Goal: Task Accomplishment & Management: Use online tool/utility

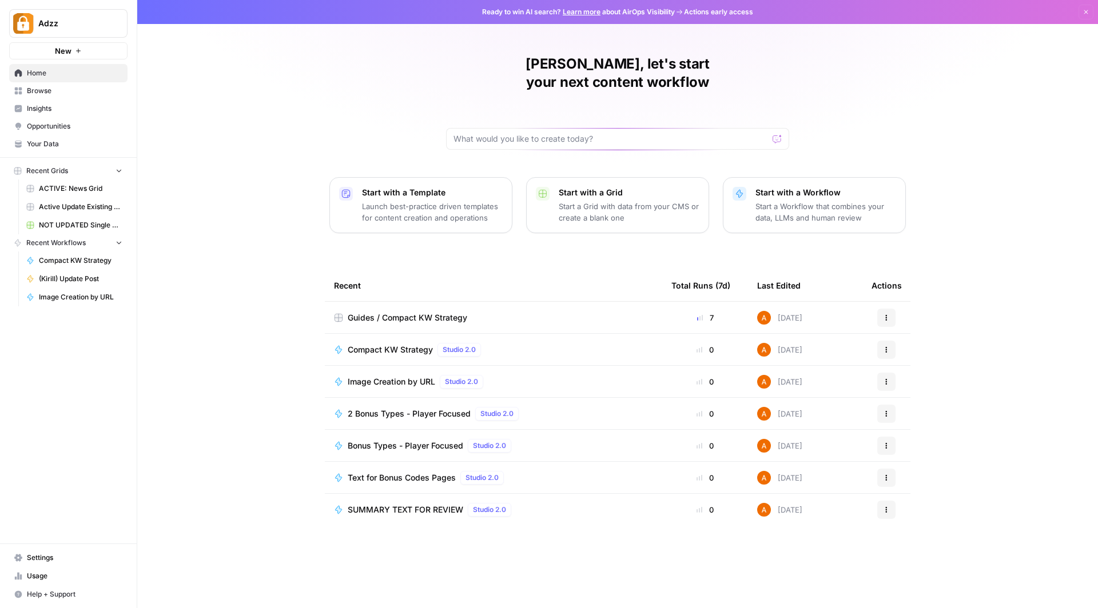
click at [46, 89] on span "Browse" at bounding box center [74, 91] width 95 height 10
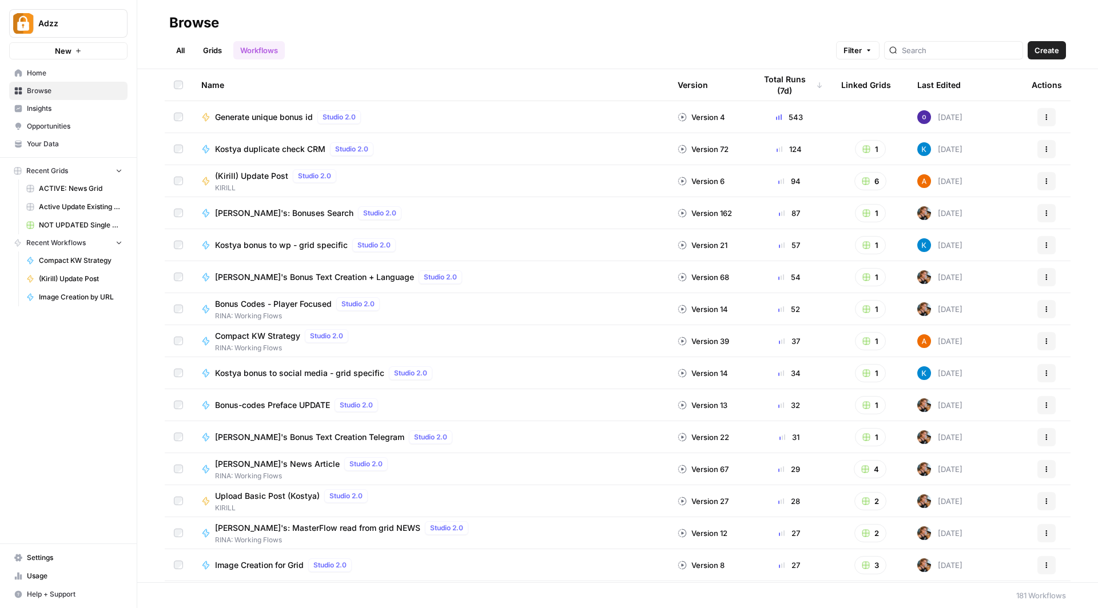
click at [216, 46] on link "Grids" at bounding box center [212, 50] width 33 height 18
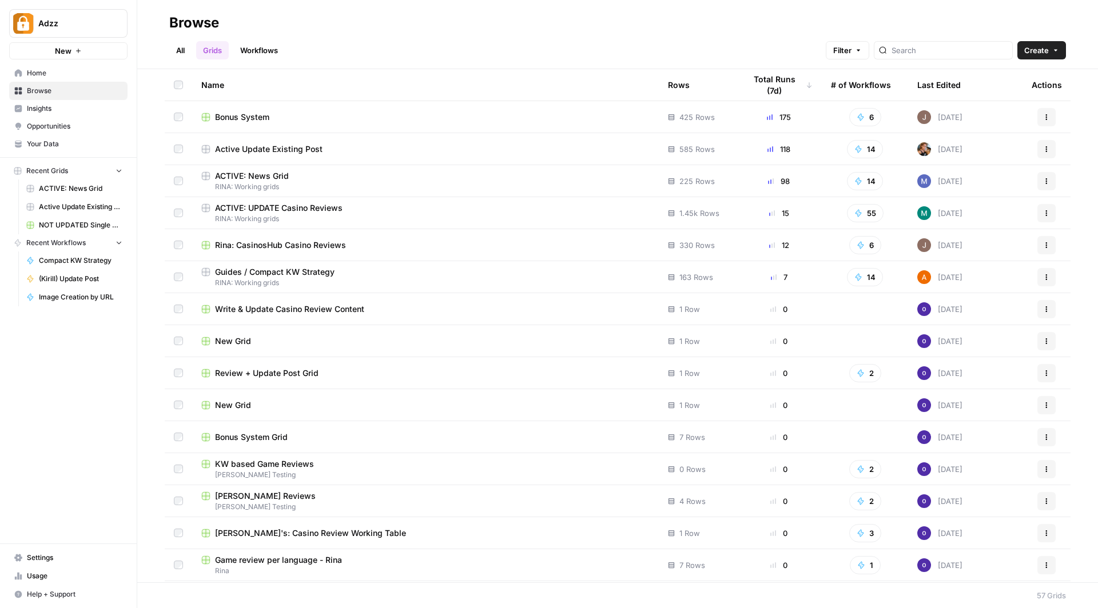
click at [257, 111] on span "Bonus System" at bounding box center [242, 116] width 54 height 11
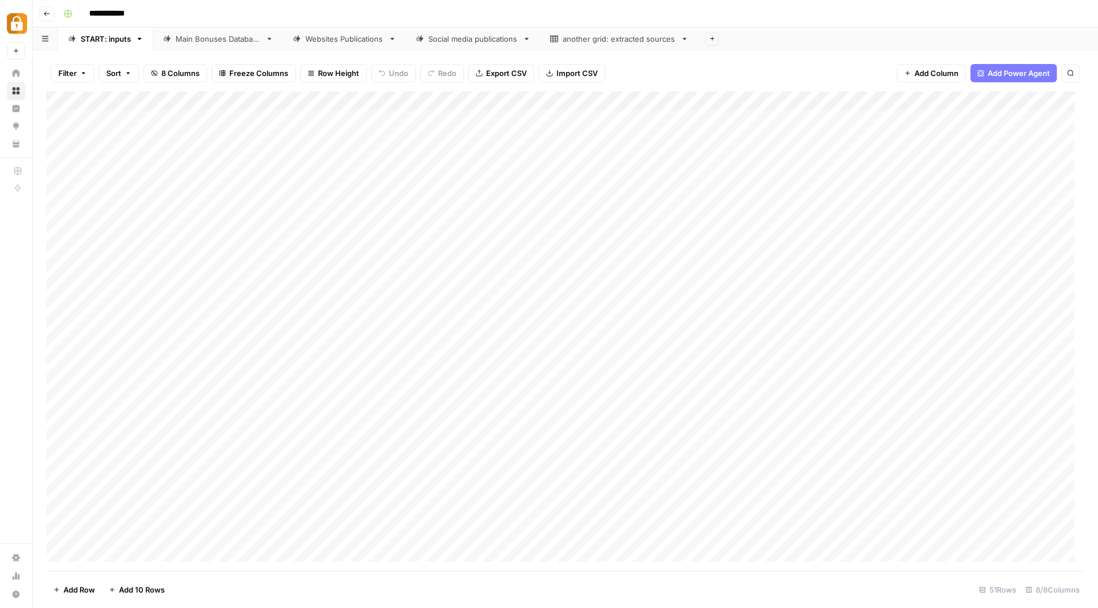
click at [142, 592] on span "Add 10 Rows" at bounding box center [142, 589] width 46 height 11
click at [238, 346] on div "Add Column" at bounding box center [565, 331] width 1038 height 480
click at [348, 411] on div "Add Column" at bounding box center [565, 331] width 1038 height 480
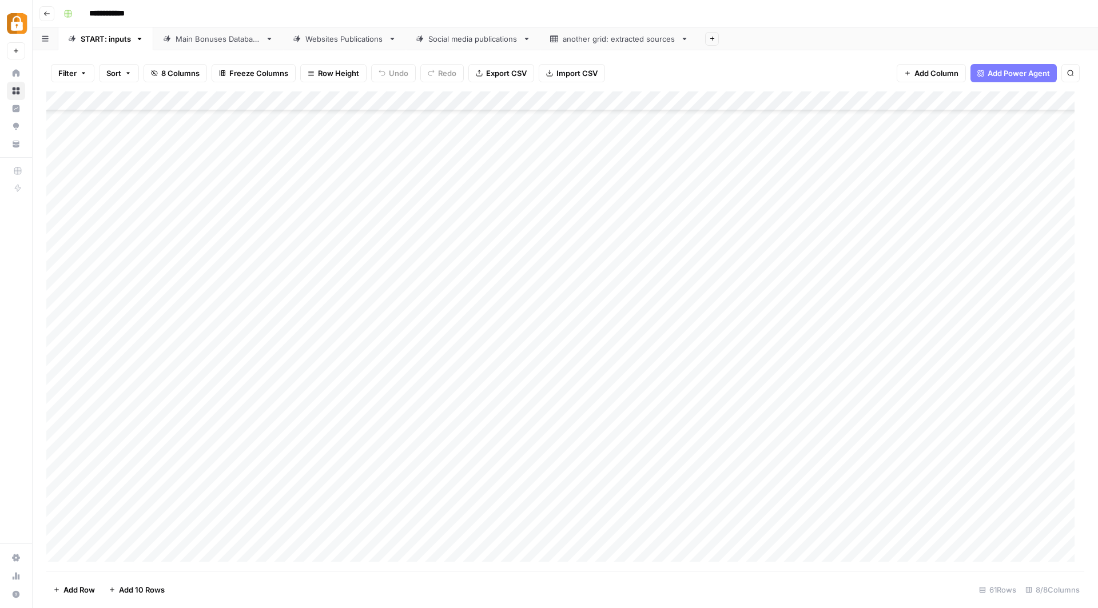
click at [245, 420] on div "Add Column" at bounding box center [565, 331] width 1038 height 480
type input "Annie"
click at [355, 430] on div "Add Column" at bounding box center [565, 331] width 1038 height 480
click at [258, 423] on div "Add Column" at bounding box center [565, 331] width 1038 height 480
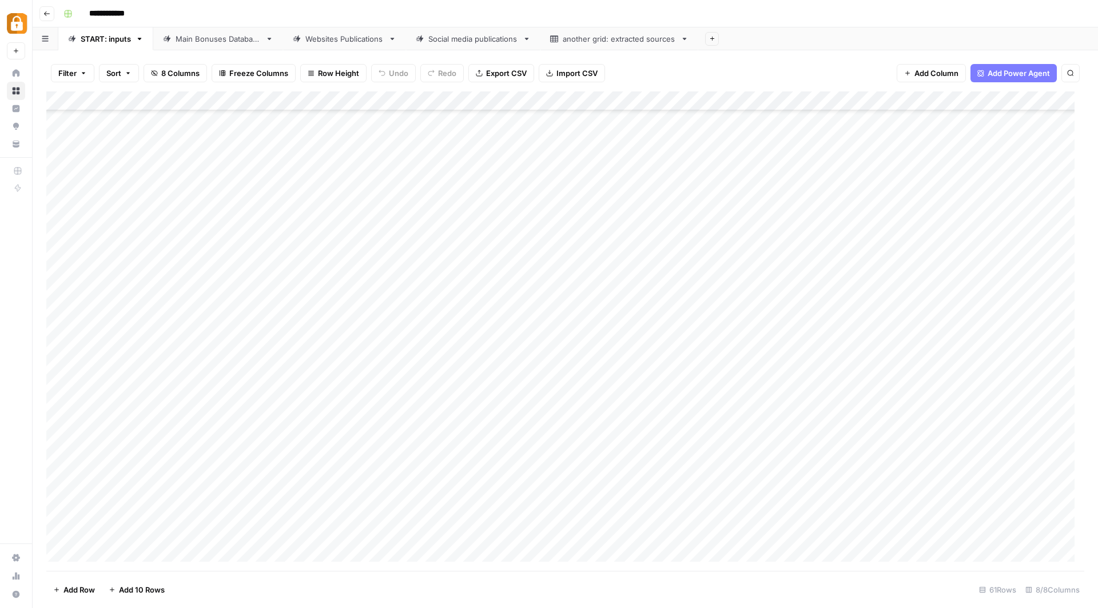
click at [258, 423] on div "Add Column" at bounding box center [565, 331] width 1038 height 480
click at [225, 499] on button "Annie" at bounding box center [242, 502] width 70 height 14
click at [322, 419] on div "Add Column" at bounding box center [565, 331] width 1038 height 480
click at [246, 416] on div "Add Column" at bounding box center [565, 331] width 1038 height 480
drag, startPoint x: 293, startPoint y: 423, endPoint x: 273, endPoint y: 517, distance: 95.8
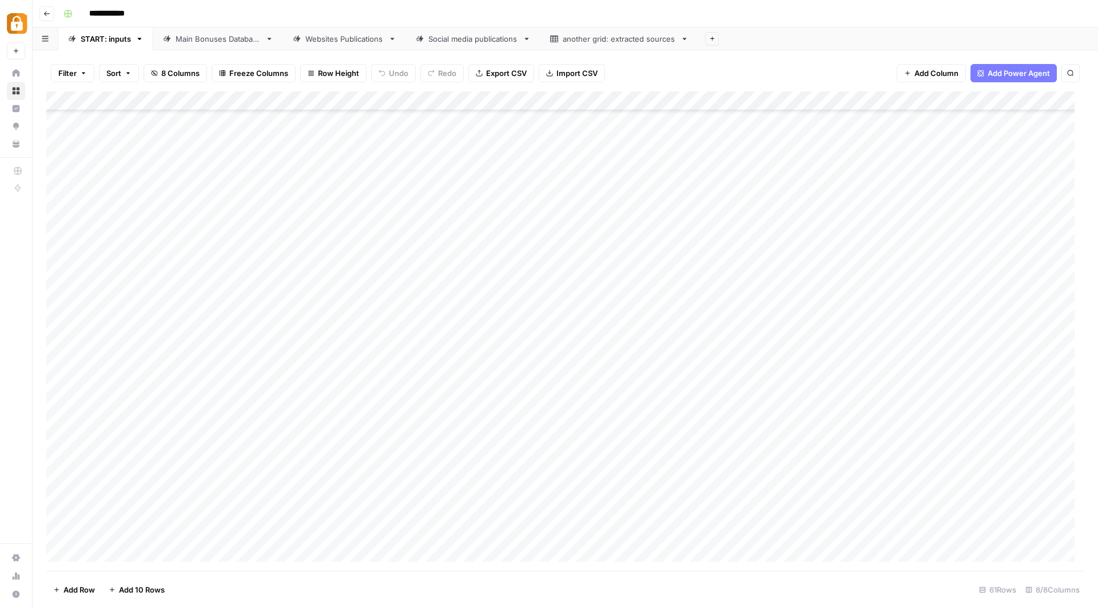
click at [273, 517] on div "Add Column" at bounding box center [565, 331] width 1038 height 480
click at [359, 417] on div "Add Column" at bounding box center [565, 331] width 1038 height 480
click at [452, 413] on div "Add Column" at bounding box center [565, 331] width 1038 height 480
click at [475, 413] on textarea at bounding box center [524, 417] width 217 height 16
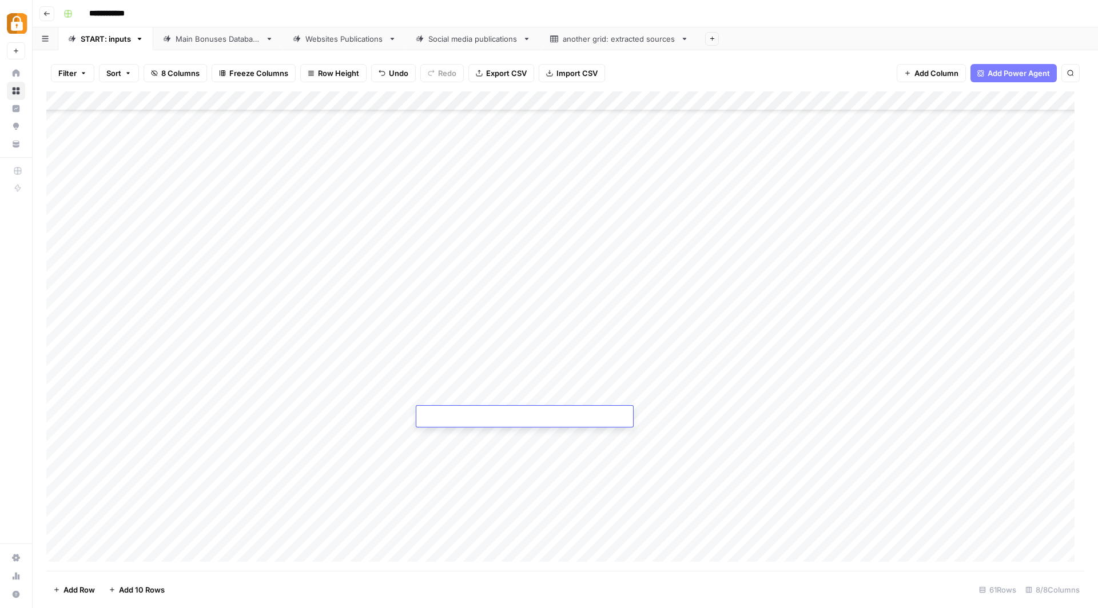
click at [475, 413] on textarea at bounding box center [524, 417] width 217 height 16
paste textarea "**********"
type textarea "**********"
click at [660, 422] on div "Add Column" at bounding box center [565, 331] width 1038 height 480
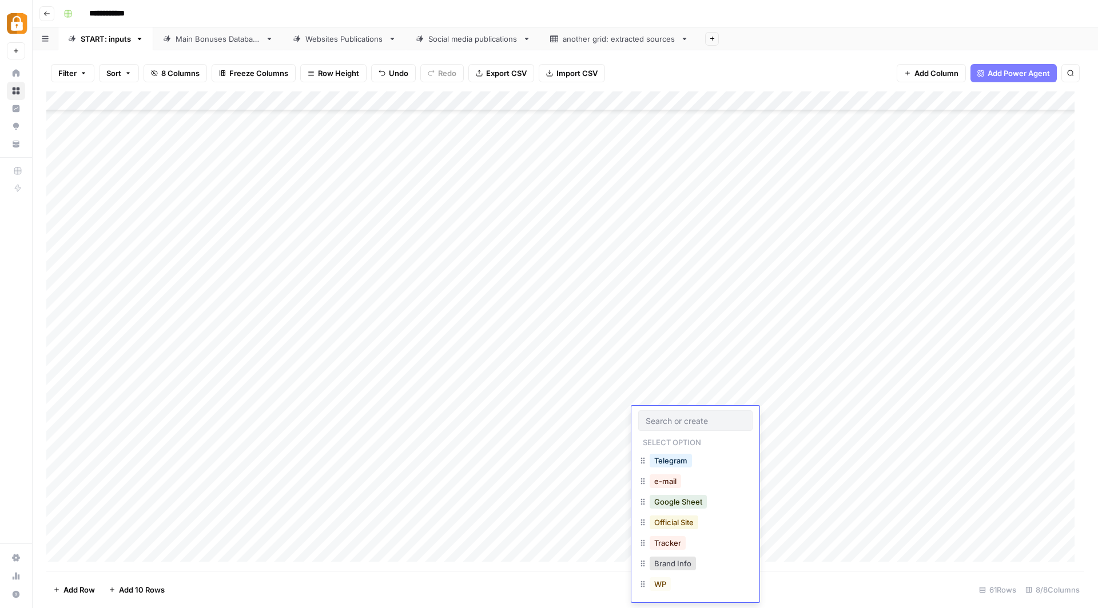
click at [694, 524] on button "Official Site" at bounding box center [674, 523] width 49 height 14
click at [851, 416] on div "Add Column" at bounding box center [565, 331] width 1038 height 480
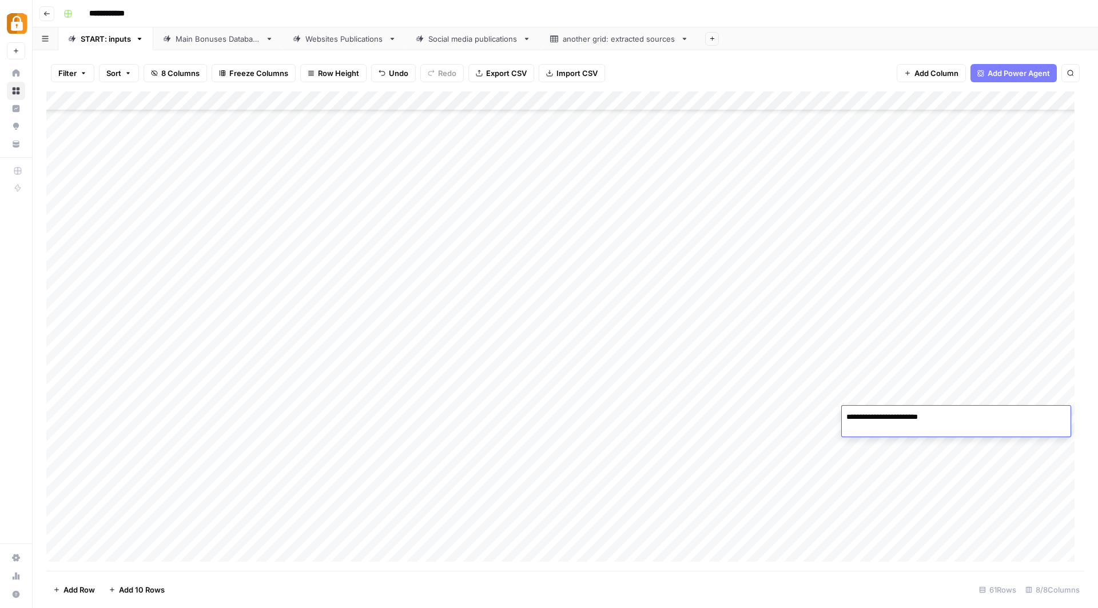
type textarea "**********"
click at [976, 416] on div "Add Column" at bounding box center [565, 331] width 1038 height 480
click at [947, 413] on div at bounding box center [972, 416] width 205 height 21
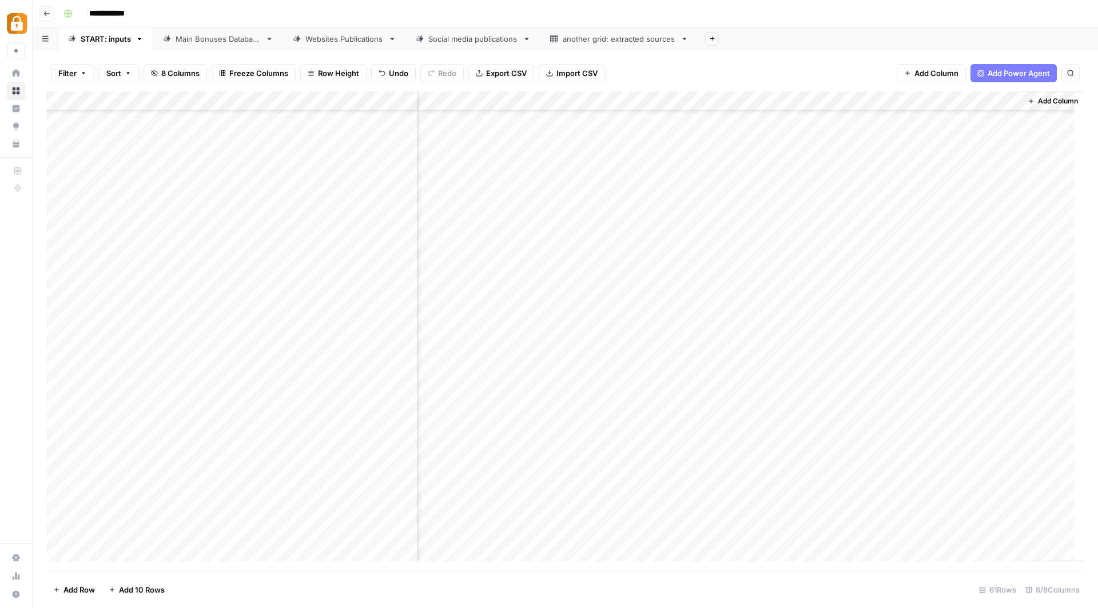
scroll to position [752, 138]
click at [853, 411] on div "Add Column" at bounding box center [565, 331] width 1038 height 480
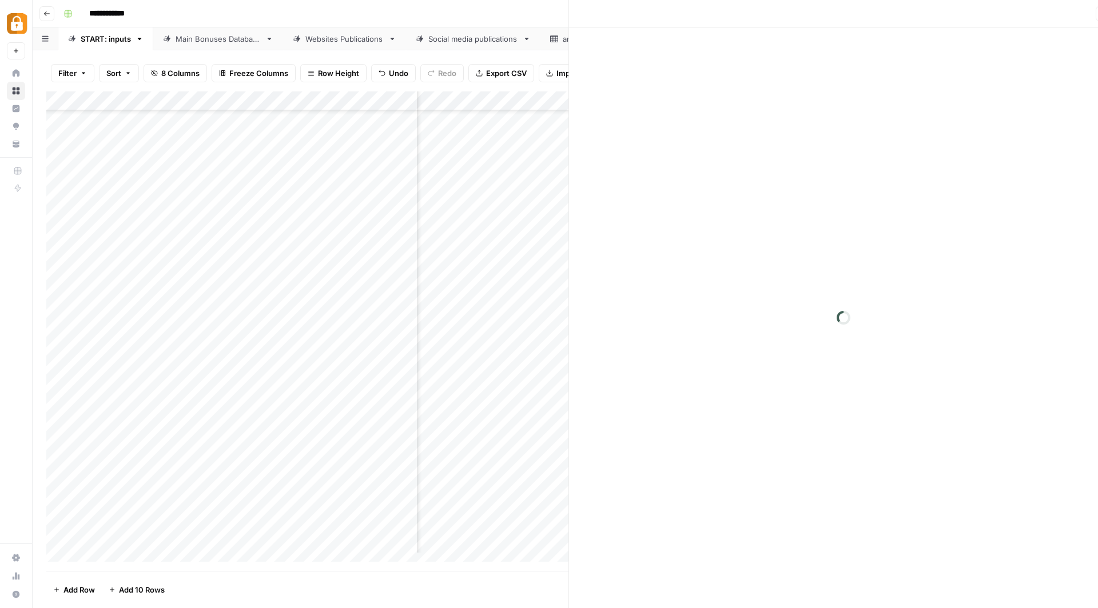
click at [853, 411] on div at bounding box center [908, 416] width 205 height 21
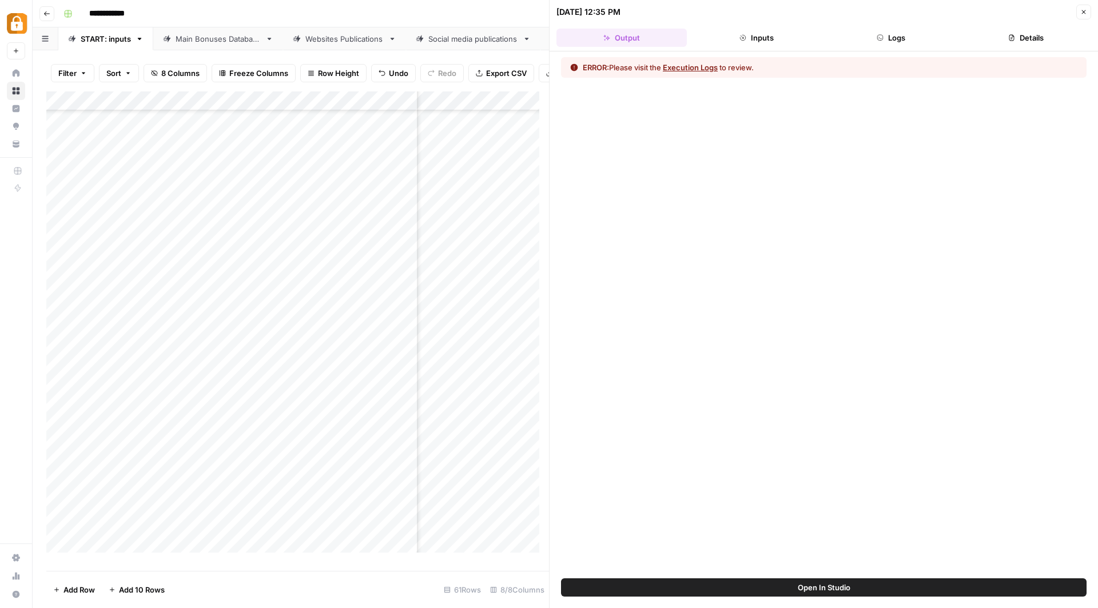
click at [889, 31] on button "Logs" at bounding box center [891, 38] width 130 height 18
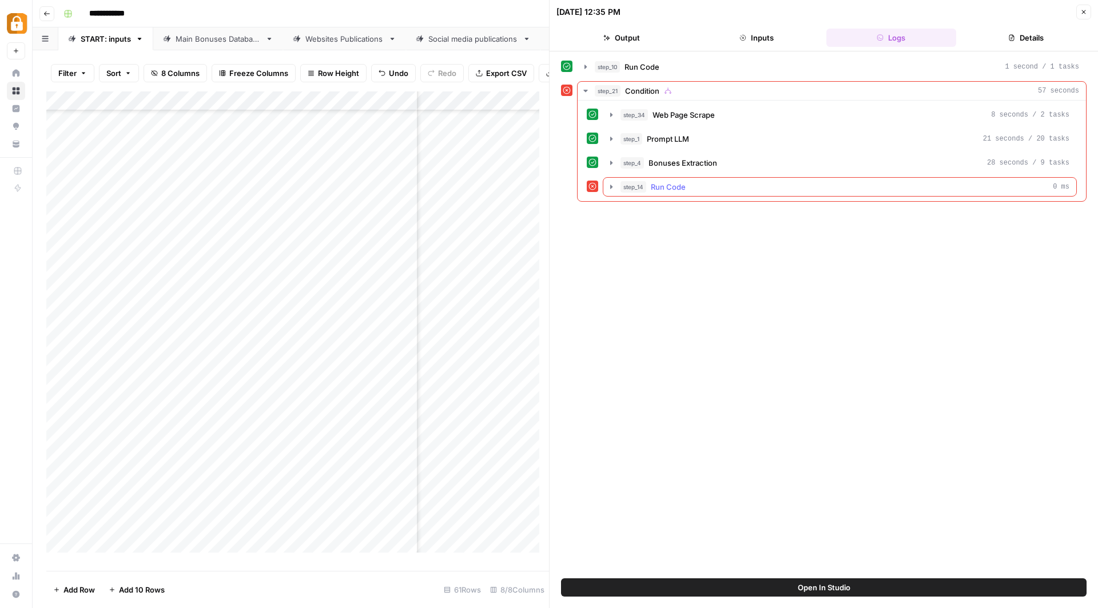
click at [730, 181] on div "step_14 Run Code 0 ms" at bounding box center [844, 186] width 449 height 11
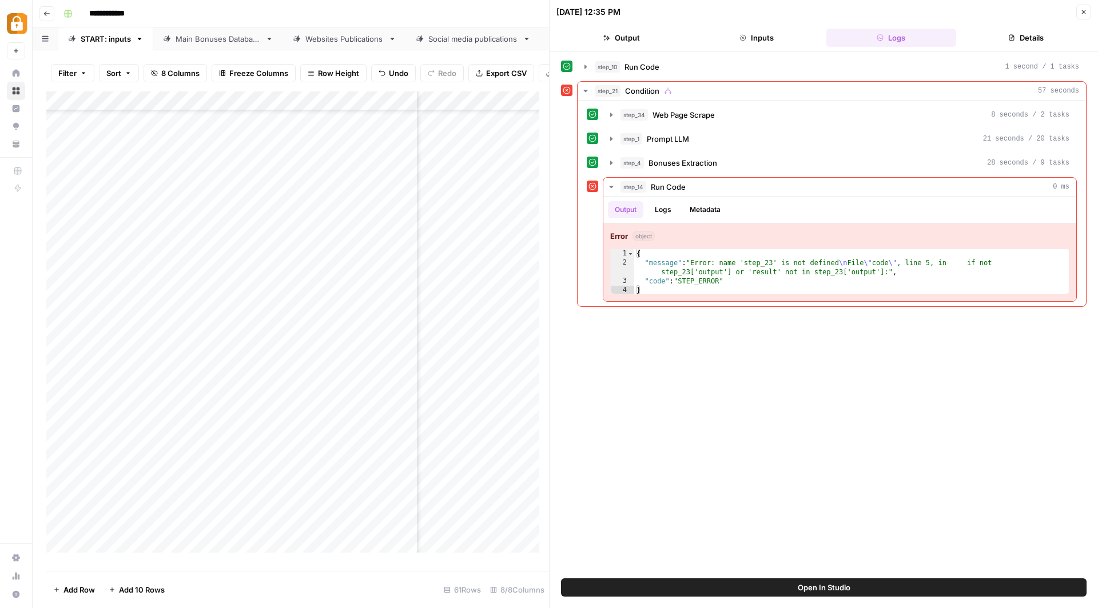
click at [1084, 9] on icon "button" at bounding box center [1083, 12] width 7 height 7
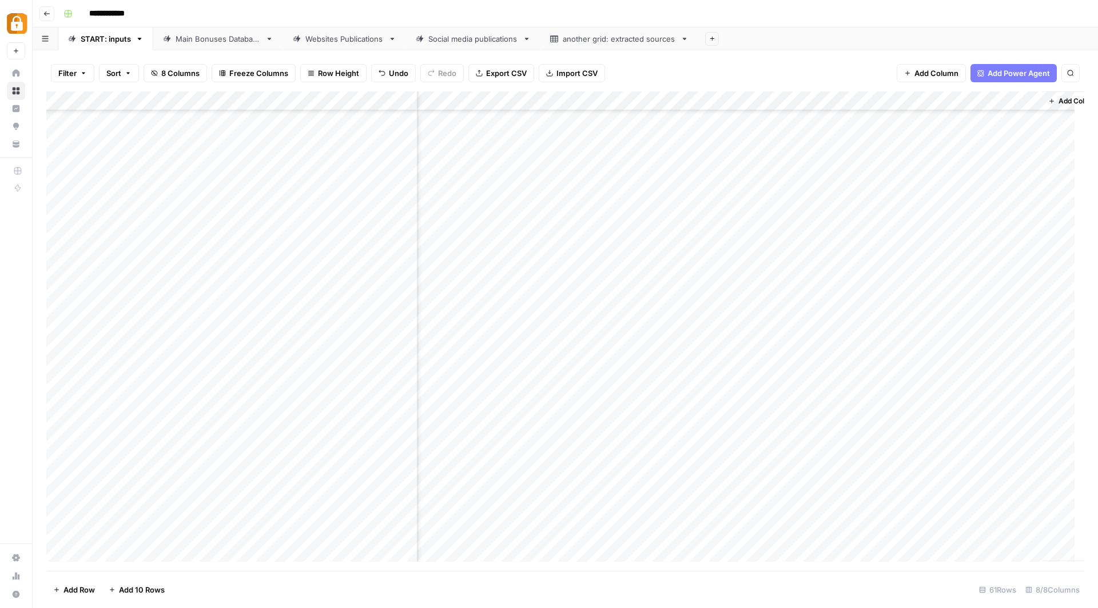
scroll to position [752, 138]
click at [988, 101] on div "Add Column" at bounding box center [565, 331] width 1038 height 480
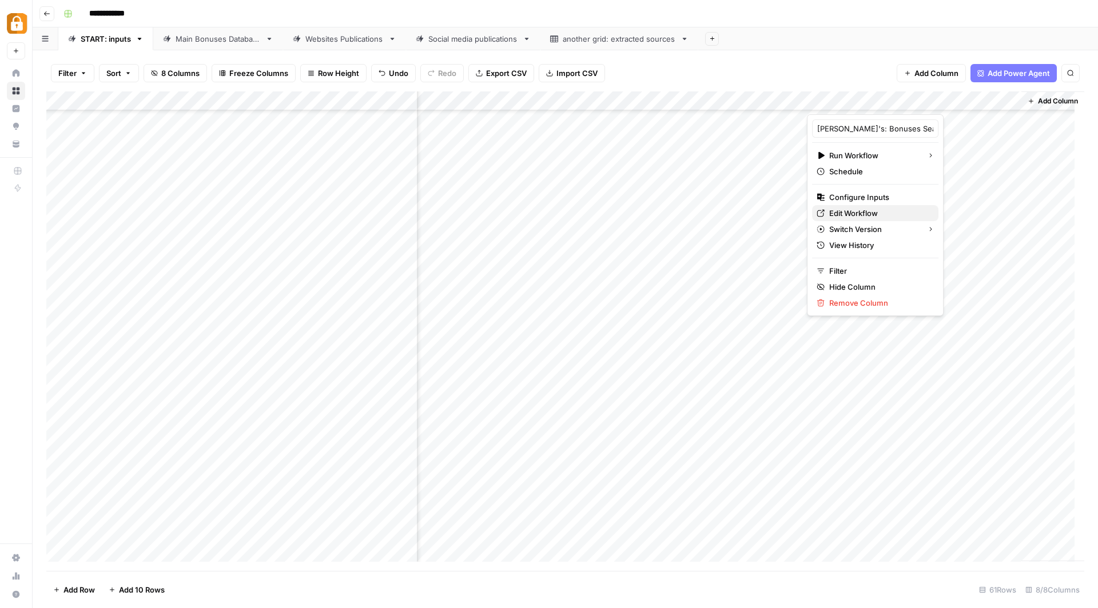
click at [869, 213] on span "Edit Workflow" at bounding box center [879, 213] width 100 height 11
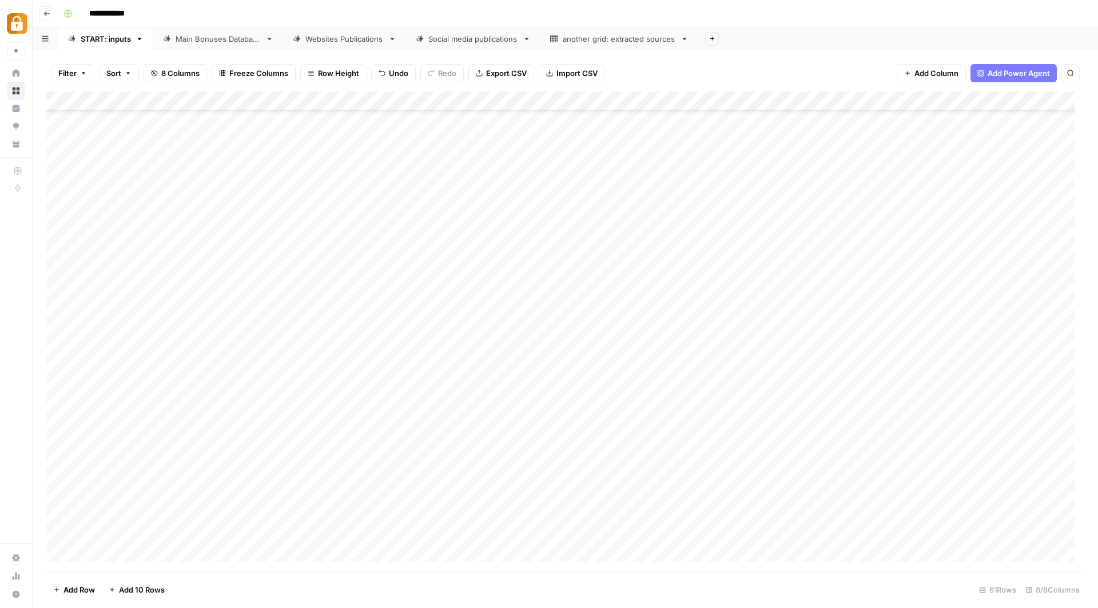
scroll to position [752, 0]
click at [250, 424] on div "Add Column" at bounding box center [565, 331] width 1038 height 480
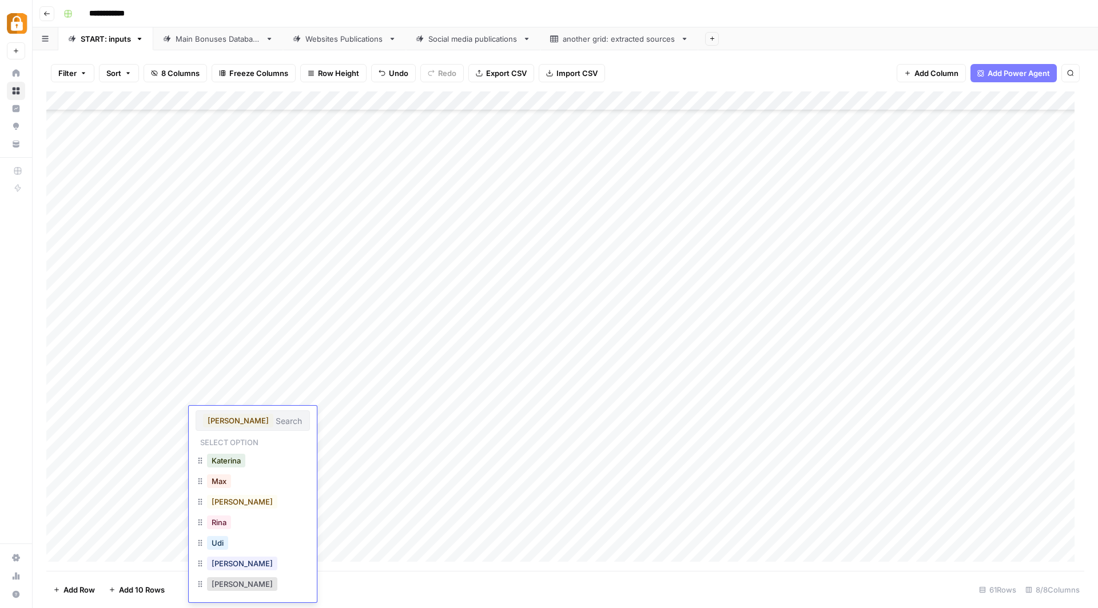
click at [276, 424] on input "text" at bounding box center [289, 421] width 27 height 10
click at [233, 563] on div "Julie" at bounding box center [242, 564] width 75 height 16
click at [218, 564] on button "Julie" at bounding box center [242, 564] width 70 height 14
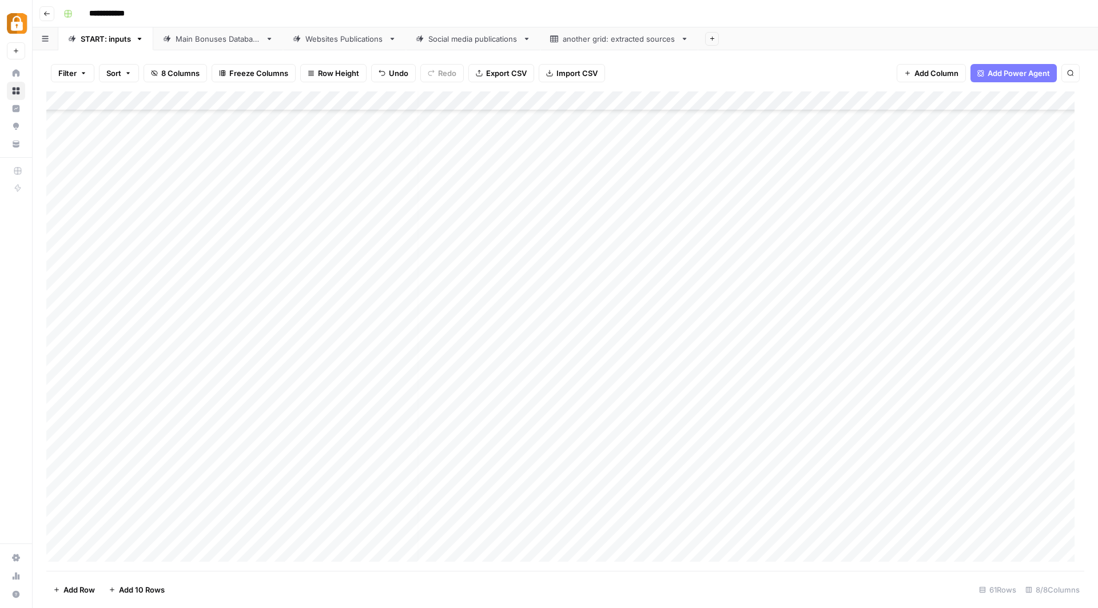
scroll to position [752, 33]
click at [1026, 417] on div "Add Column" at bounding box center [565, 331] width 1038 height 480
click at [1010, 415] on div "Add Column" at bounding box center [565, 331] width 1038 height 480
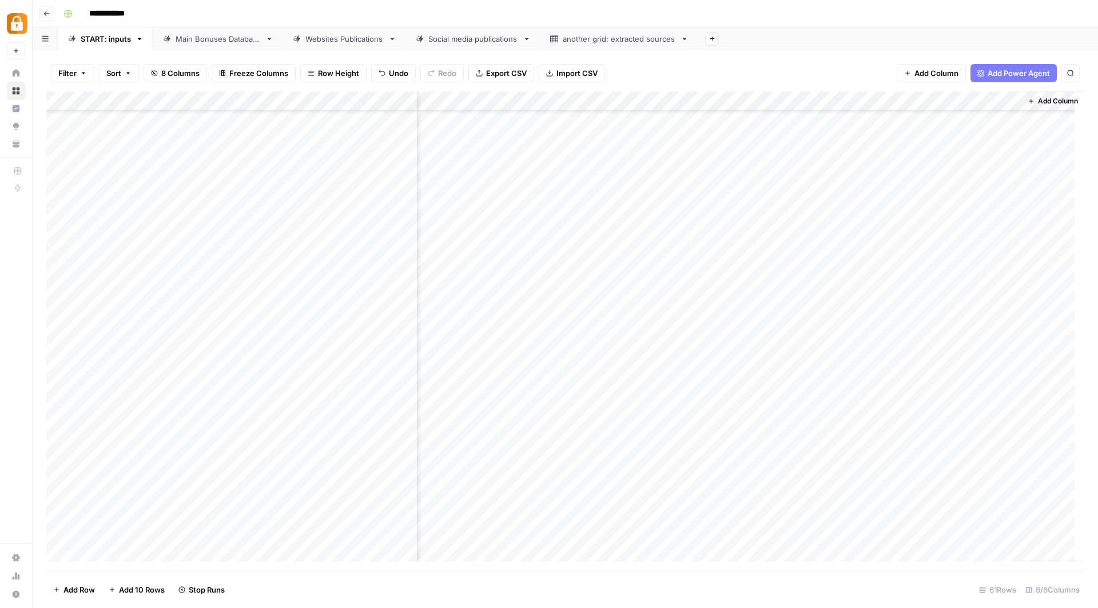
click at [96, 14] on input "**********" at bounding box center [117, 14] width 66 height 18
click at [90, 14] on input "**********" at bounding box center [117, 14] width 66 height 18
type input "**********"
click at [300, 10] on div "**********" at bounding box center [573, 14] width 1028 height 18
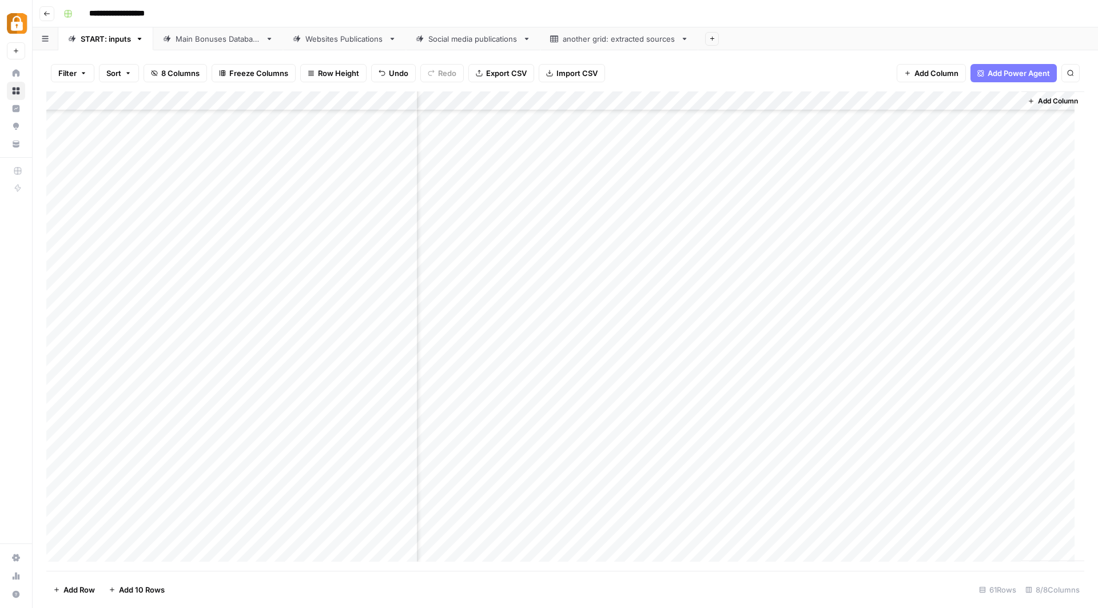
click at [350, 374] on div "Add Column" at bounding box center [565, 331] width 1038 height 480
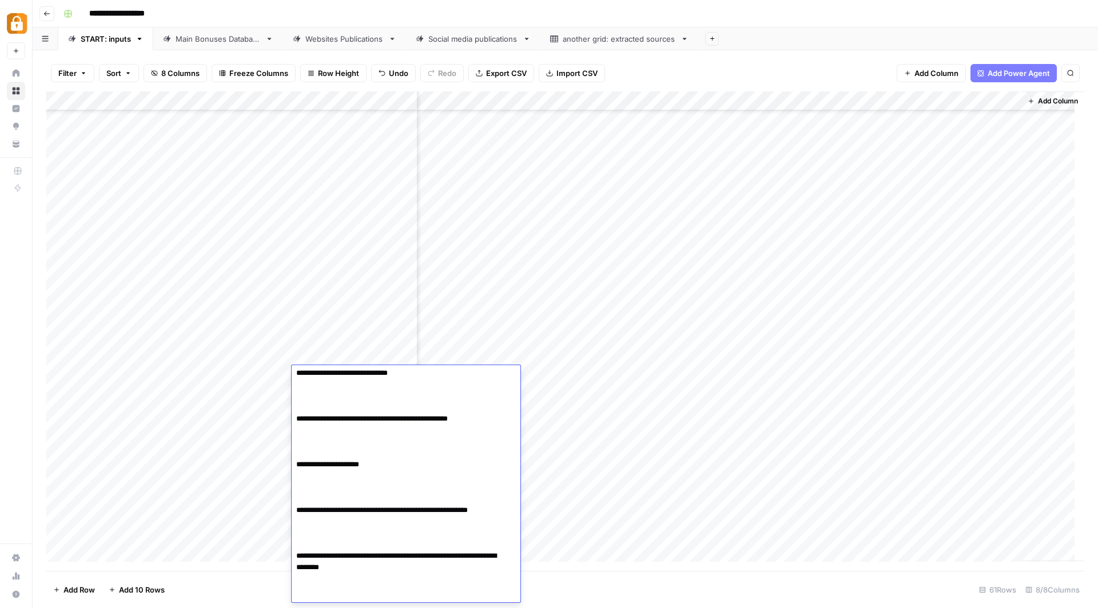
scroll to position [0, 0]
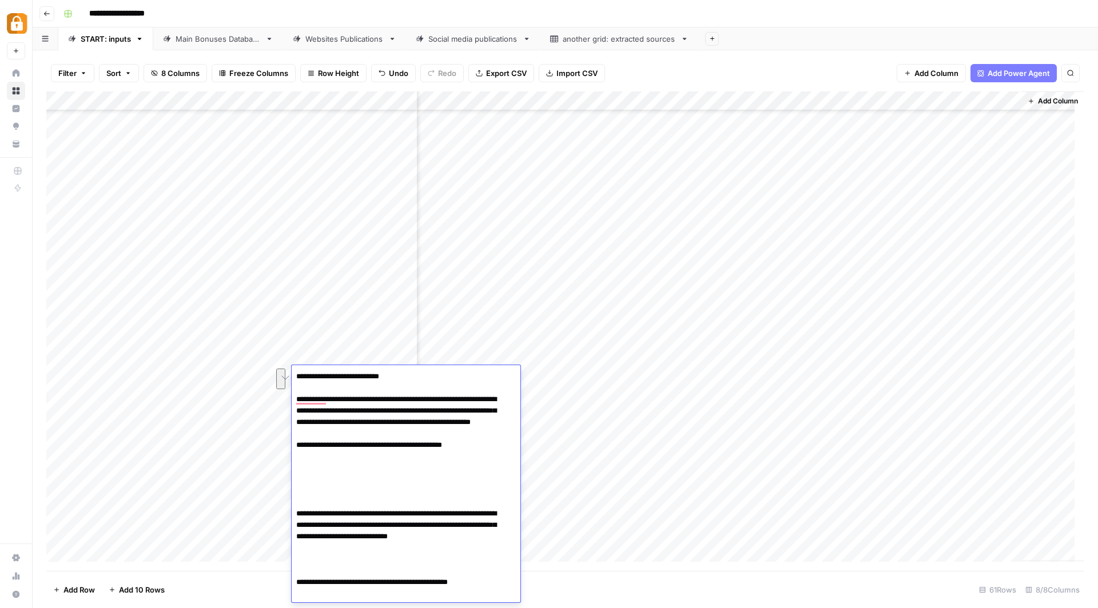
click at [582, 422] on div "Add Column" at bounding box center [565, 331] width 1038 height 480
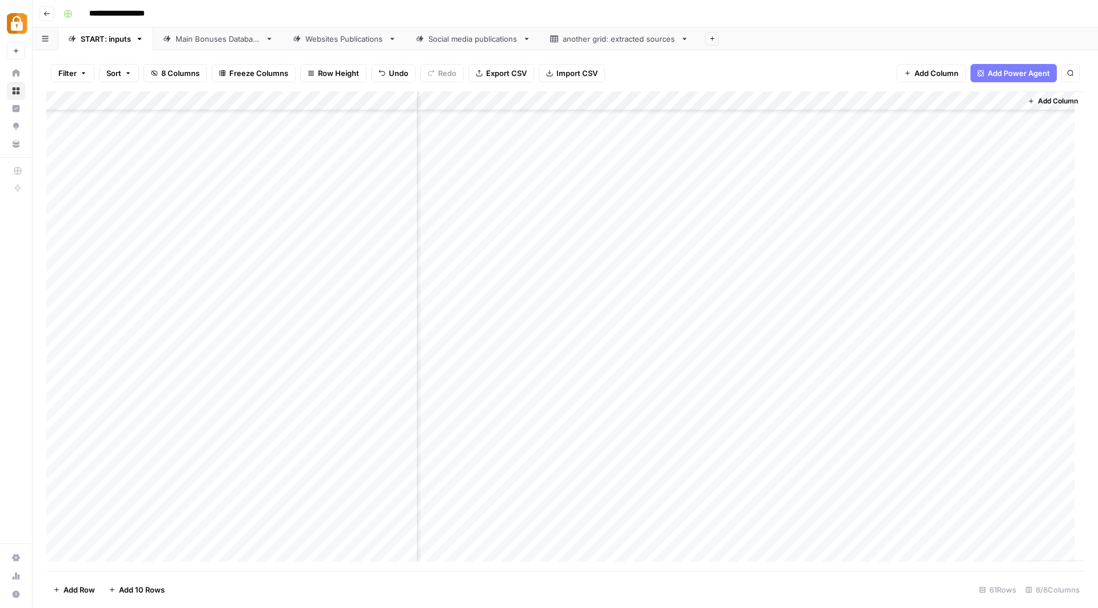
click at [377, 514] on div "Add Column" at bounding box center [565, 331] width 1038 height 480
click at [377, 513] on div "Add Column" at bounding box center [565, 331] width 1038 height 480
click at [377, 513] on textarea at bounding box center [383, 513] width 183 height 16
type textarea "**********"
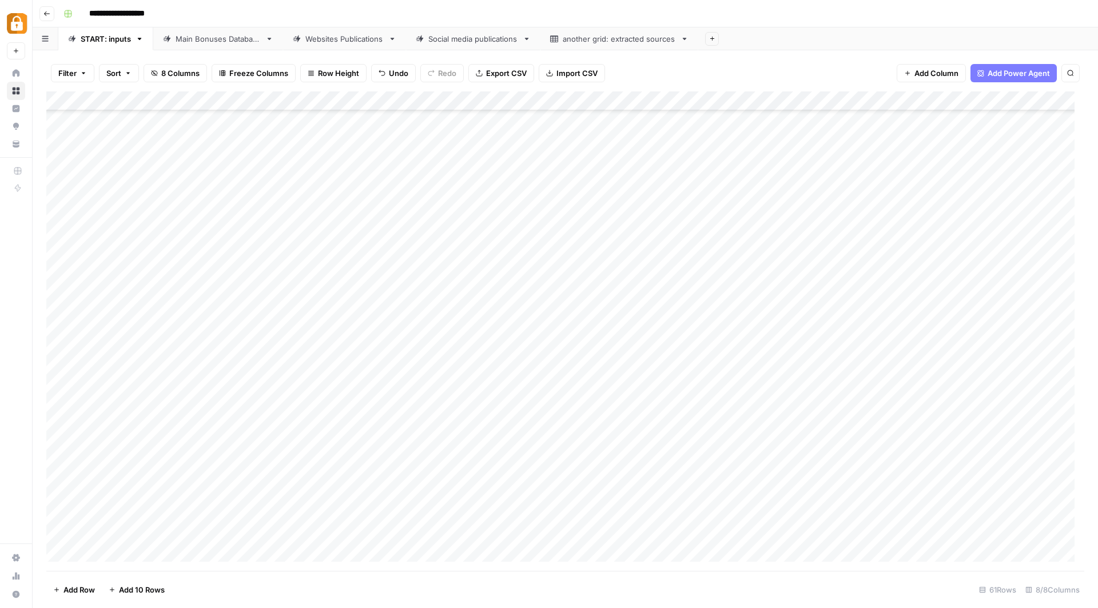
click at [339, 512] on div "Add Column" at bounding box center [565, 331] width 1038 height 480
click at [645, 511] on div "Add Column" at bounding box center [565, 331] width 1038 height 480
type input "Wp"
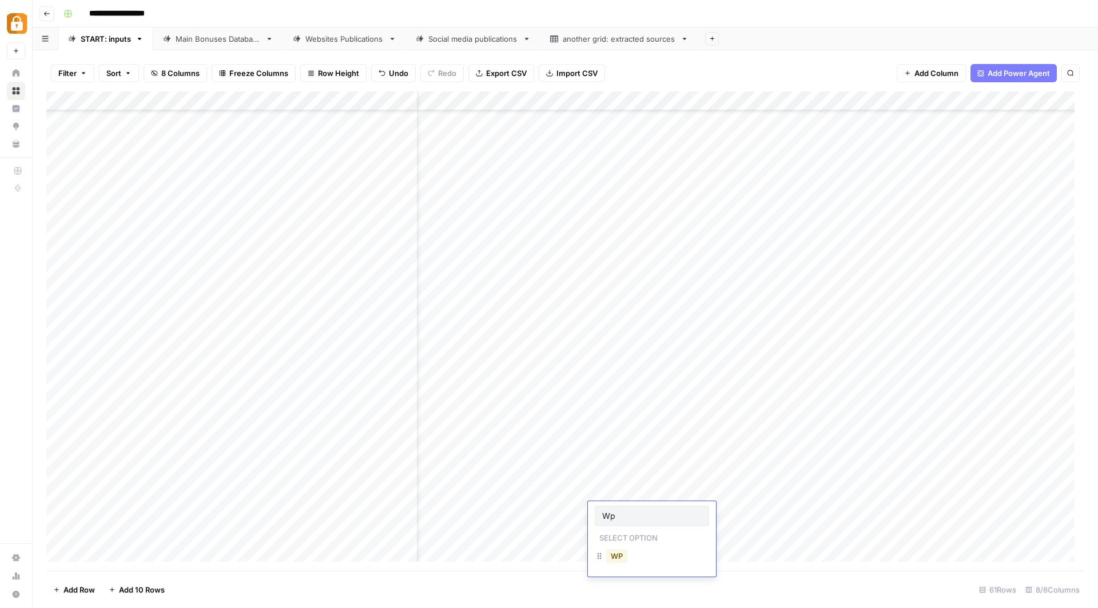
click at [627, 553] on button "WP" at bounding box center [616, 556] width 21 height 14
click at [908, 508] on div "Add Column" at bounding box center [565, 331] width 1038 height 480
click at [369, 511] on div "Add Column" at bounding box center [565, 331] width 1038 height 480
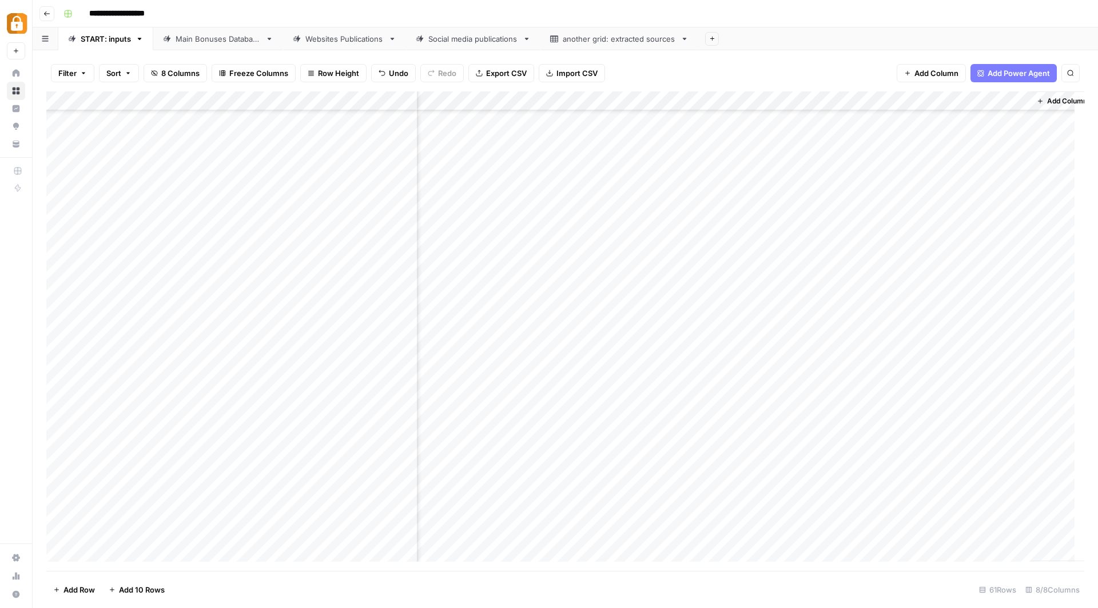
scroll to position [677, 138]
click at [225, 41] on div "Main Bonuses Database" at bounding box center [218, 38] width 85 height 11
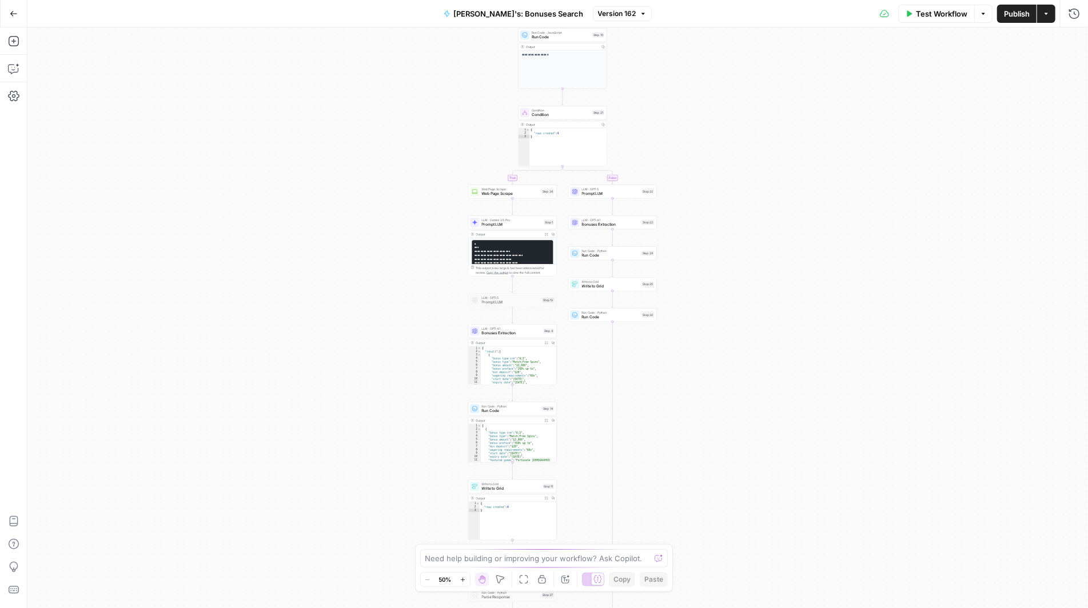
click at [464, 586] on button "Zoom In" at bounding box center [463, 580] width 14 height 14
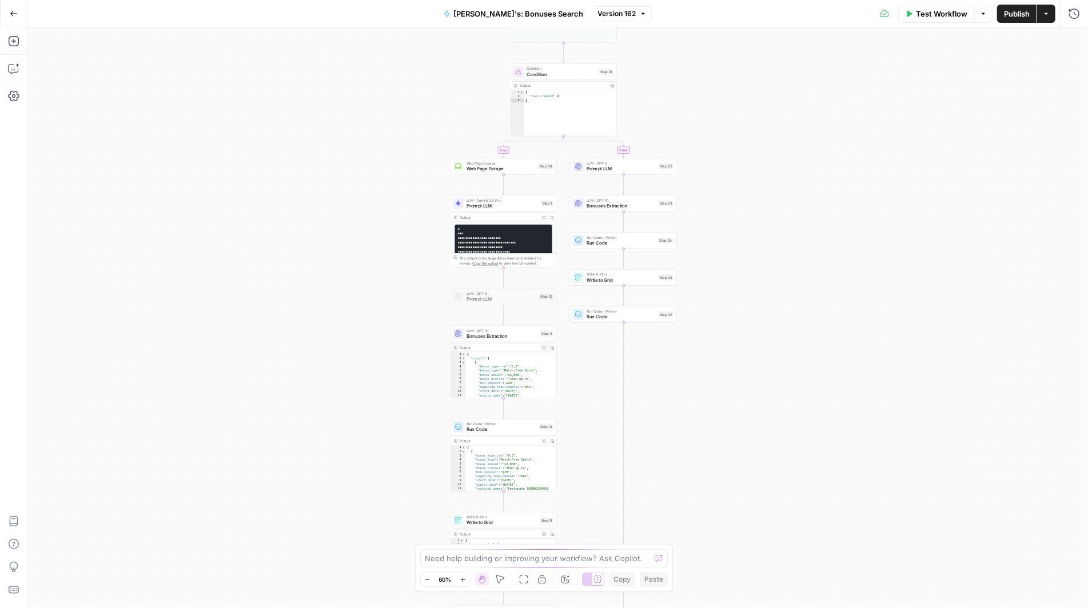
click at [464, 586] on button "Zoom In" at bounding box center [463, 580] width 14 height 14
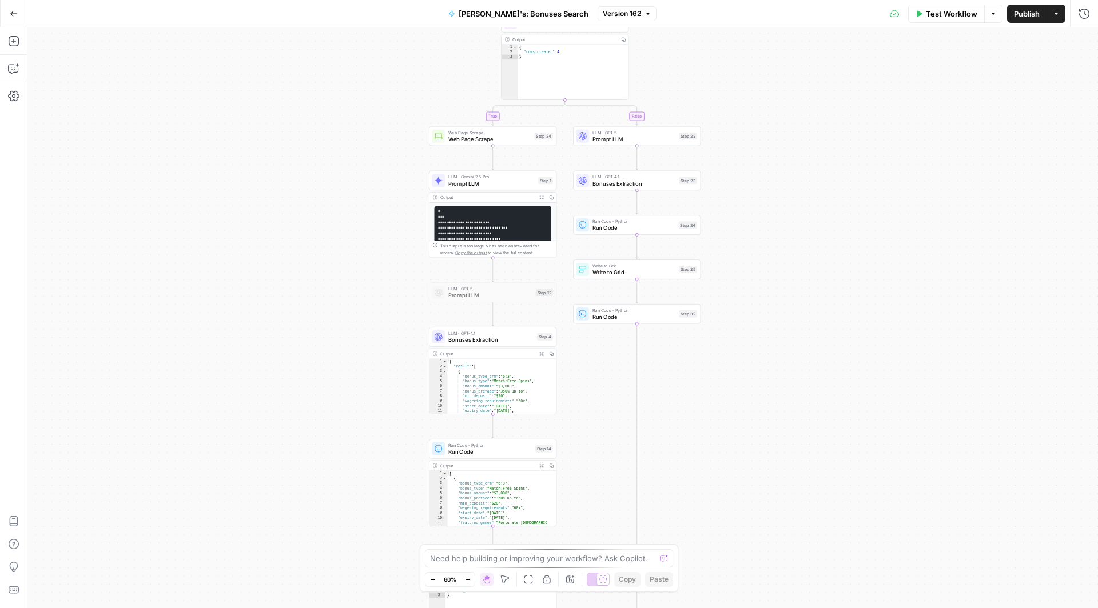
click at [464, 586] on button "Zoom In" at bounding box center [468, 580] width 14 height 14
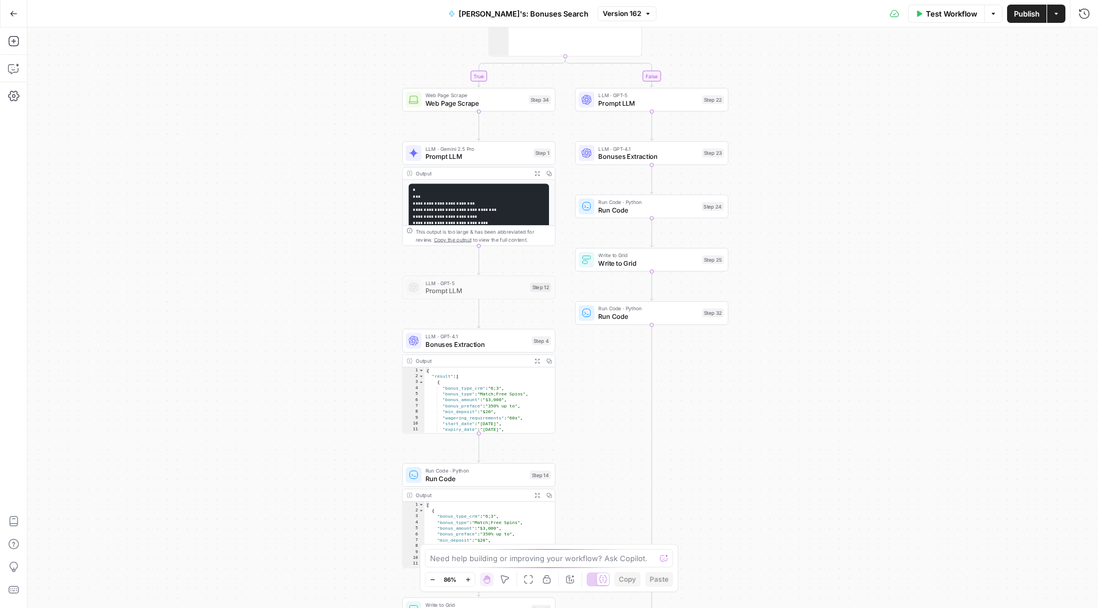
click at [464, 586] on button "Zoom In" at bounding box center [468, 580] width 14 height 14
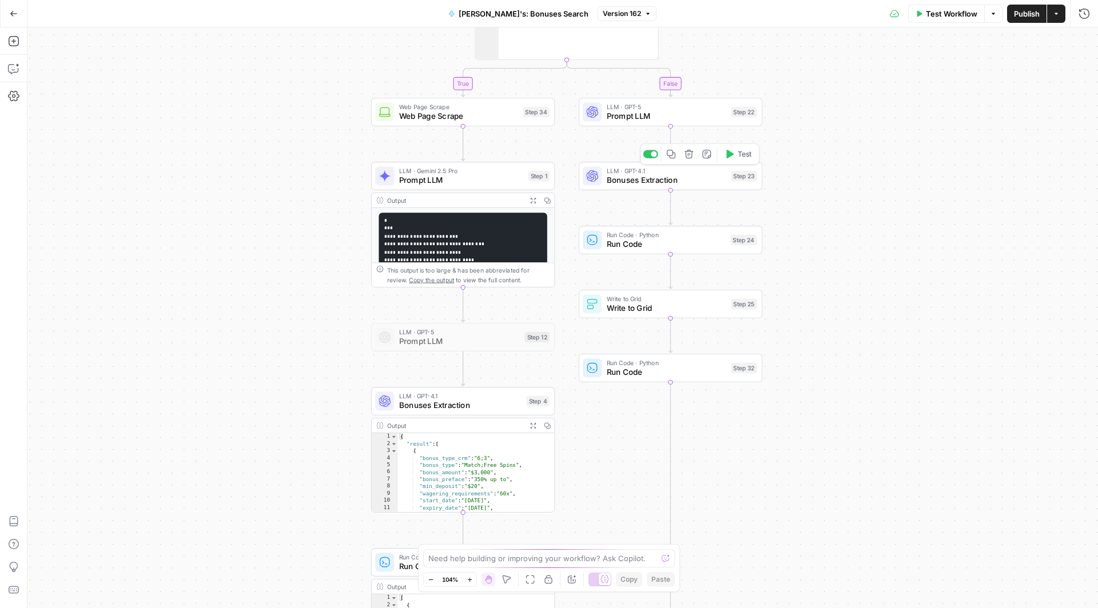
click at [634, 188] on div "LLM · GPT-4.1 Bonuses Extraction Step 23 Copy step Delete step Add Note Test" at bounding box center [671, 176] width 184 height 29
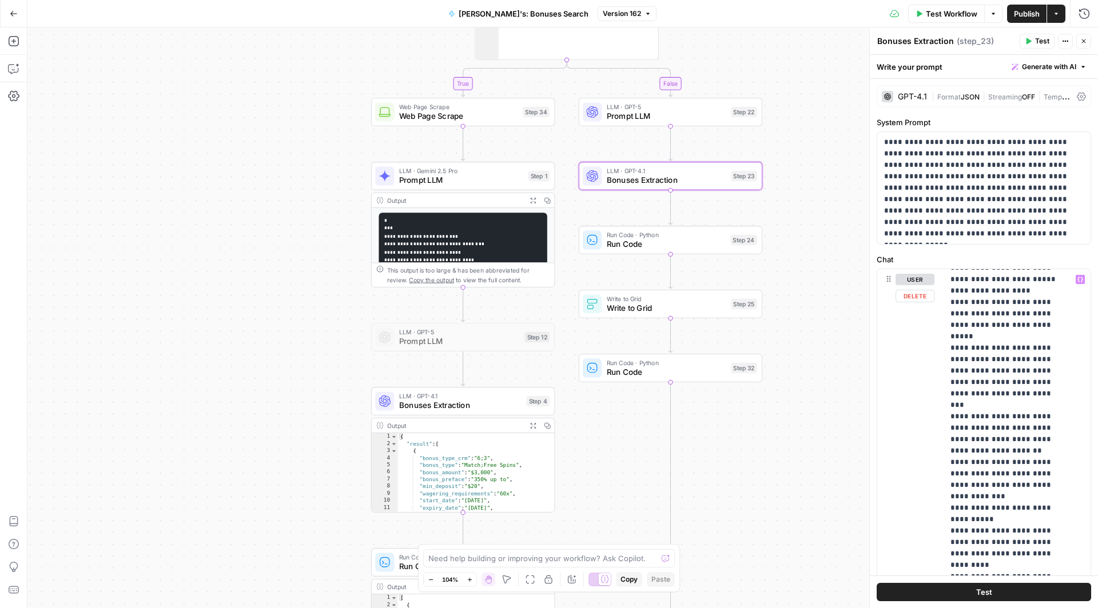
scroll to position [1262, 0]
click at [930, 596] on button "Test" at bounding box center [984, 592] width 214 height 18
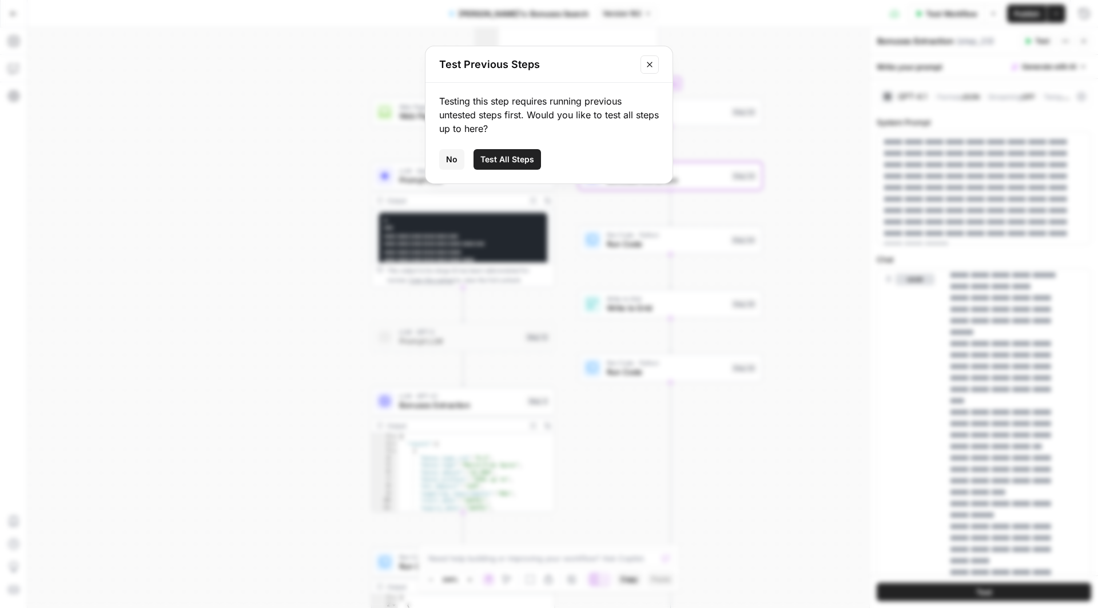
click at [515, 158] on span "Test All Steps" at bounding box center [507, 159] width 54 height 11
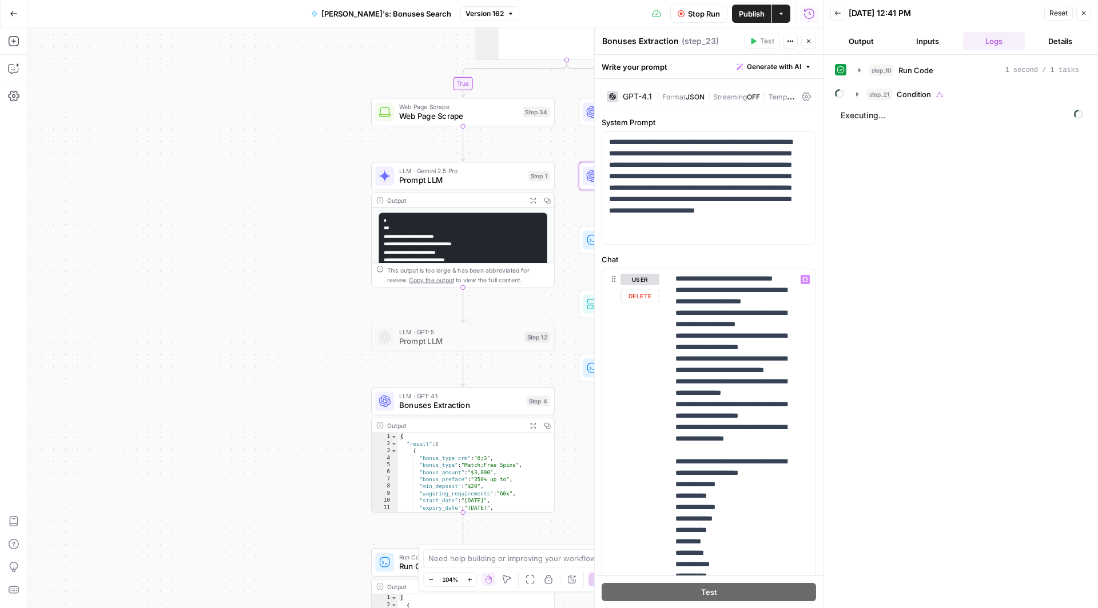
scroll to position [5596, 0]
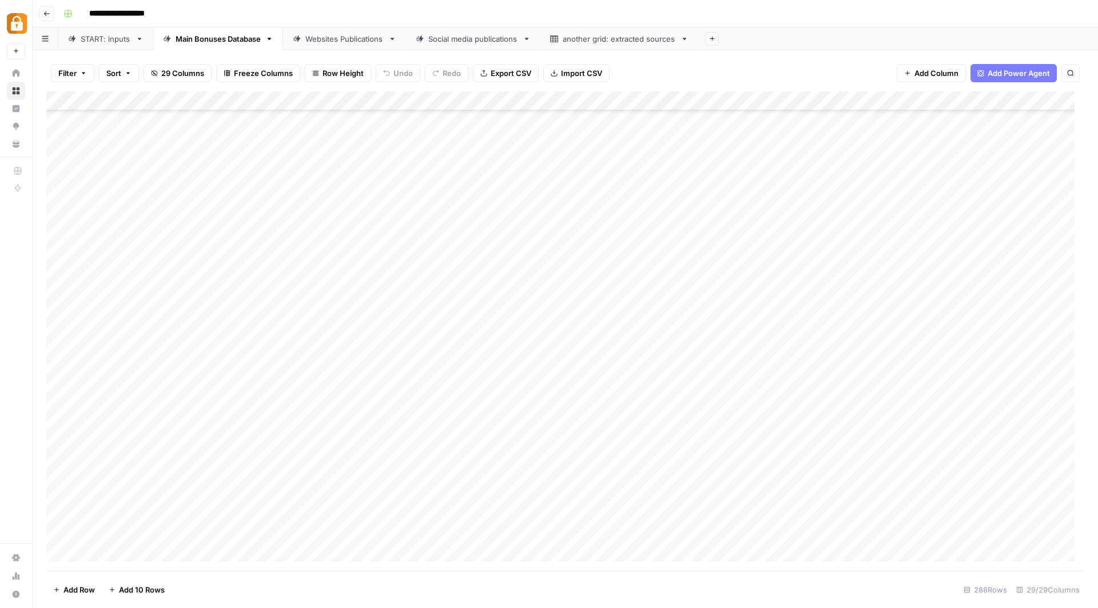
scroll to position [5166, 0]
click at [108, 38] on div "START: inputs" at bounding box center [106, 38] width 50 height 11
click at [997, 394] on div "Add Column" at bounding box center [565, 331] width 1038 height 480
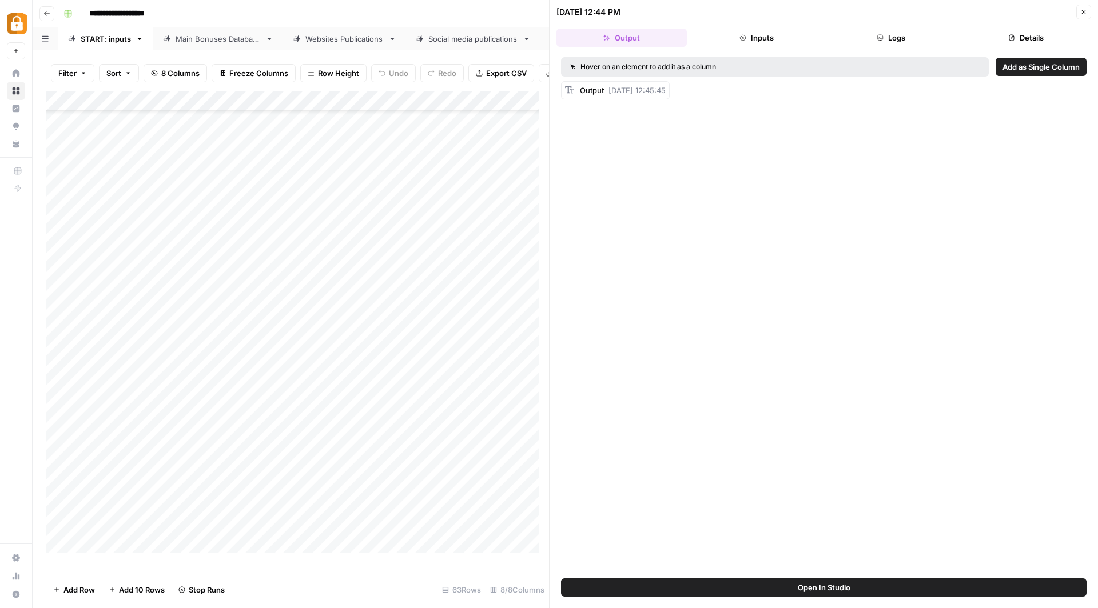
click at [891, 37] on button "Logs" at bounding box center [891, 38] width 130 height 18
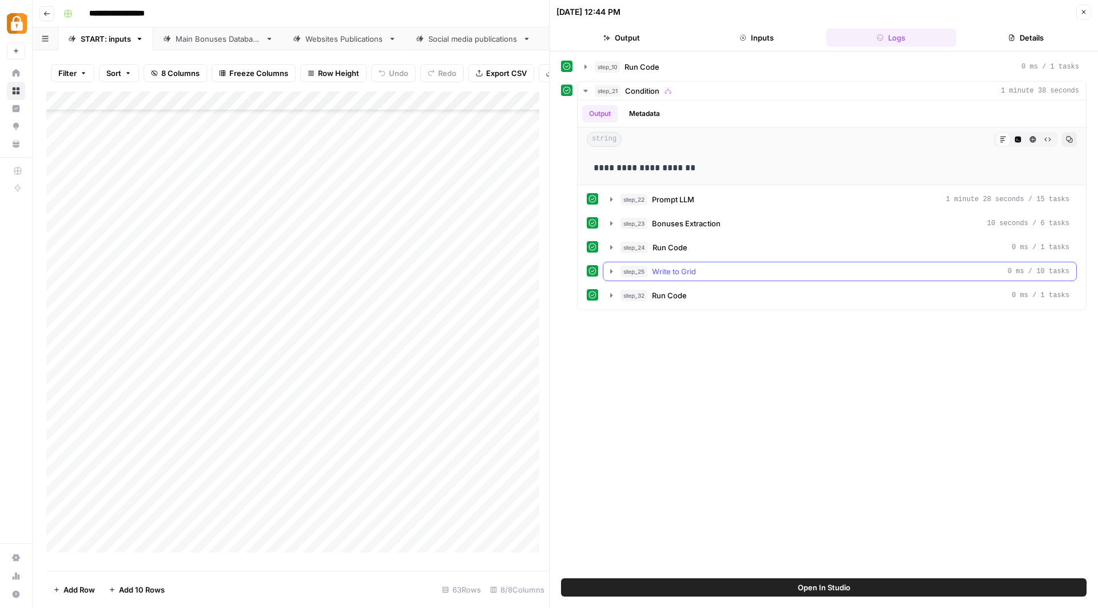
click at [775, 266] on div "step_25 Write to Grid 0 ms / 10 tasks" at bounding box center [844, 271] width 449 height 11
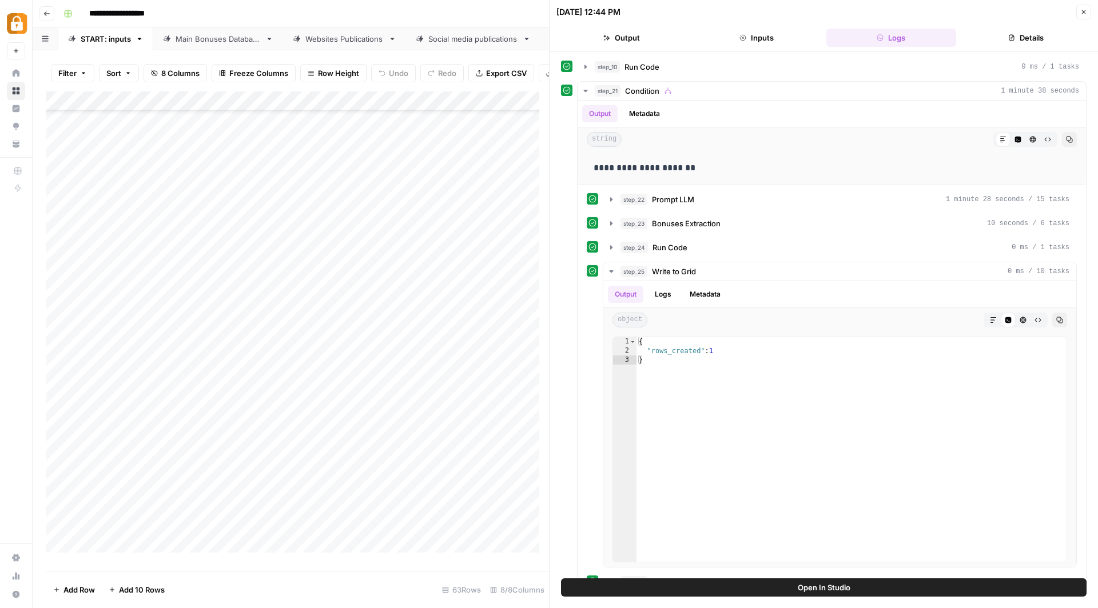
click at [1084, 10] on icon "button" at bounding box center [1083, 12] width 7 height 7
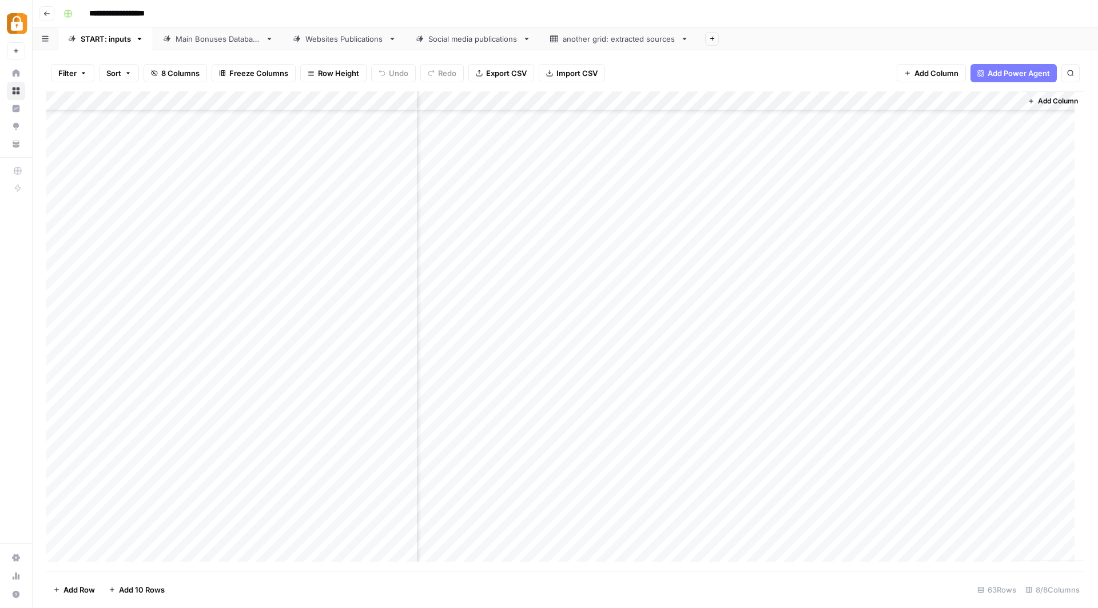
scroll to position [791, 0]
click at [232, 40] on div "Main Bonuses Database" at bounding box center [218, 38] width 85 height 11
click at [121, 36] on div "START: inputs" at bounding box center [106, 38] width 50 height 11
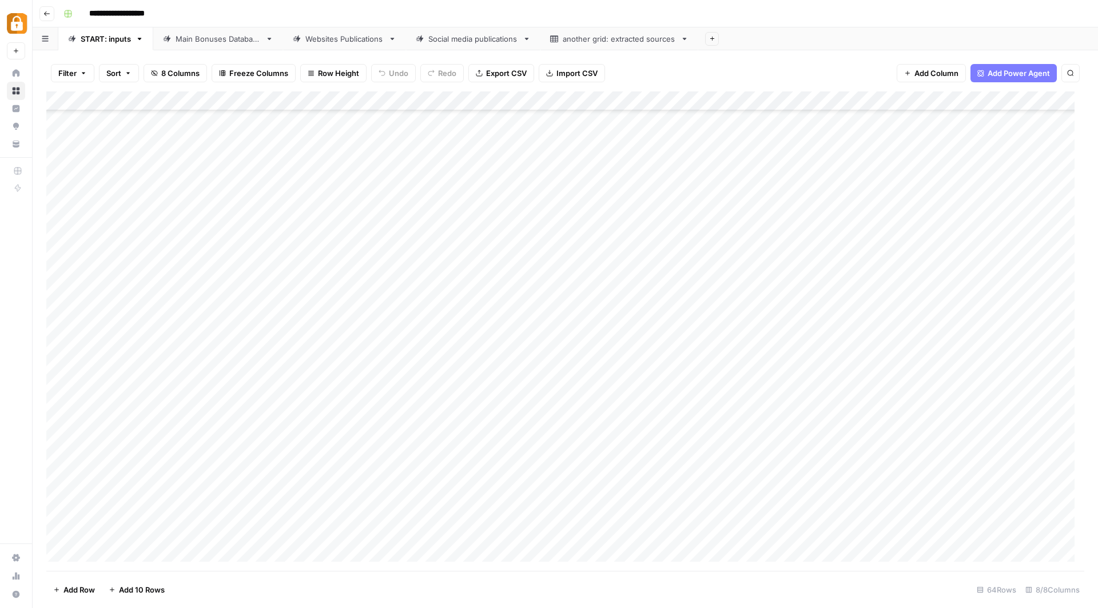
click at [217, 39] on div "Main Bonuses Database" at bounding box center [218, 38] width 85 height 11
click at [101, 35] on div "START: inputs" at bounding box center [106, 38] width 50 height 11
click at [225, 42] on div "Main Bonuses Database" at bounding box center [218, 38] width 85 height 11
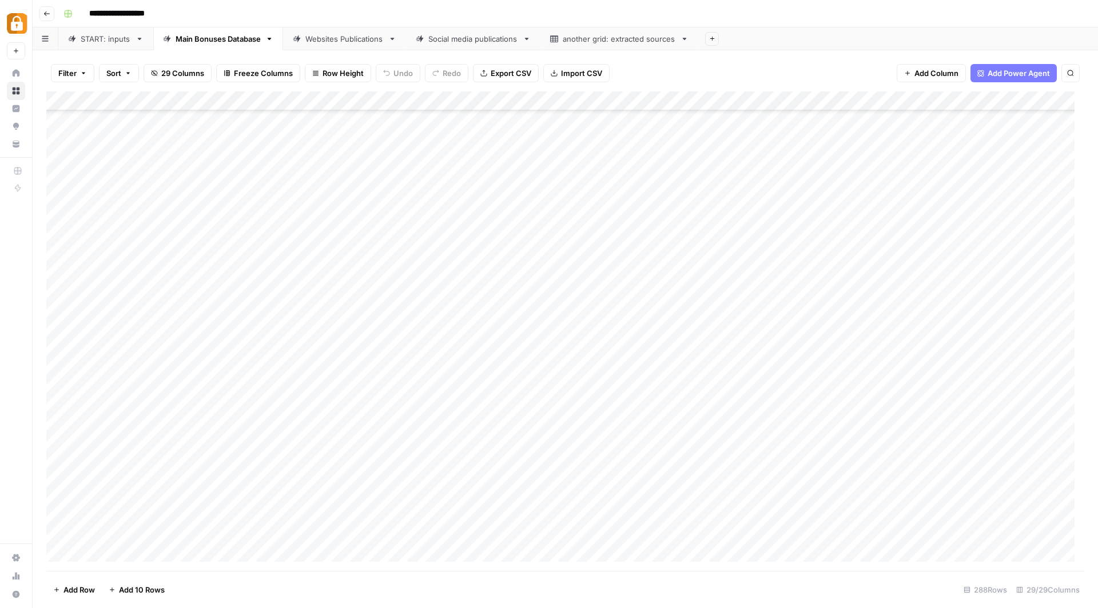
scroll to position [4840, 0]
click at [333, 40] on div "Websites Publications" at bounding box center [344, 38] width 78 height 11
click at [105, 37] on div "START: inputs" at bounding box center [106, 38] width 50 height 11
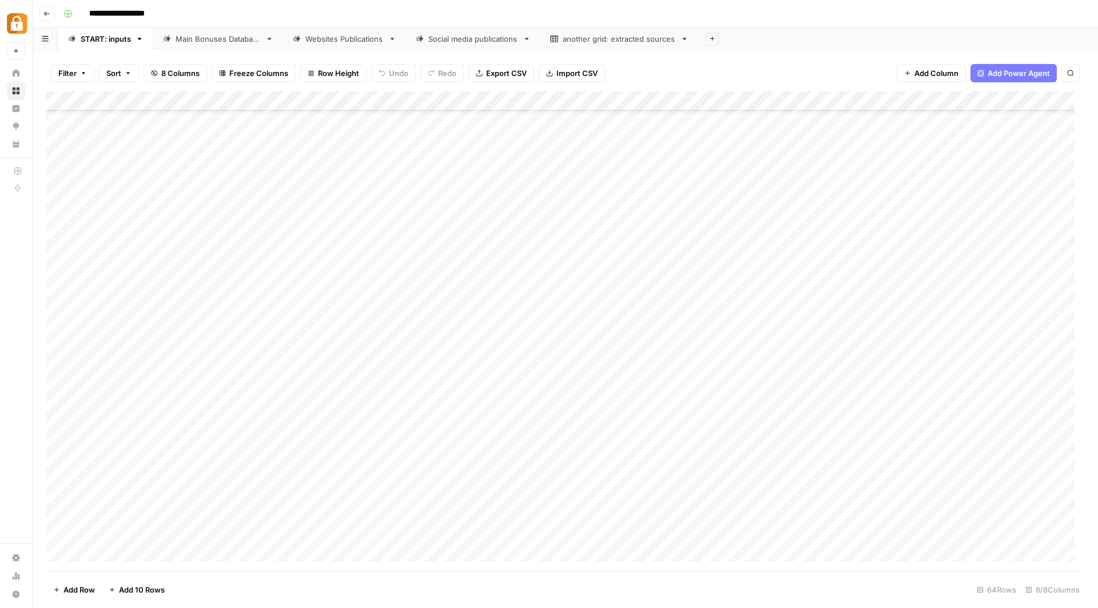
click at [380, 380] on div "Add Column" at bounding box center [565, 331] width 1038 height 480
click at [903, 374] on div "Add Column" at bounding box center [565, 331] width 1038 height 480
click at [903, 374] on div at bounding box center [908, 377] width 205 height 21
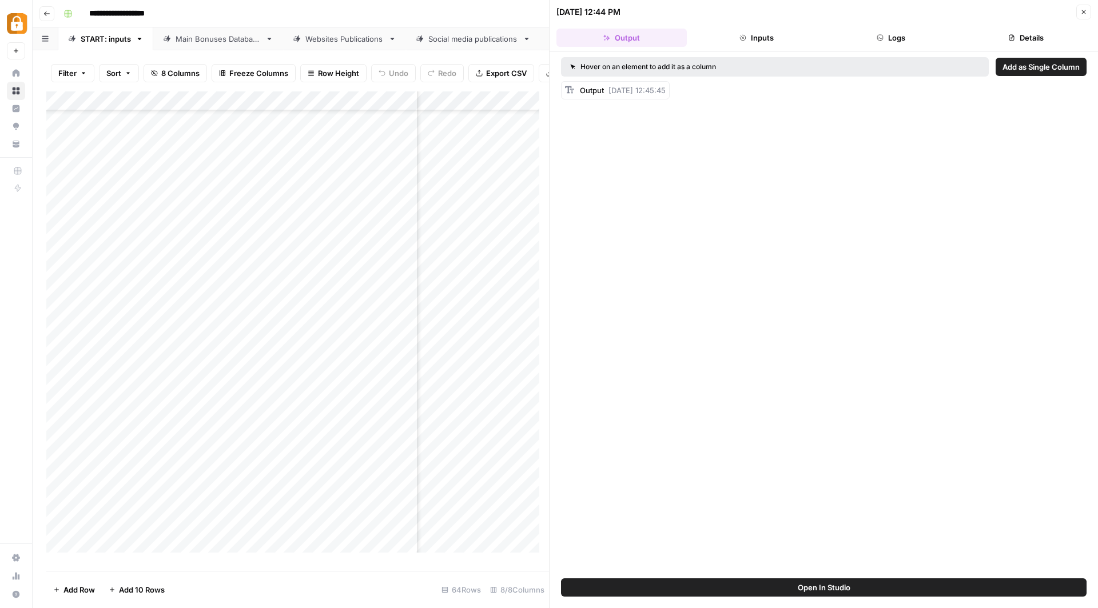
click at [906, 37] on button "Logs" at bounding box center [891, 38] width 130 height 18
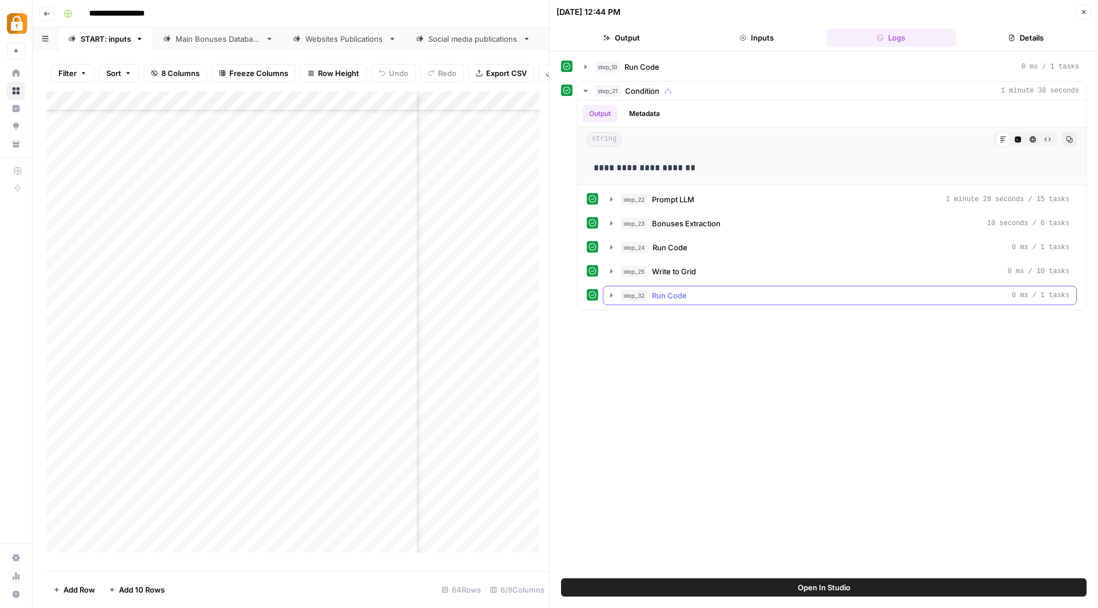
click at [703, 292] on div "step_32 Run Code 0 ms / 1 tasks" at bounding box center [844, 295] width 449 height 11
click at [726, 269] on div "step_25 Write to Grid 0 ms / 10 tasks" at bounding box center [844, 271] width 449 height 11
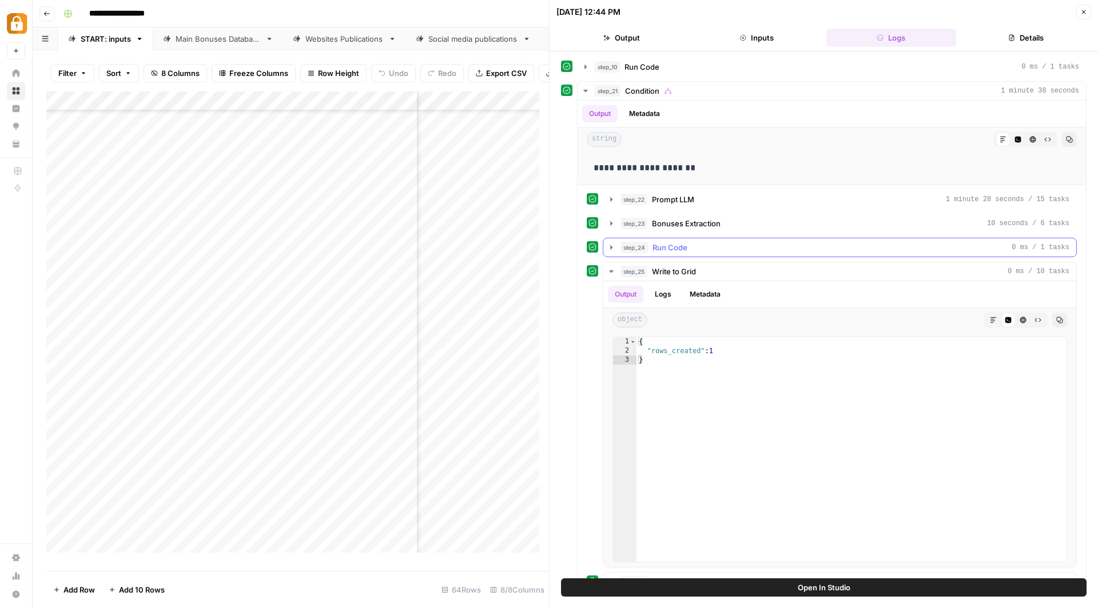
click at [738, 244] on div "step_24 Run Code 0 ms / 1 tasks" at bounding box center [844, 247] width 449 height 11
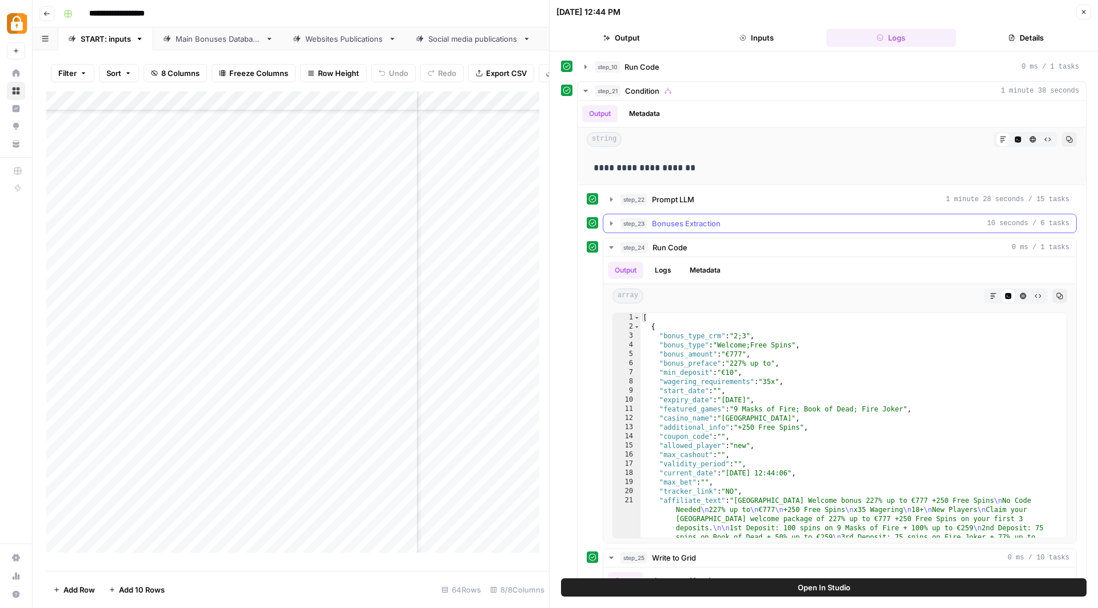
click at [767, 220] on div "step_23 Bonuses Extraction 10 seconds / 6 tasks" at bounding box center [844, 223] width 449 height 11
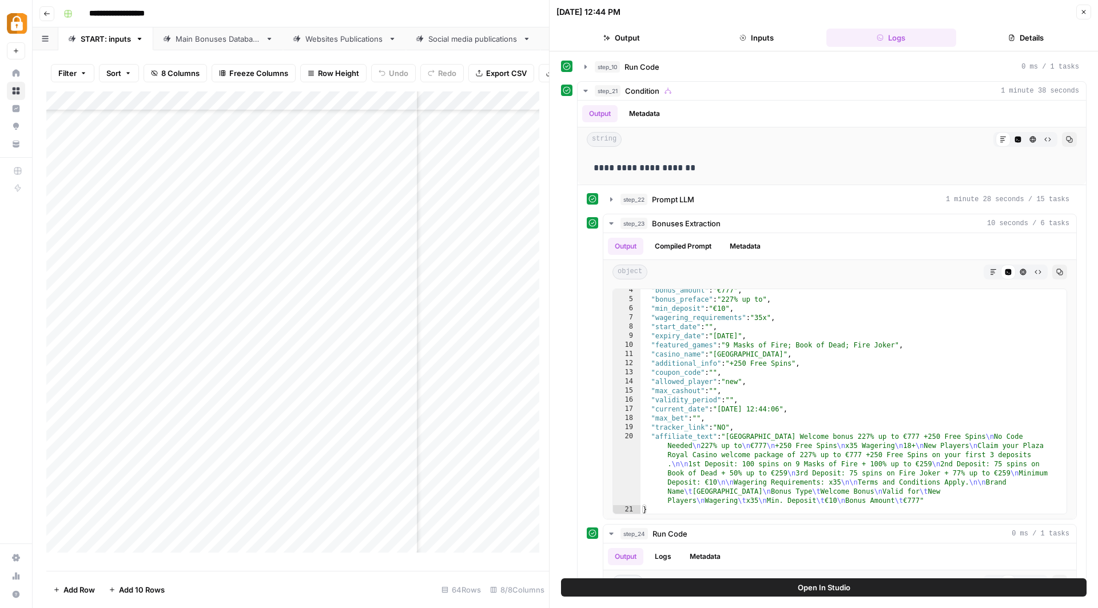
click at [1086, 14] on icon "button" at bounding box center [1083, 12] width 7 height 7
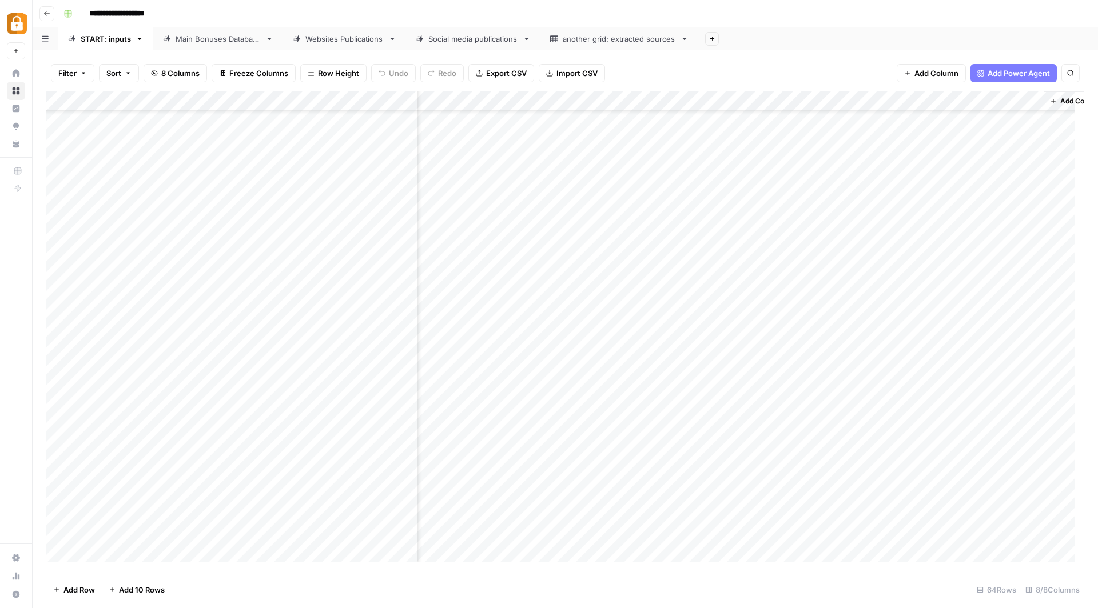
scroll to position [811, 0]
click at [356, 390] on div "Add Column" at bounding box center [565, 331] width 1038 height 480
click at [355, 382] on div "Add Column" at bounding box center [565, 331] width 1038 height 480
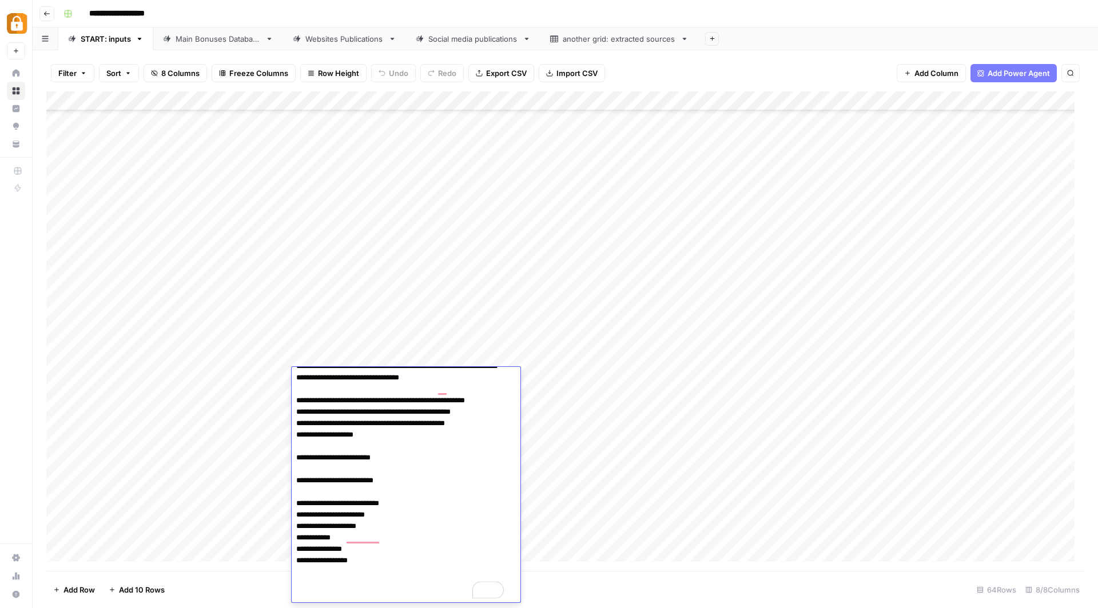
scroll to position [206, 0]
click at [612, 437] on div "Add Column" at bounding box center [565, 331] width 1038 height 480
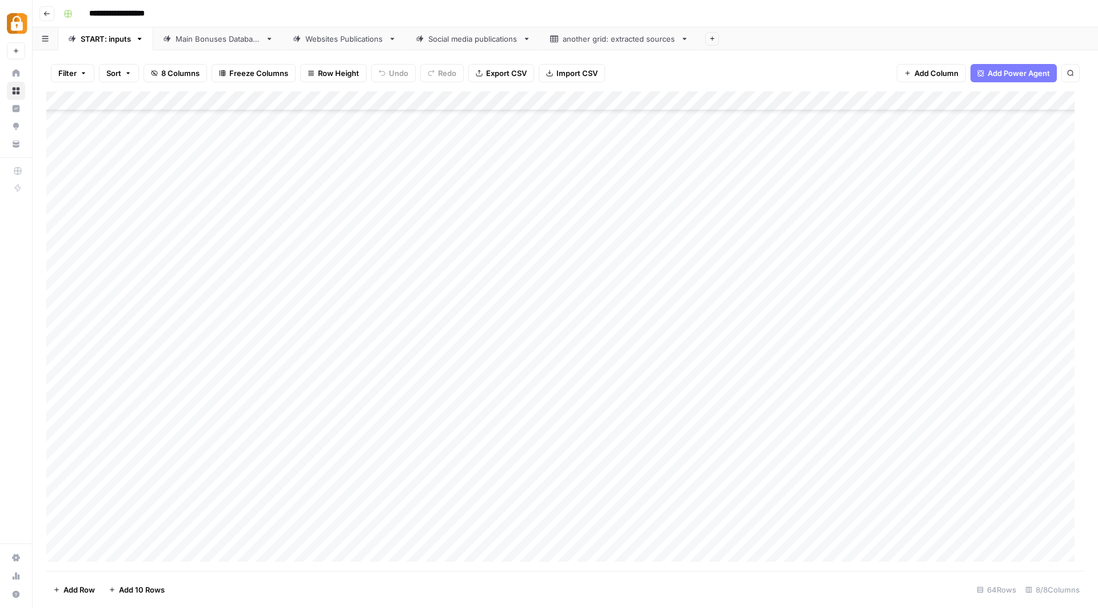
click at [371, 295] on div "Add Column" at bounding box center [565, 331] width 1038 height 480
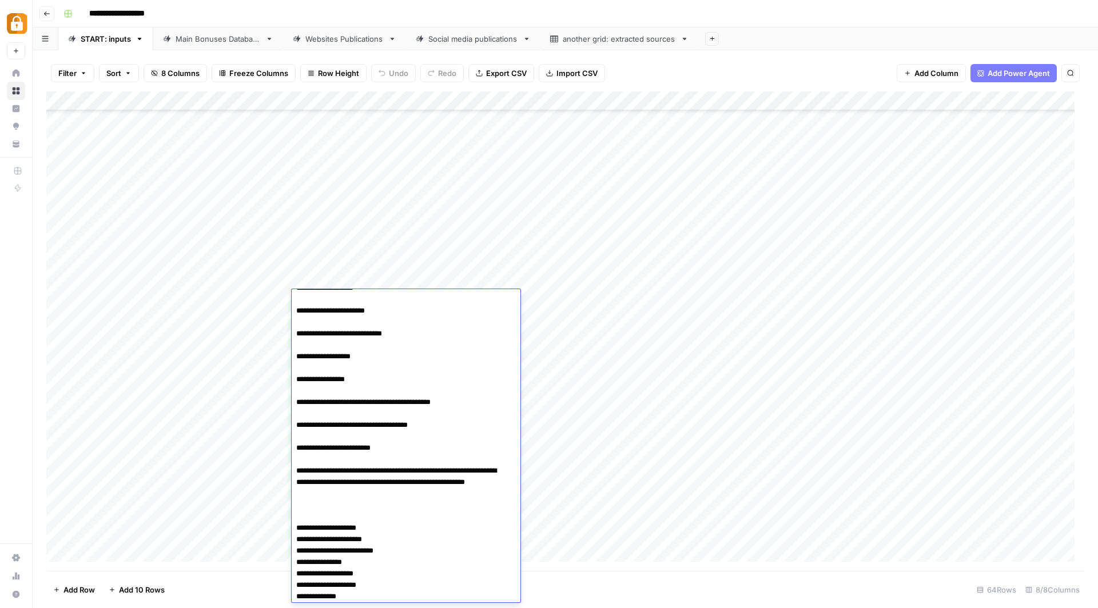
scroll to position [0, 0]
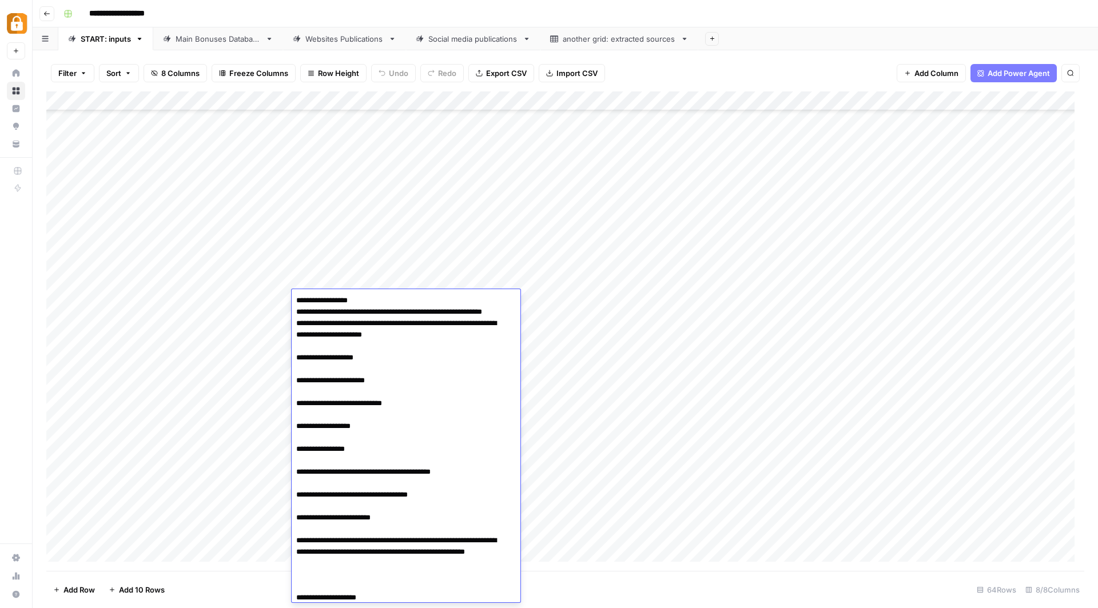
click at [498, 256] on div "Add Column" at bounding box center [565, 331] width 1038 height 480
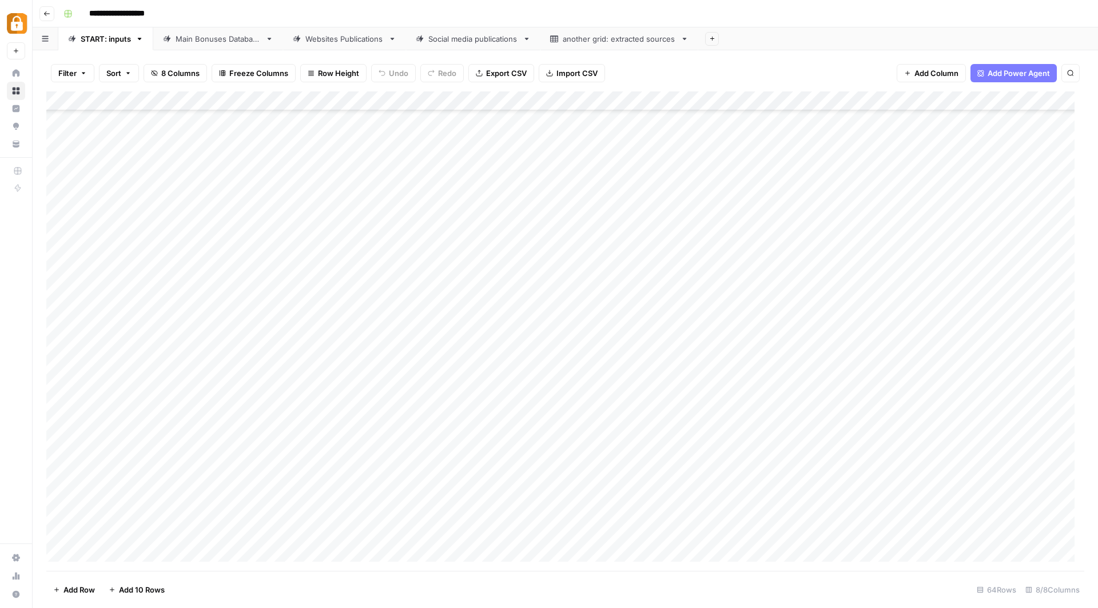
click at [324, 512] on div "Add Column" at bounding box center [565, 331] width 1038 height 480
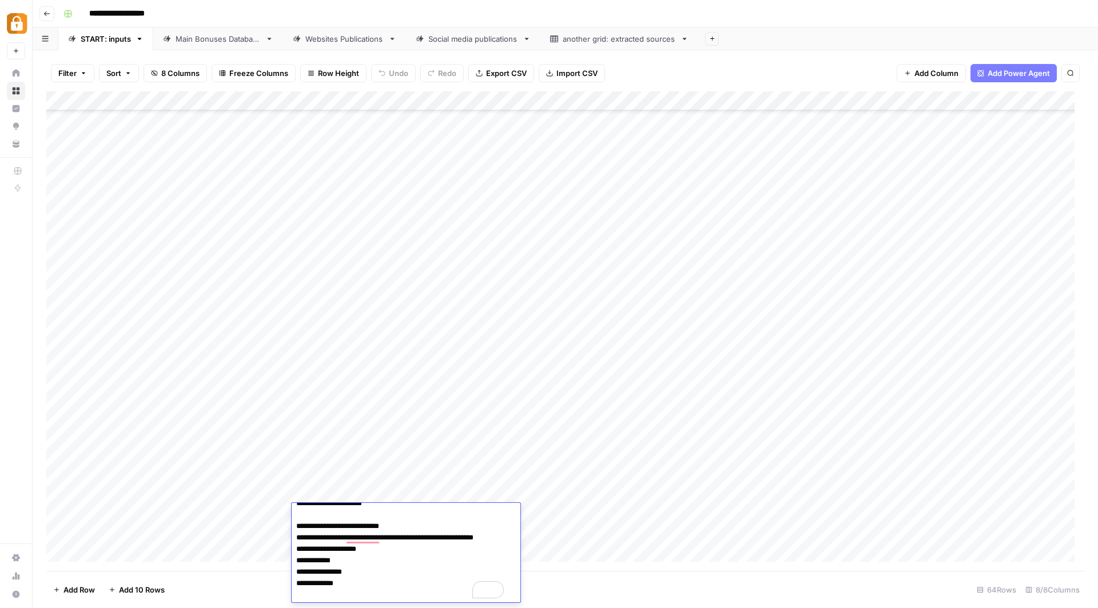
scroll to position [411, 0]
click at [235, 41] on div "Main Bonuses Database" at bounding box center [218, 38] width 85 height 11
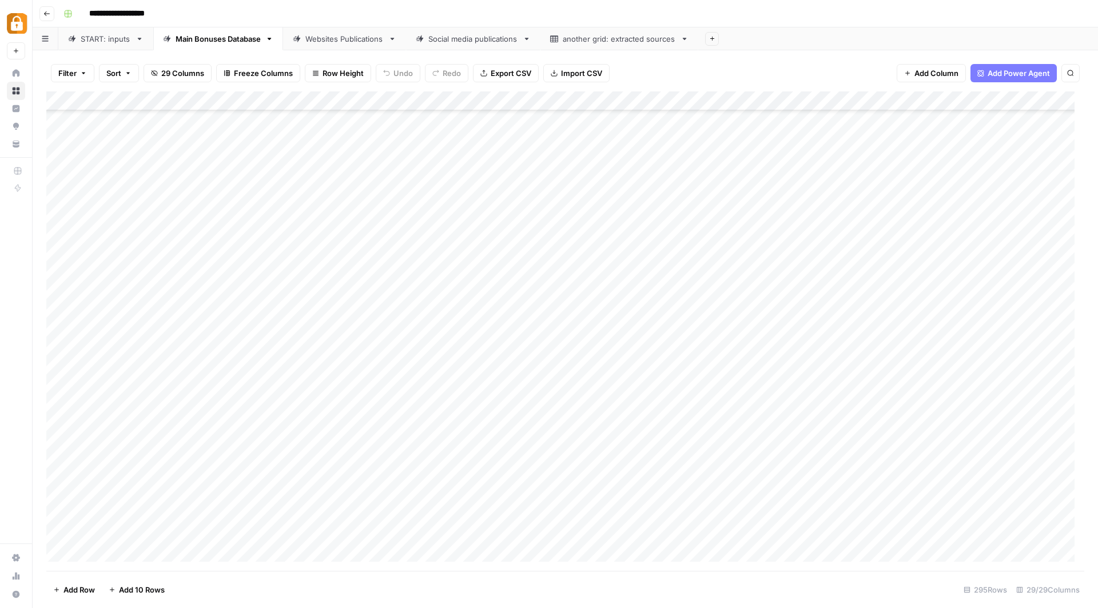
scroll to position [5302, 0]
click at [380, 336] on div "Add Column" at bounding box center [565, 331] width 1038 height 480
type textarea "**********"
click at [495, 433] on div "Add Column" at bounding box center [565, 331] width 1038 height 480
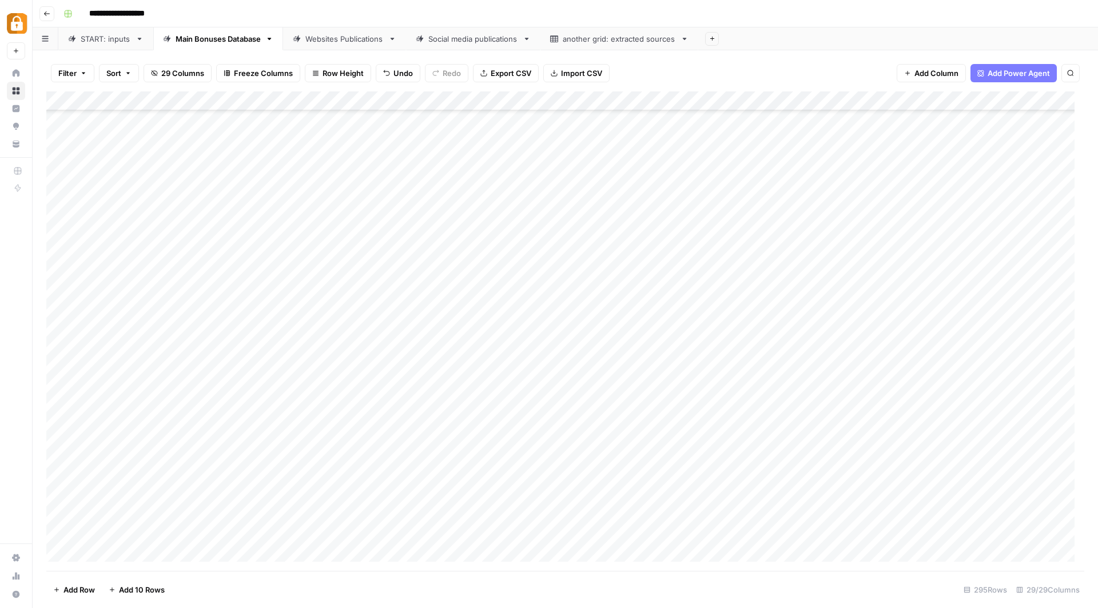
click at [111, 33] on div "START: inputs" at bounding box center [106, 38] width 50 height 11
click at [228, 39] on div "Main Bonuses Database" at bounding box center [218, 38] width 85 height 11
click at [103, 39] on div "START: inputs" at bounding box center [106, 38] width 50 height 11
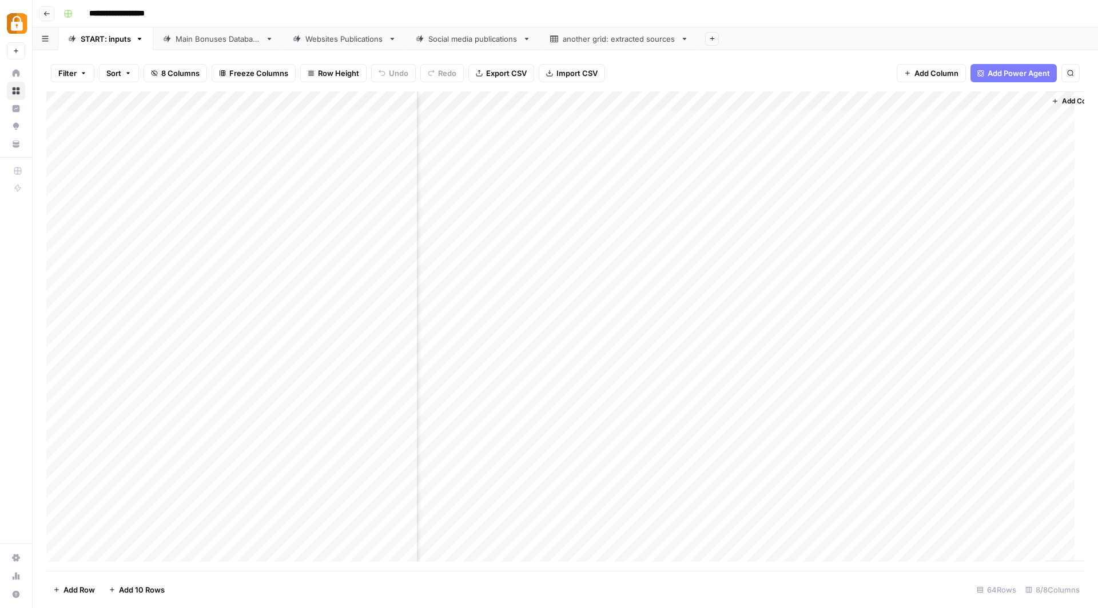
scroll to position [0, 138]
click at [44, 11] on icon "button" at bounding box center [46, 13] width 7 height 7
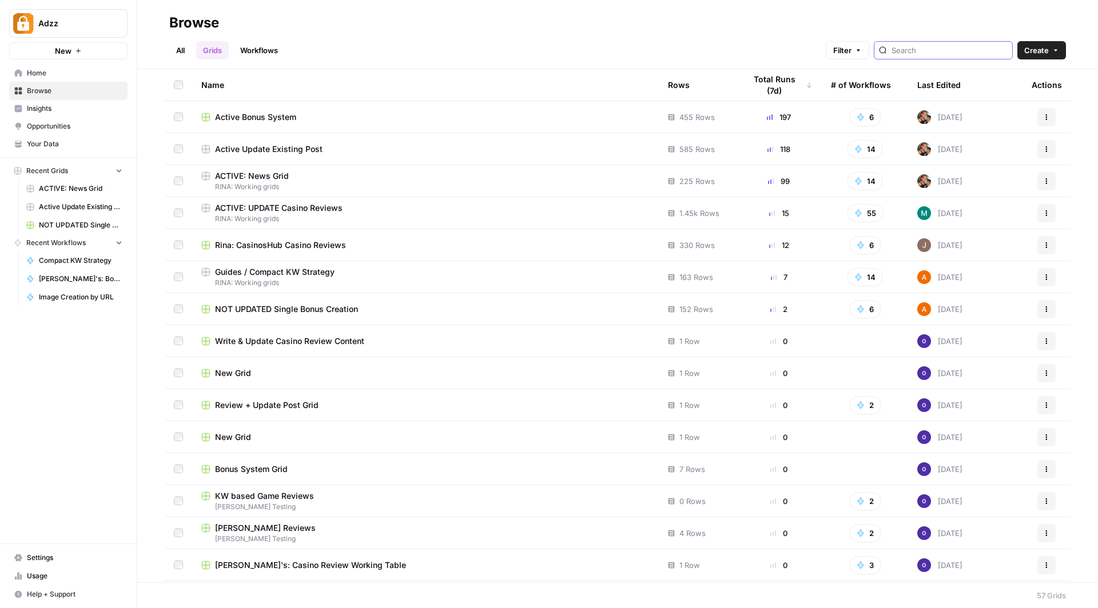
click at [938, 47] on input "search" at bounding box center [949, 50] width 116 height 11
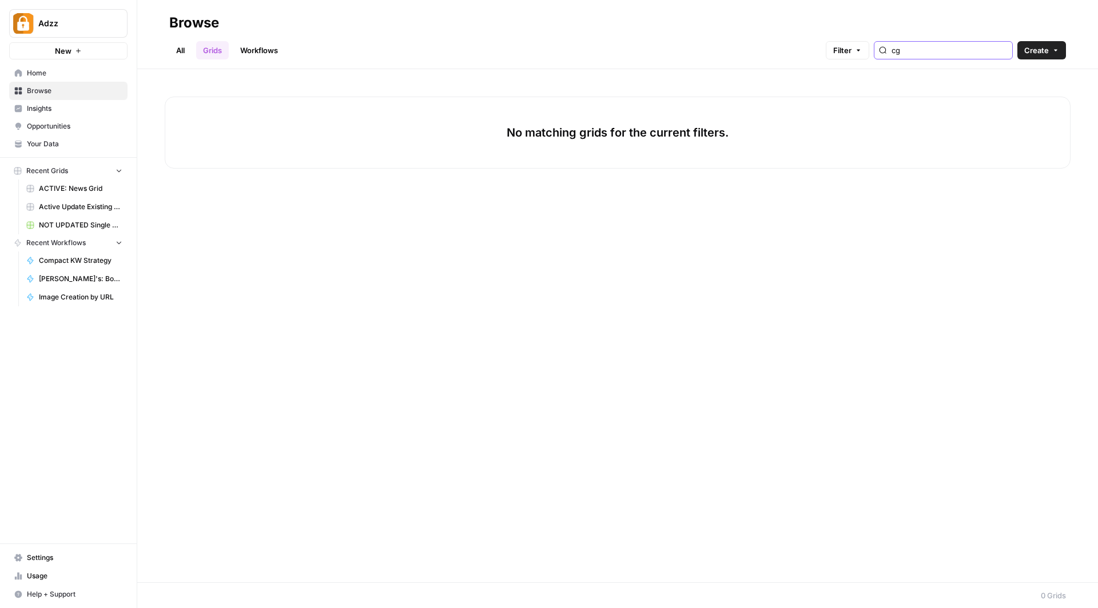
type input "c"
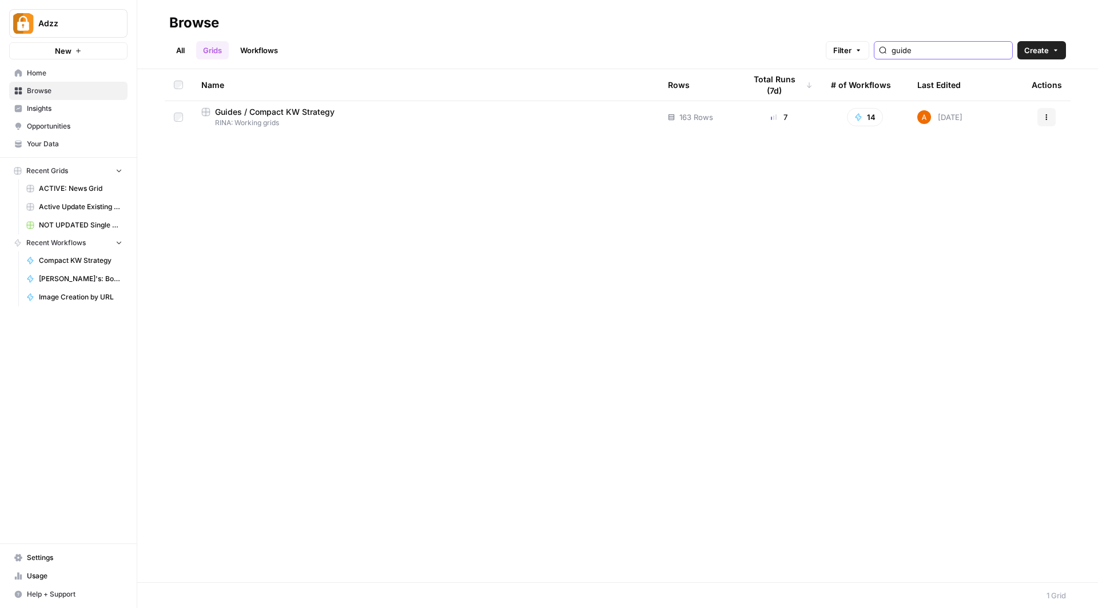
type input "guide"
click at [257, 108] on span "Guides / Compact KW Strategy" at bounding box center [275, 111] width 120 height 11
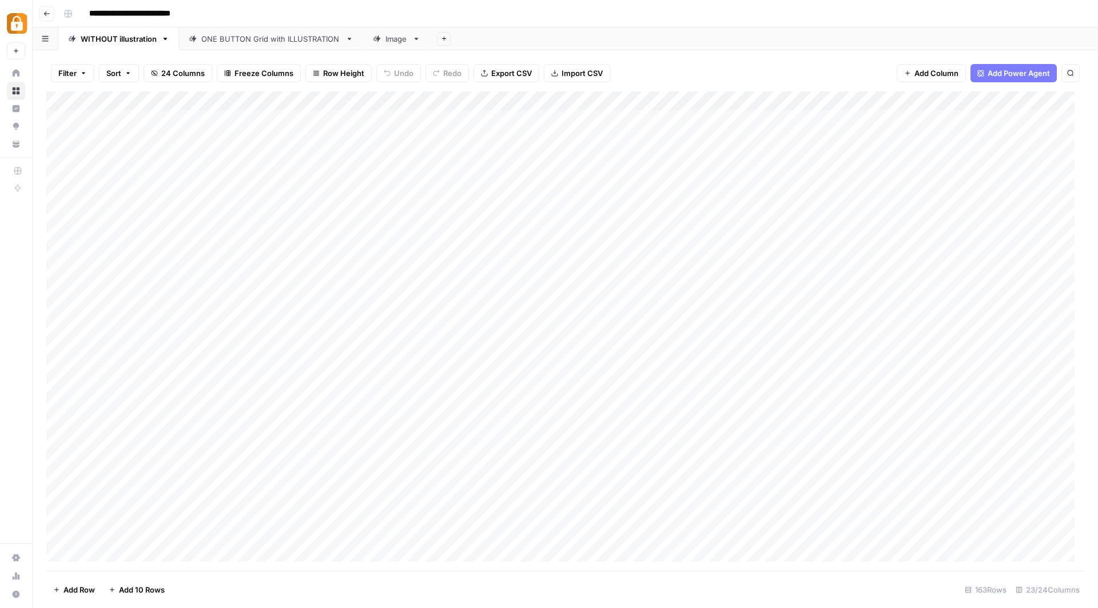
click at [138, 590] on span "Add 10 Rows" at bounding box center [142, 589] width 46 height 11
click at [319, 352] on div "Add Column" at bounding box center [565, 331] width 1038 height 480
type textarea "**********"
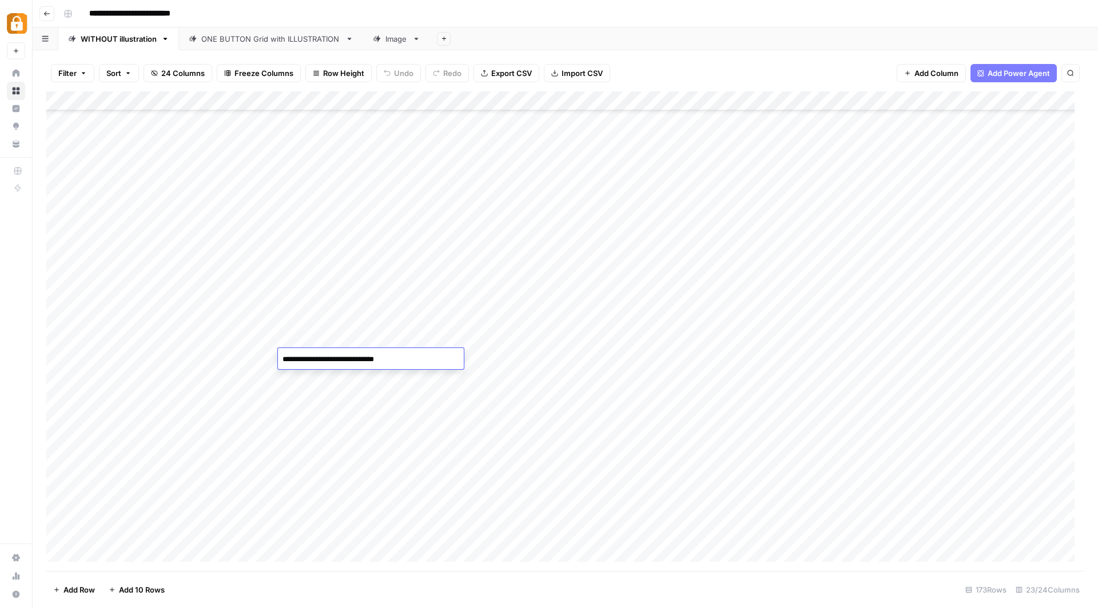
click at [491, 351] on div "Add Column" at bounding box center [565, 331] width 1038 height 480
type textarea "*****"
click at [764, 353] on div "Add Column" at bounding box center [565, 331] width 1038 height 480
click at [234, 359] on div "Add Column" at bounding box center [565, 331] width 1038 height 480
type textarea "********"
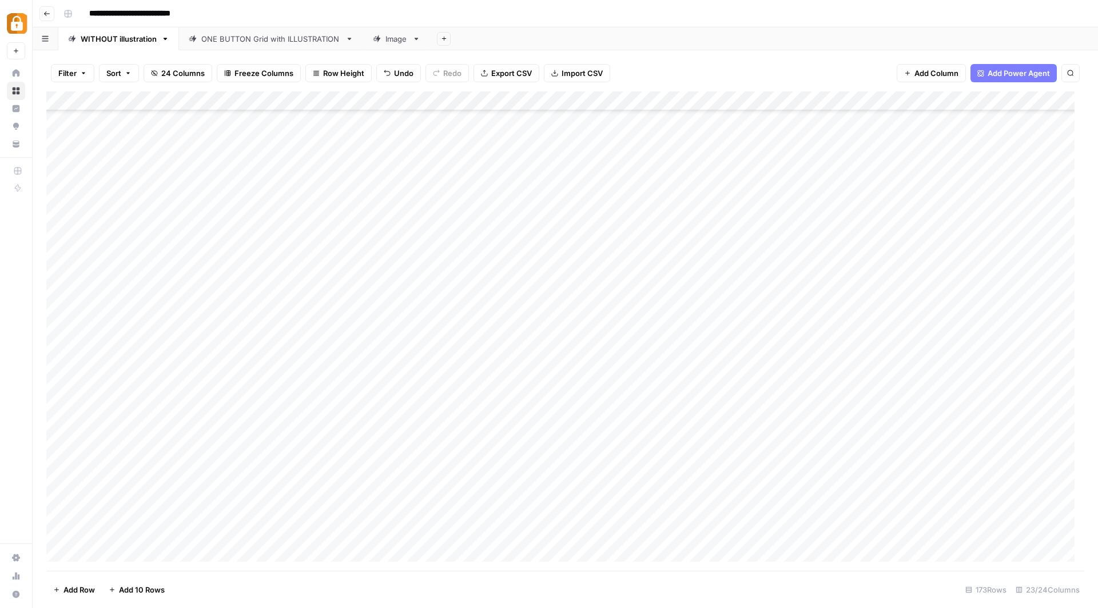
click at [180, 363] on div "Add Column" at bounding box center [565, 331] width 1038 height 480
click at [192, 362] on div "Add Column" at bounding box center [565, 331] width 1038 height 480
type textarea "**********"
click at [655, 356] on div "Add Column" at bounding box center [565, 331] width 1038 height 480
click at [355, 377] on div "Add Column" at bounding box center [565, 331] width 1038 height 480
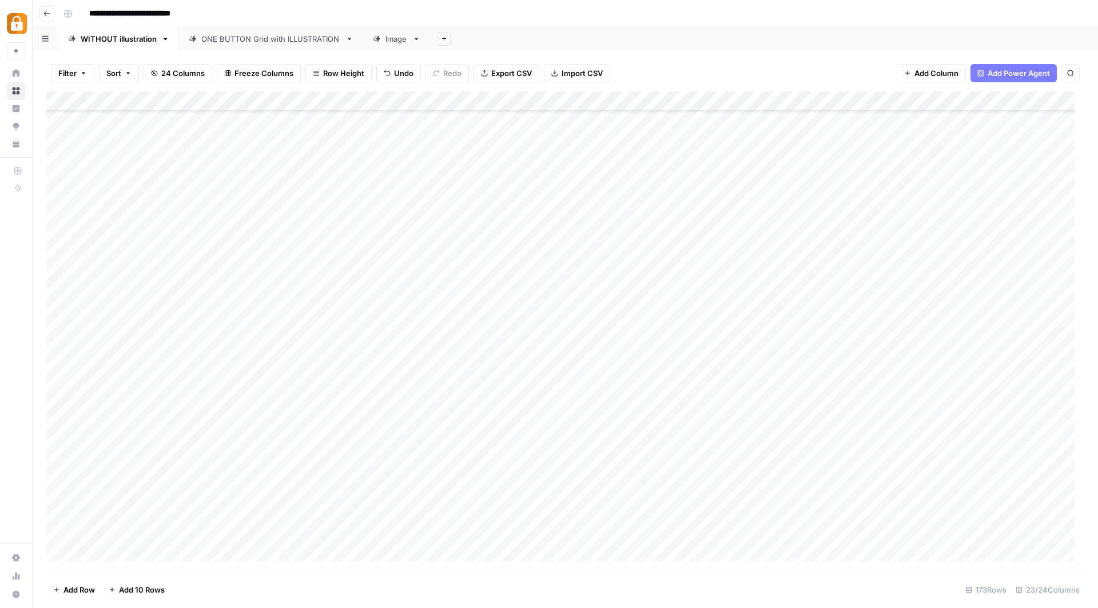
click at [355, 377] on div "Add Column" at bounding box center [565, 331] width 1038 height 480
type textarea "**********"
drag, startPoint x: 199, startPoint y: 360, endPoint x: 253, endPoint y: 360, distance: 53.8
click at [253, 360] on div "Add Column" at bounding box center [565, 331] width 1038 height 480
click at [276, 369] on div "Add Column" at bounding box center [565, 331] width 1038 height 480
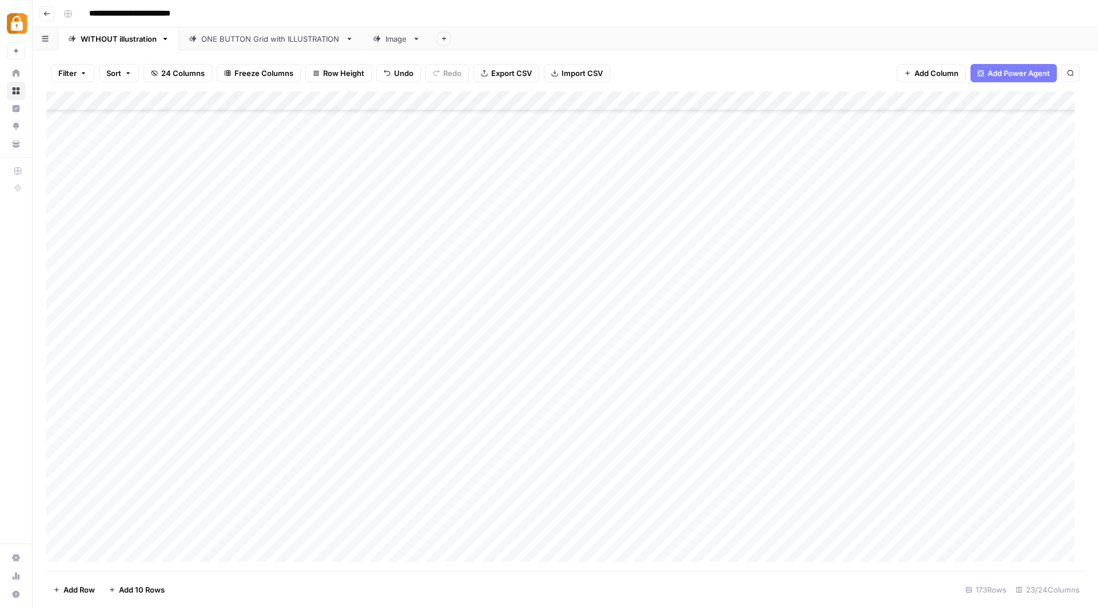
click at [329, 379] on div "Add Column" at bounding box center [565, 331] width 1038 height 480
click at [328, 361] on div "Add Column" at bounding box center [565, 331] width 1038 height 480
click at [775, 357] on div "Add Column" at bounding box center [565, 331] width 1038 height 480
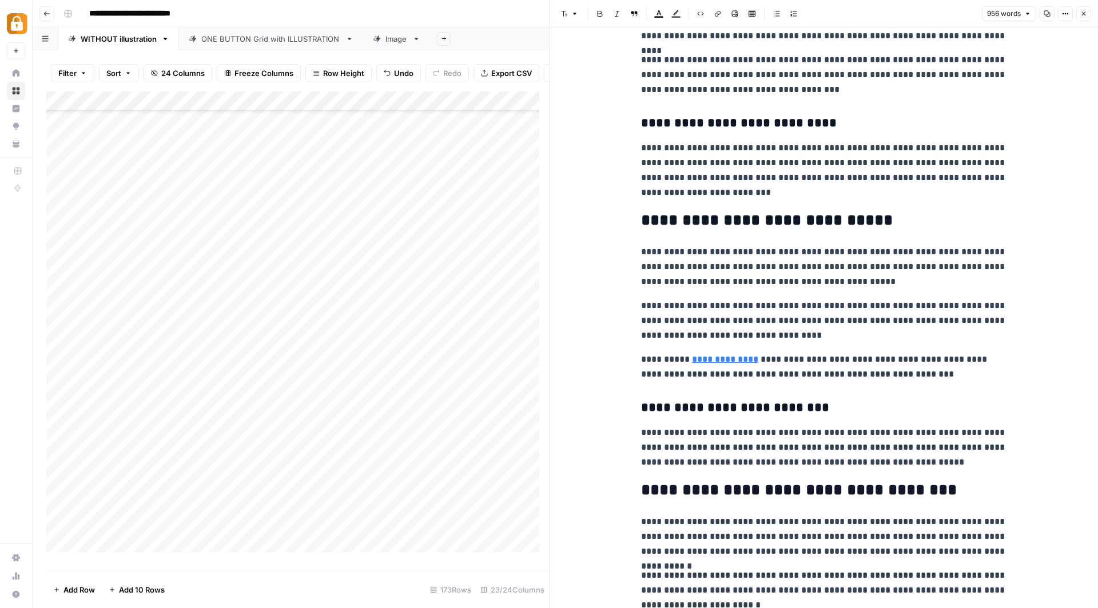
scroll to position [326, 0]
click at [1047, 13] on icon "button" at bounding box center [1047, 13] width 7 height 7
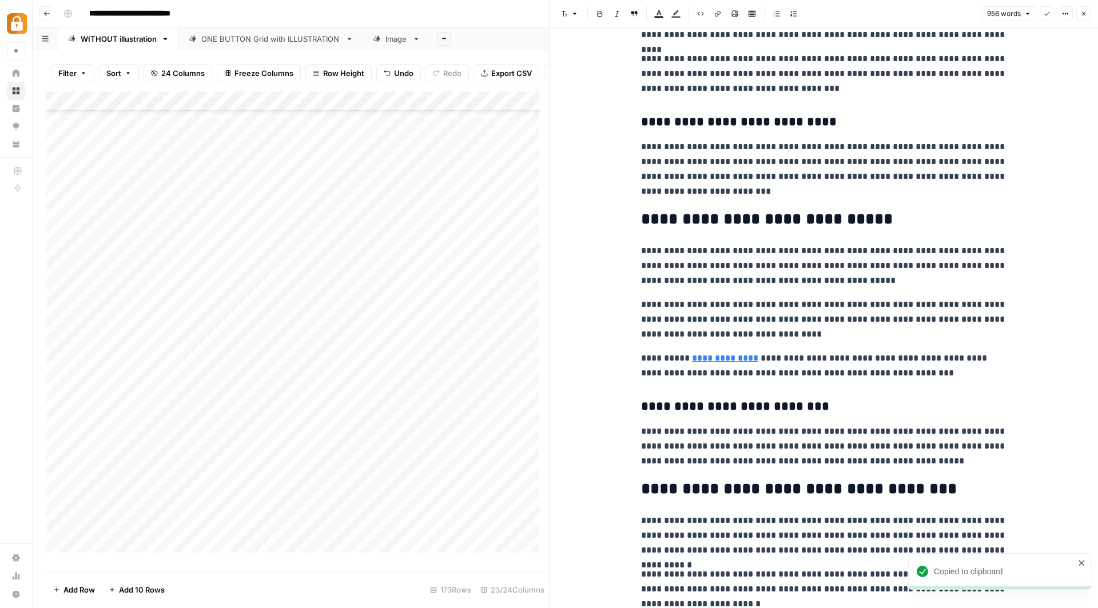
click at [1047, 15] on icon "button" at bounding box center [1047, 14] width 5 height 4
click at [433, 387] on div "Add Column" at bounding box center [297, 326] width 503 height 471
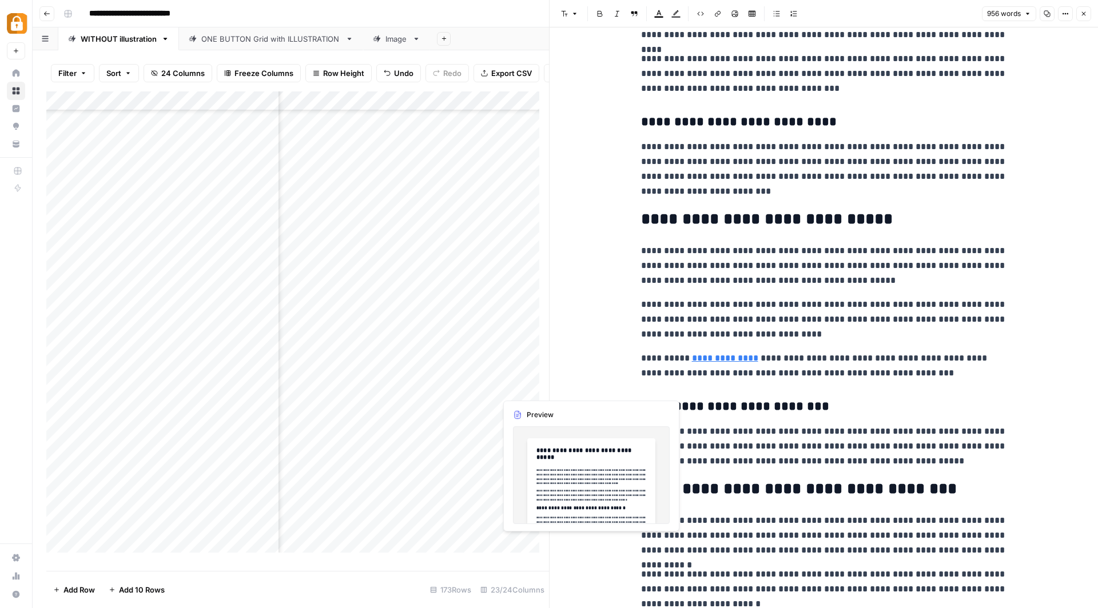
click at [510, 387] on div "Add Column" at bounding box center [297, 326] width 503 height 471
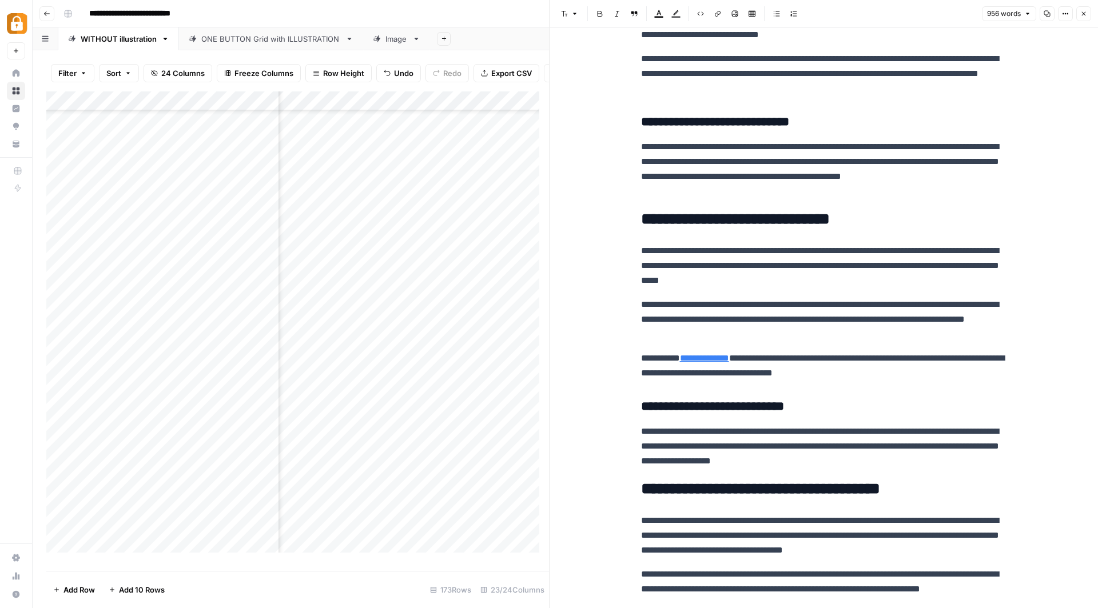
scroll to position [0, 0]
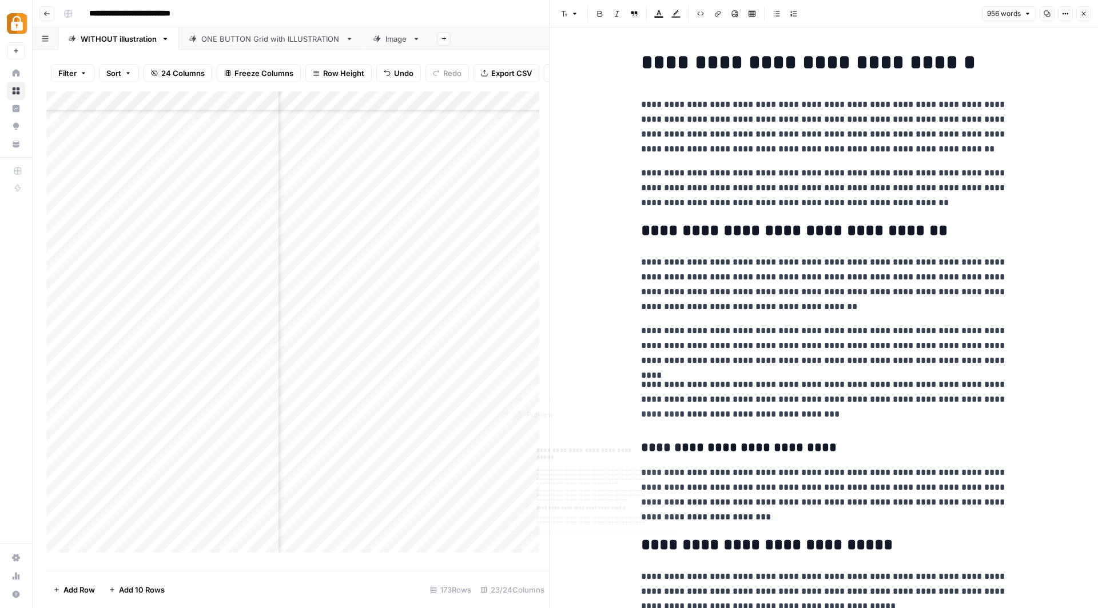
click at [522, 388] on div "Add Column" at bounding box center [297, 326] width 503 height 471
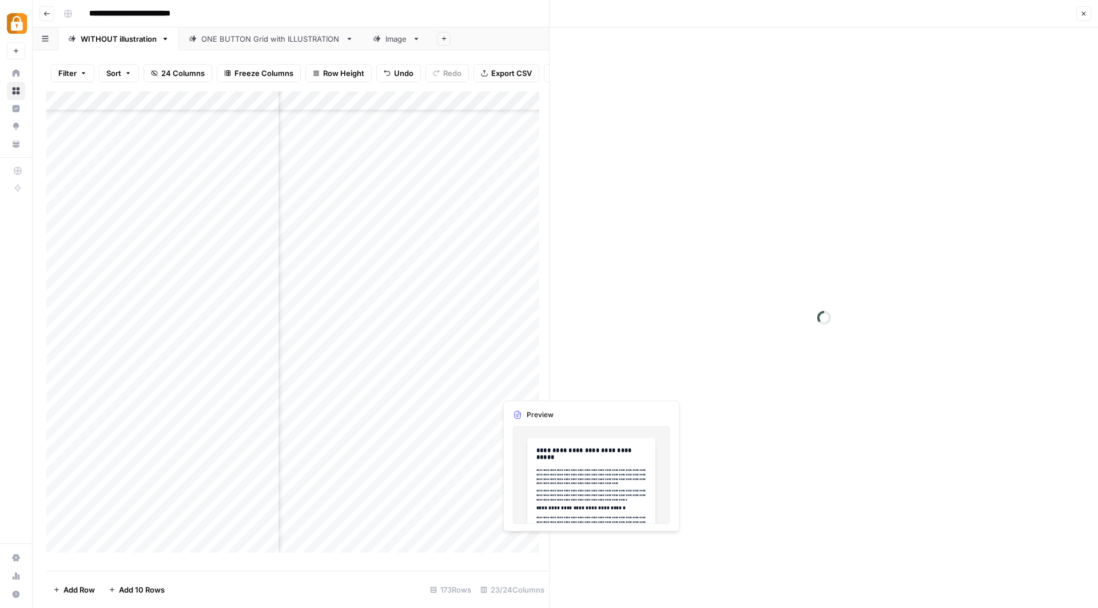
click at [522, 388] on div at bounding box center [548, 387] width 105 height 21
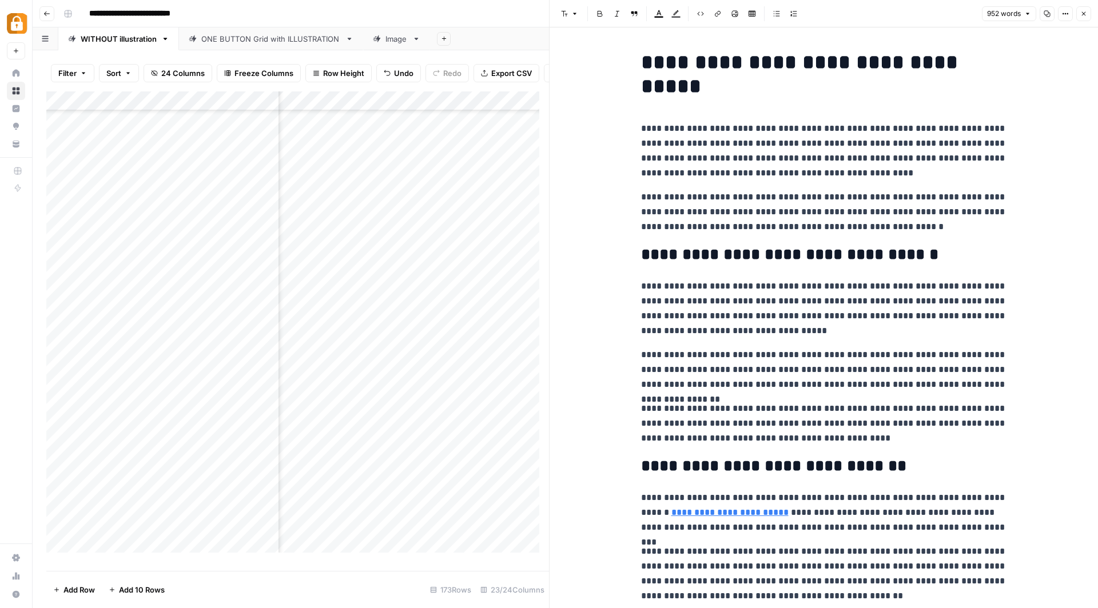
click at [1052, 12] on button "Copy" at bounding box center [1047, 13] width 15 height 15
click at [1052, 11] on button "Copy" at bounding box center [1047, 13] width 15 height 15
drag, startPoint x: 633, startPoint y: 129, endPoint x: 914, endPoint y: 224, distance: 296.2
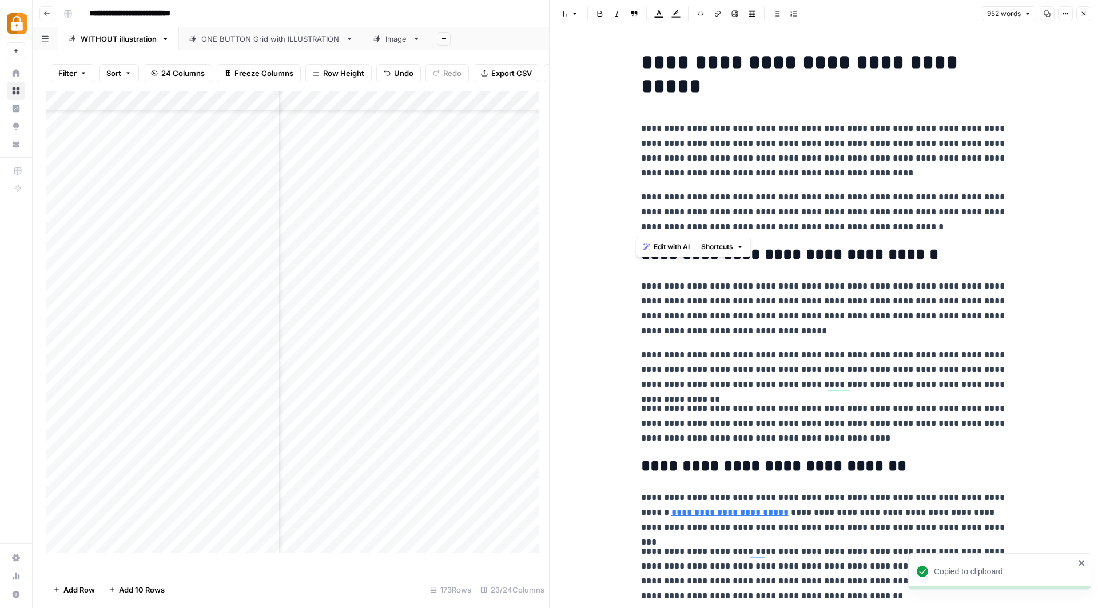
click at [670, 242] on span "Edit with AI" at bounding box center [672, 247] width 36 height 10
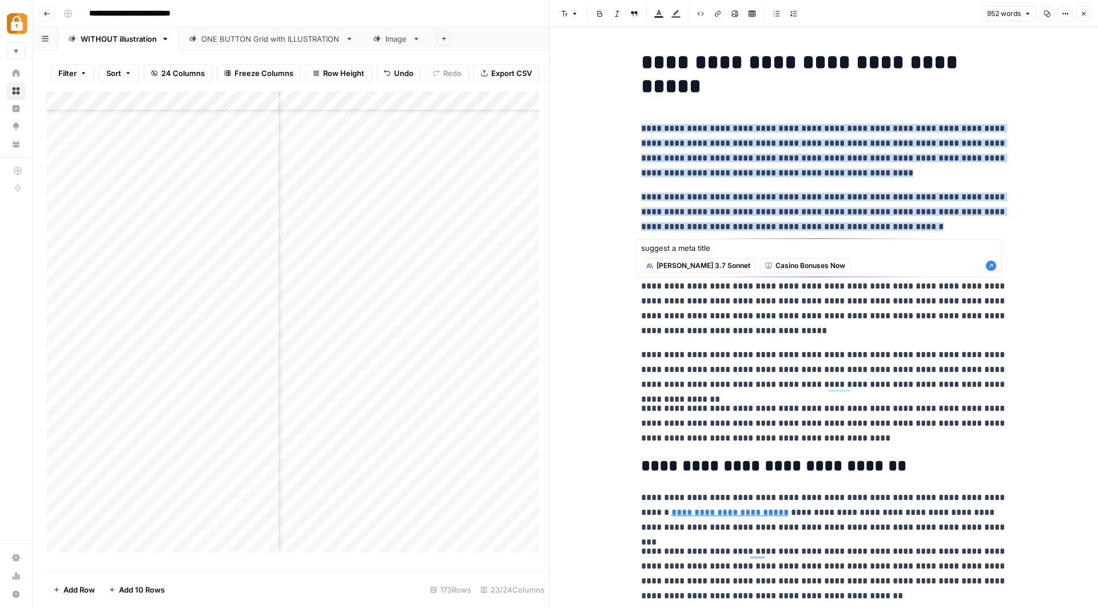
type textarea "suggest a meta title"
click at [991, 266] on icon "button" at bounding box center [991, 266] width 10 height 10
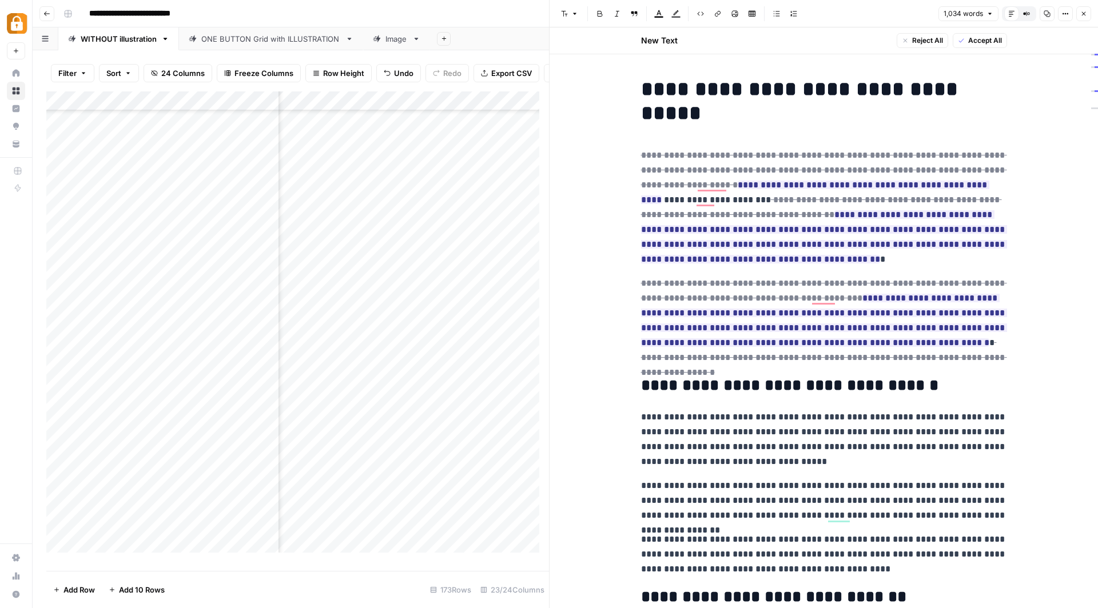
click at [919, 36] on span "Reject All" at bounding box center [927, 40] width 31 height 10
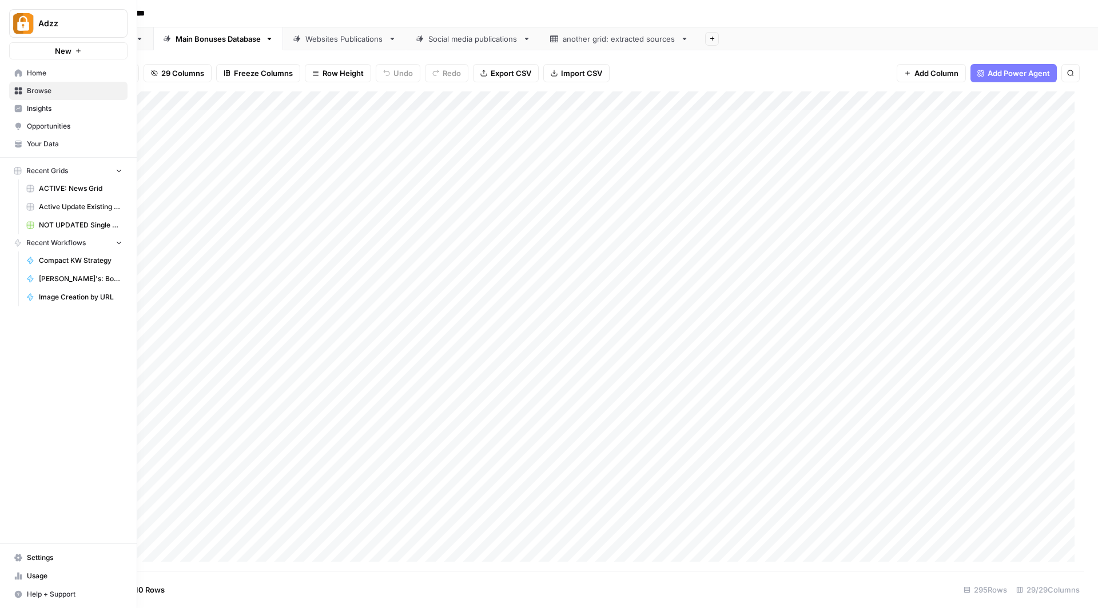
click at [49, 89] on span "Browse" at bounding box center [74, 91] width 95 height 10
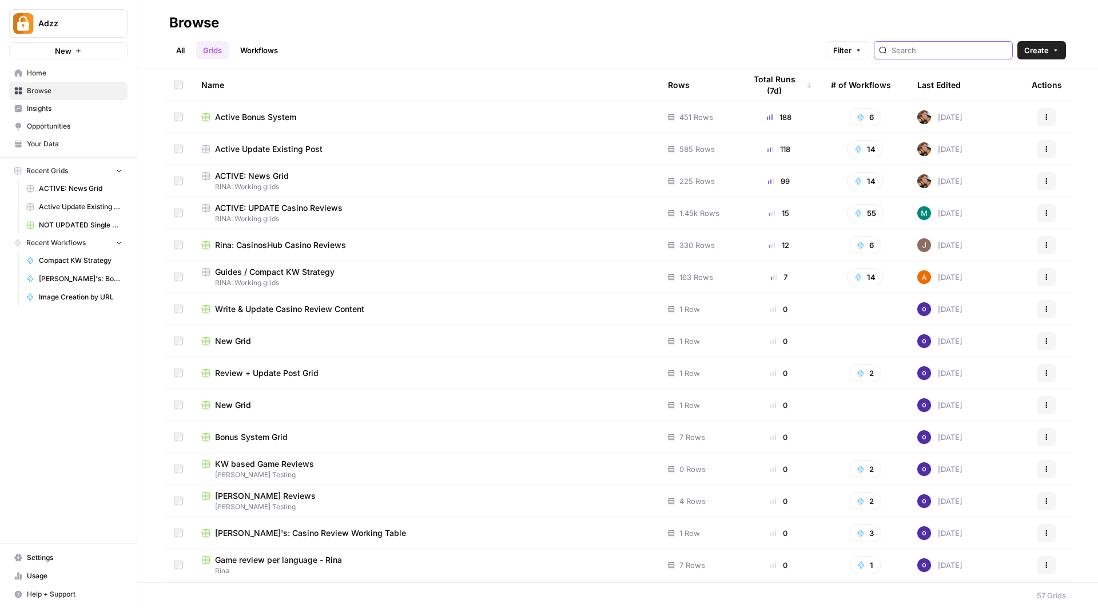
click at [942, 51] on input "search" at bounding box center [949, 50] width 116 height 11
type input "single"
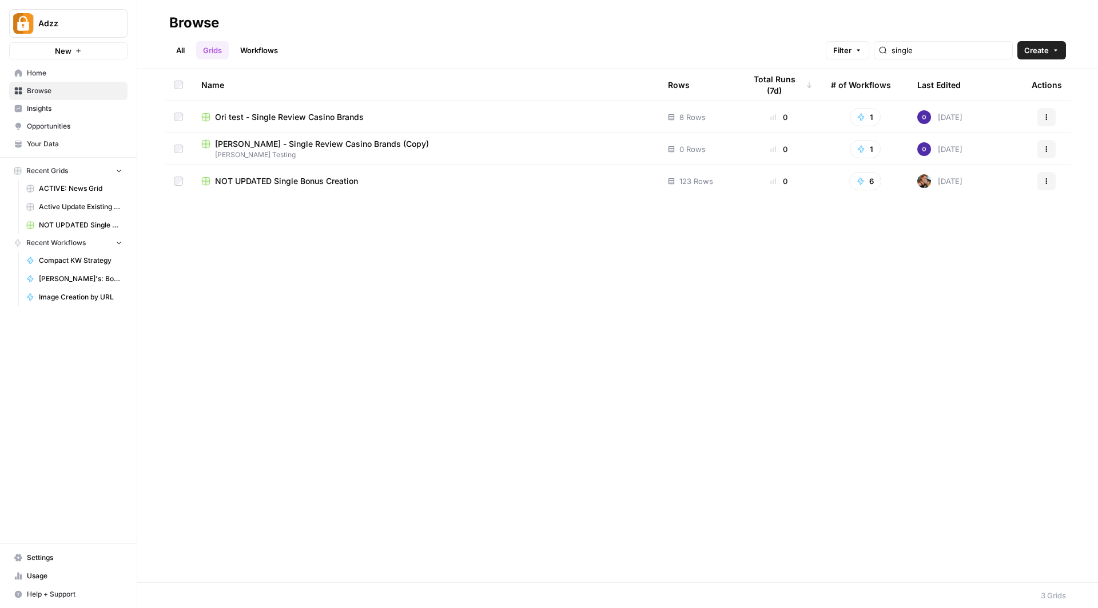
click at [397, 178] on div "NOT UPDATED Single Bonus Creation" at bounding box center [425, 181] width 448 height 11
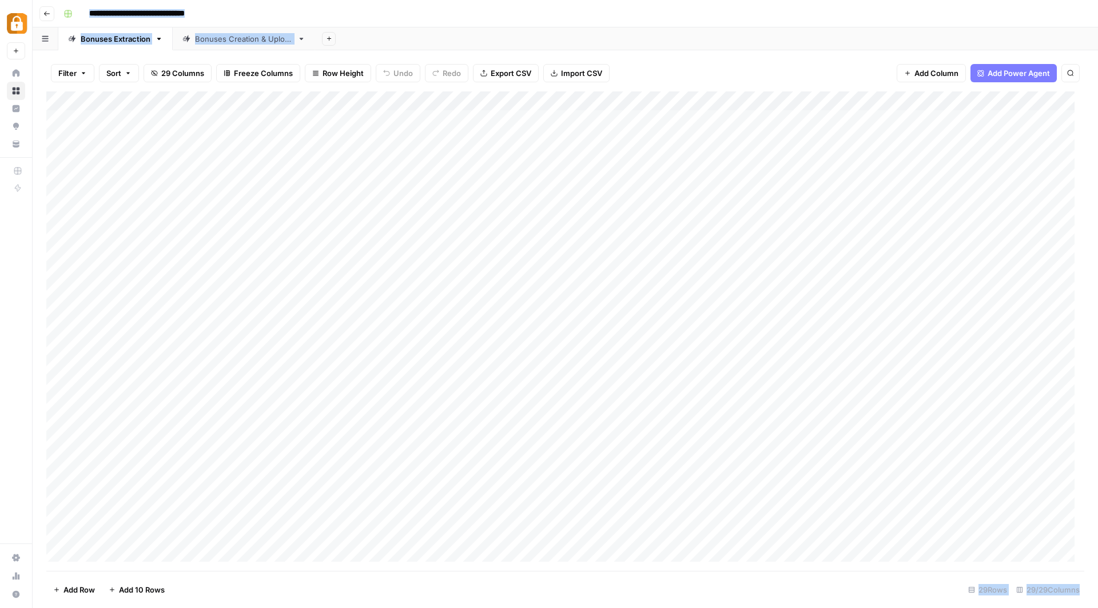
click at [129, 38] on div "Bonuses Extraction" at bounding box center [116, 38] width 70 height 11
click at [141, 590] on span "Add 10 Rows" at bounding box center [142, 589] width 46 height 11
click at [395, 356] on div "Add Column" at bounding box center [565, 331] width 1038 height 480
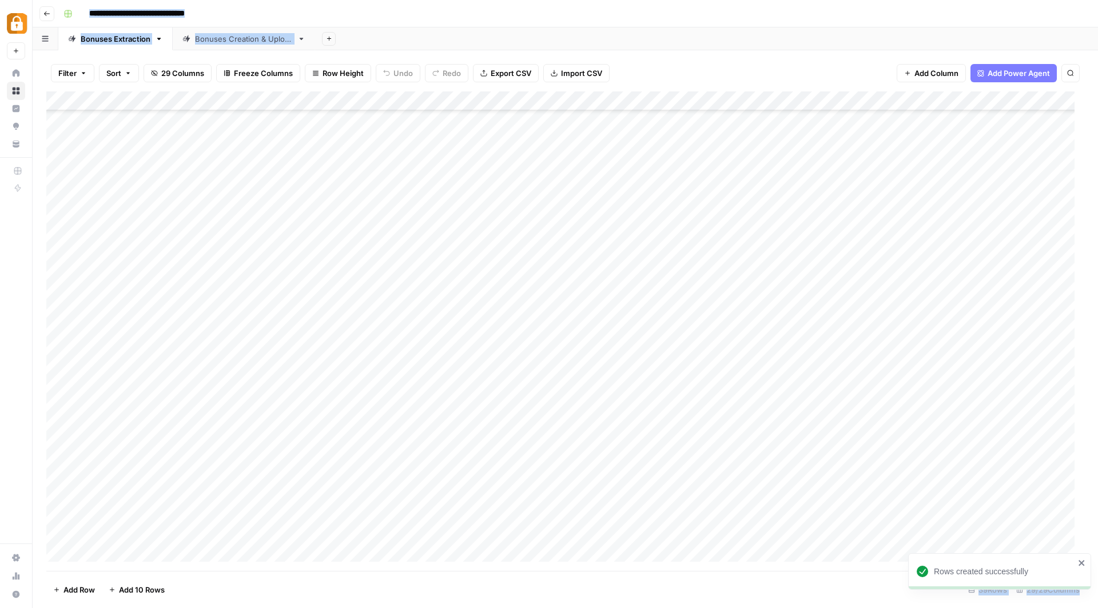
click at [395, 356] on div "Add Column" at bounding box center [565, 331] width 1038 height 480
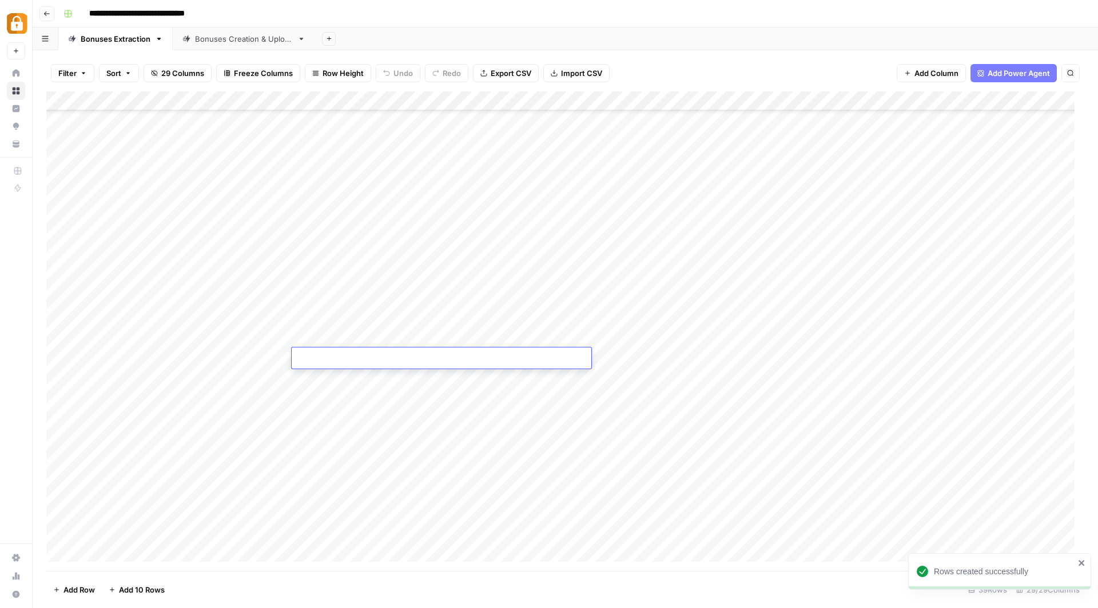
click at [395, 356] on textarea at bounding box center [442, 359] width 300 height 16
type textarea "**********"
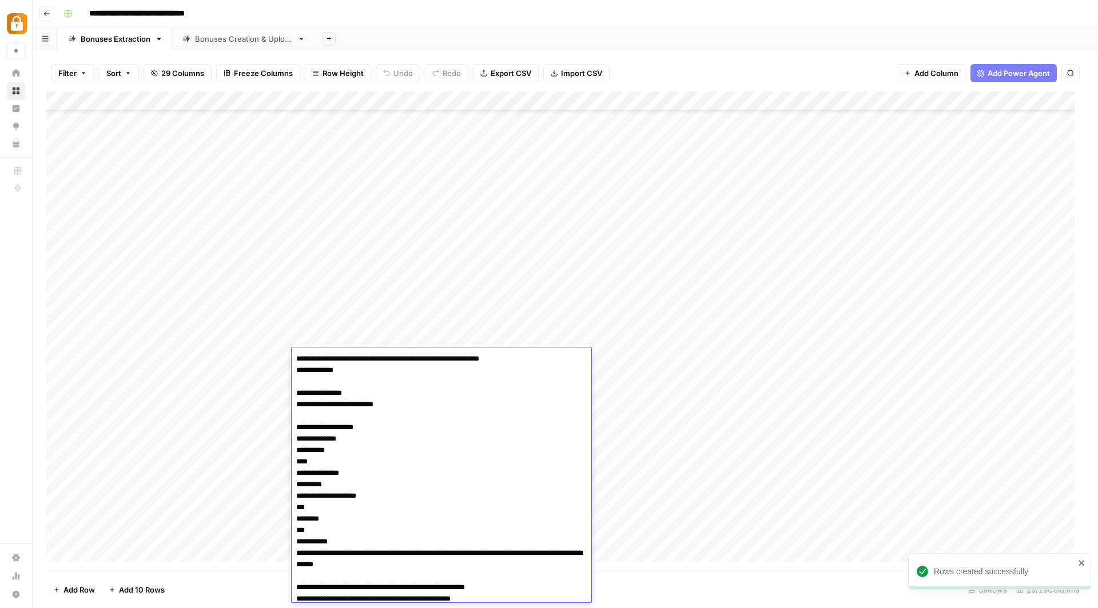
scroll to position [161, 0]
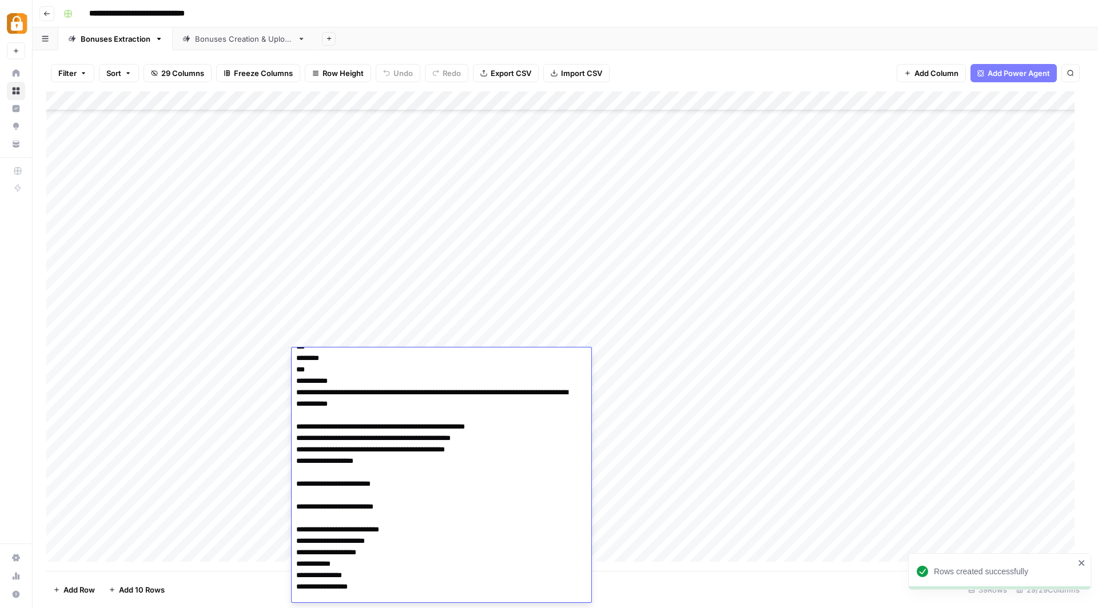
click at [633, 352] on div "Add Column" at bounding box center [565, 331] width 1038 height 480
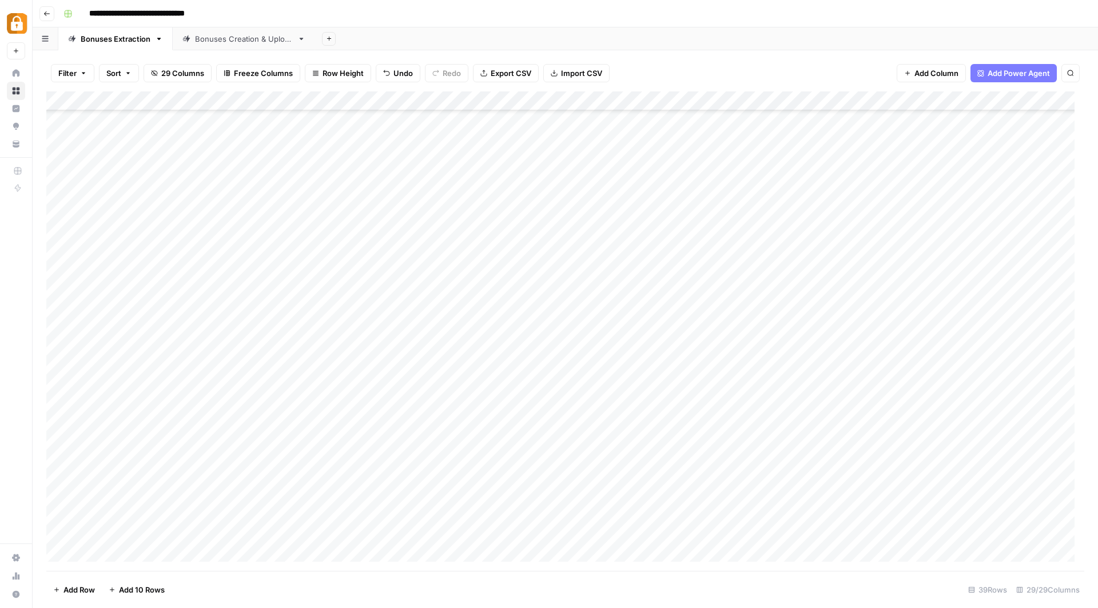
click at [844, 356] on div "Add Column" at bounding box center [565, 331] width 1038 height 480
click at [162, 361] on div "Add Column" at bounding box center [565, 331] width 1038 height 480
type textarea "**********"
click at [254, 40] on div "Bonuses Creation & Upload" at bounding box center [244, 38] width 98 height 11
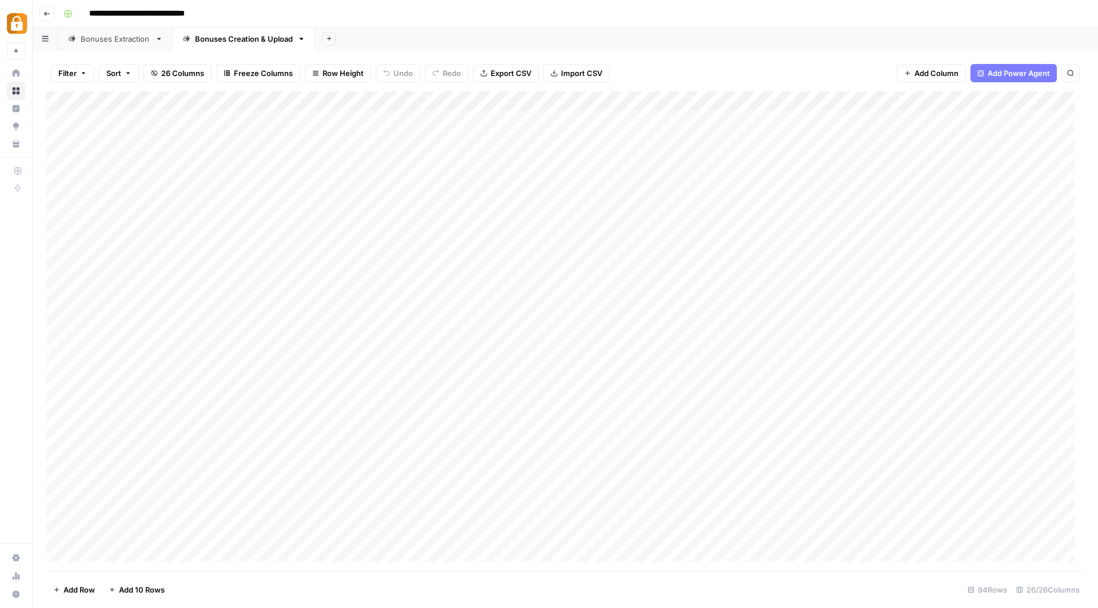
click at [120, 36] on div "Bonuses Extraction" at bounding box center [116, 38] width 70 height 11
click at [327, 37] on icon "button" at bounding box center [329, 38] width 6 height 6
click at [389, 72] on span "Blank" at bounding box center [385, 77] width 84 height 11
click at [134, 37] on div "Bonuses Extraction" at bounding box center [116, 38] width 70 height 11
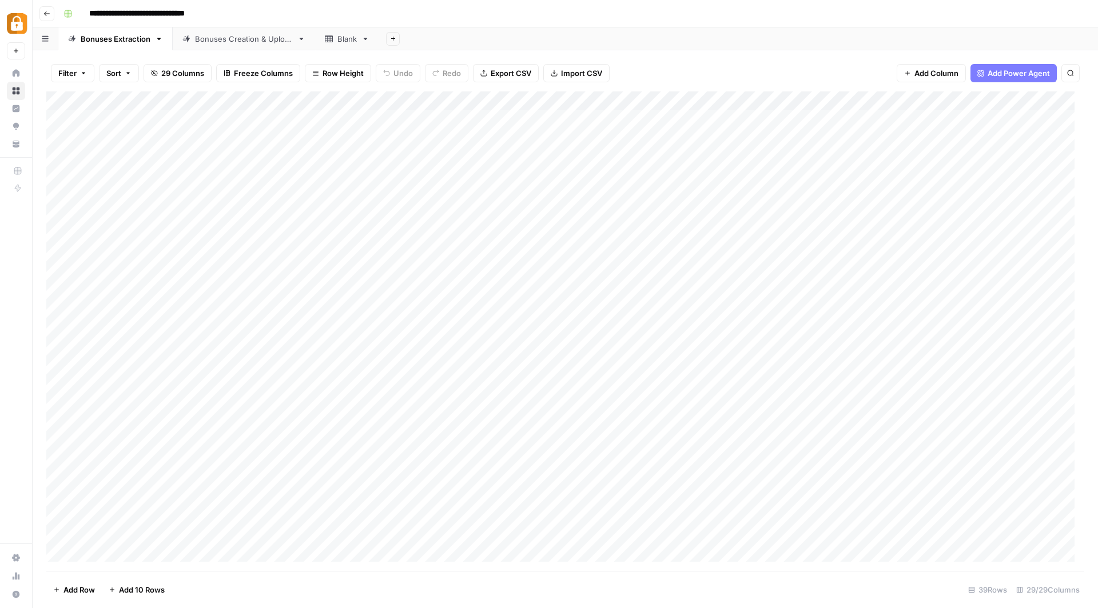
click at [937, 337] on div "Add Column" at bounding box center [565, 331] width 1038 height 480
click at [942, 356] on div "Add Column" at bounding box center [565, 331] width 1038 height 480
click at [262, 41] on div "Bonuses Creation & Upload" at bounding box center [244, 38] width 98 height 11
click at [109, 33] on div "Bonuses Extraction" at bounding box center [116, 38] width 70 height 11
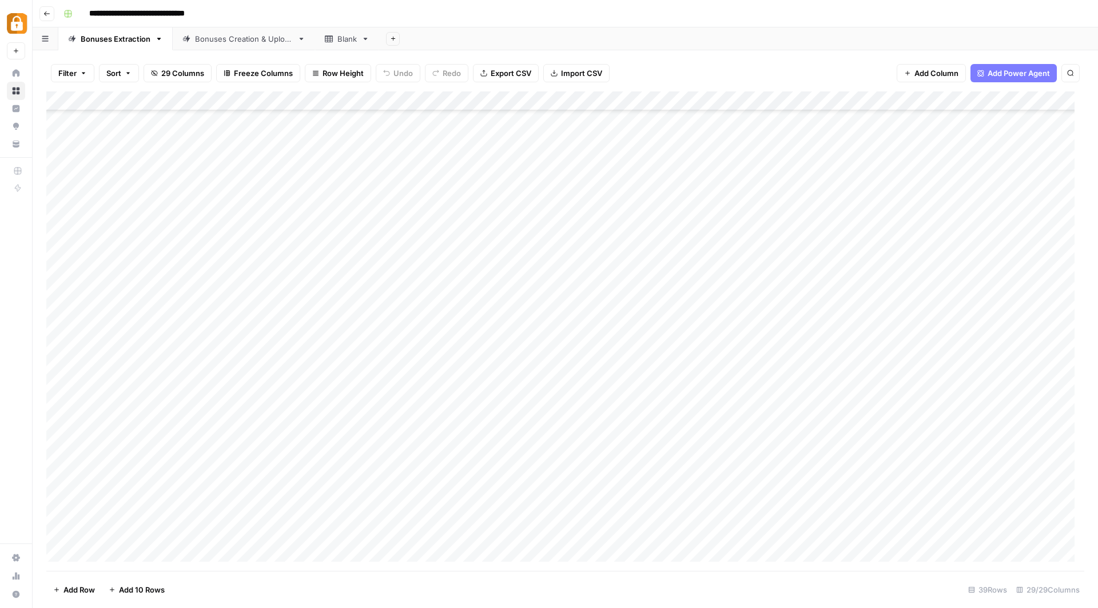
click at [240, 38] on div "Bonuses Creation & Upload" at bounding box center [244, 38] width 98 height 11
click at [125, 35] on div "Bonuses Extraction" at bounding box center [116, 38] width 70 height 11
click at [465, 377] on div "Add Column" at bounding box center [565, 331] width 1038 height 480
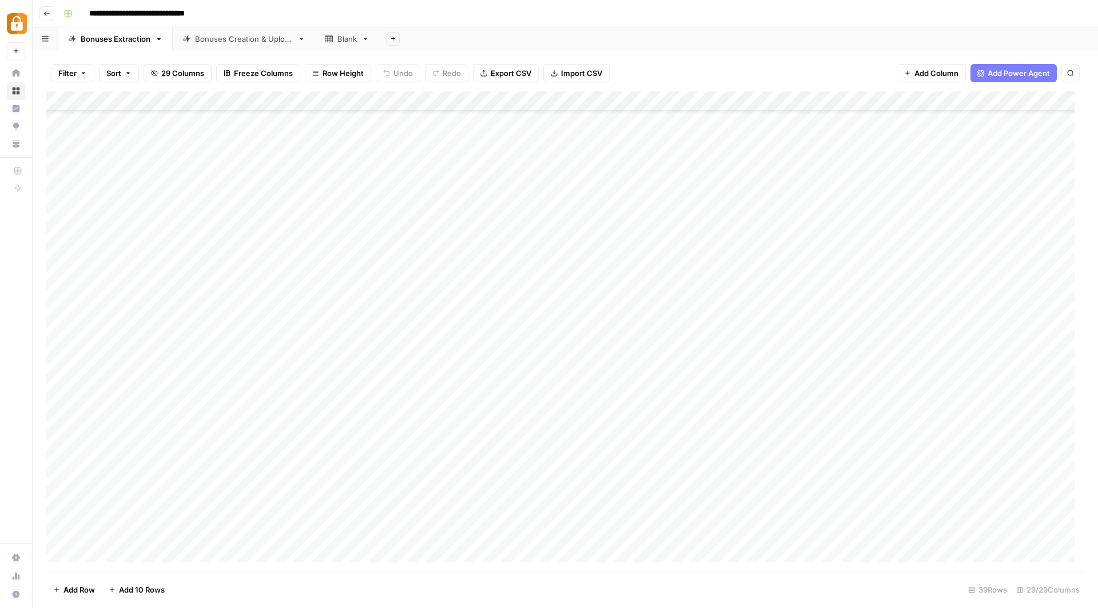
click at [465, 377] on div "Add Column" at bounding box center [565, 331] width 1038 height 480
click at [465, 377] on textarea at bounding box center [442, 379] width 300 height 16
type textarea "**********"
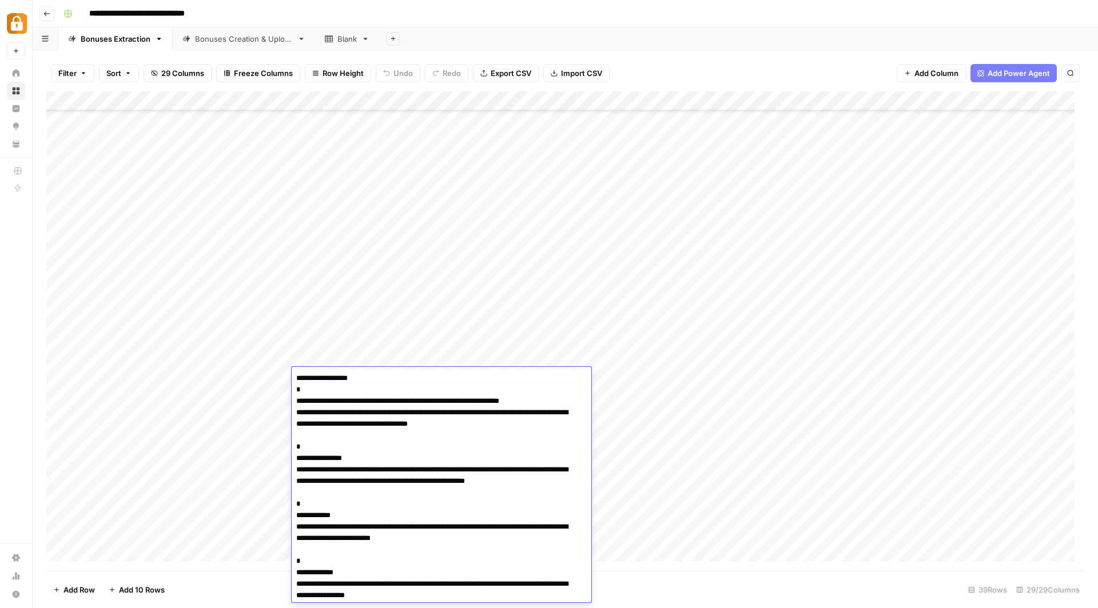
scroll to position [9, 0]
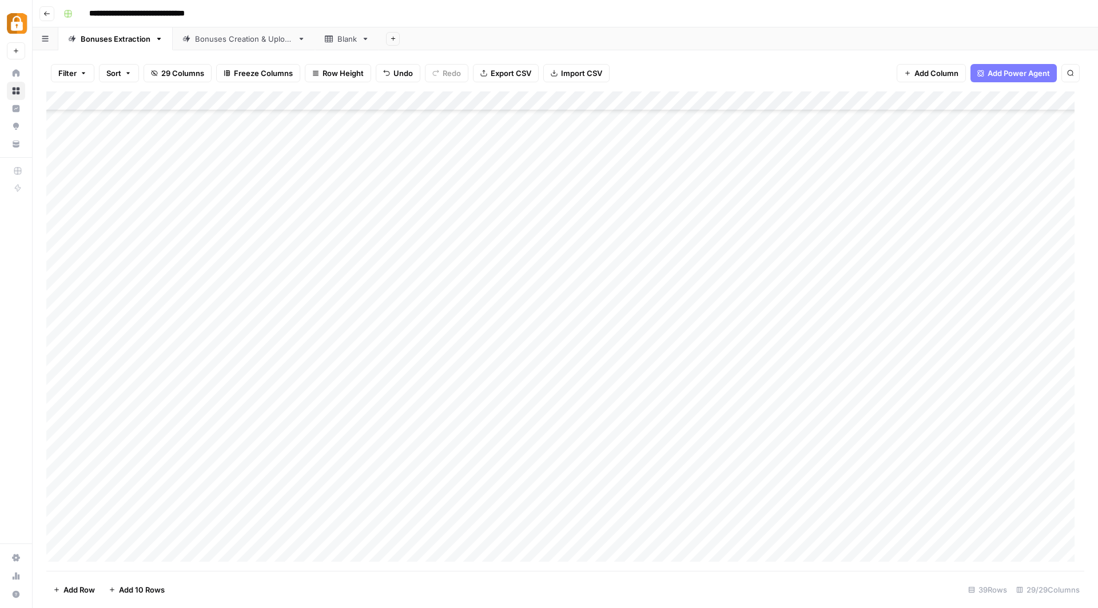
click at [847, 375] on div "Add Column" at bounding box center [565, 331] width 1038 height 480
click at [430, 382] on div "Add Column" at bounding box center [565, 331] width 1038 height 480
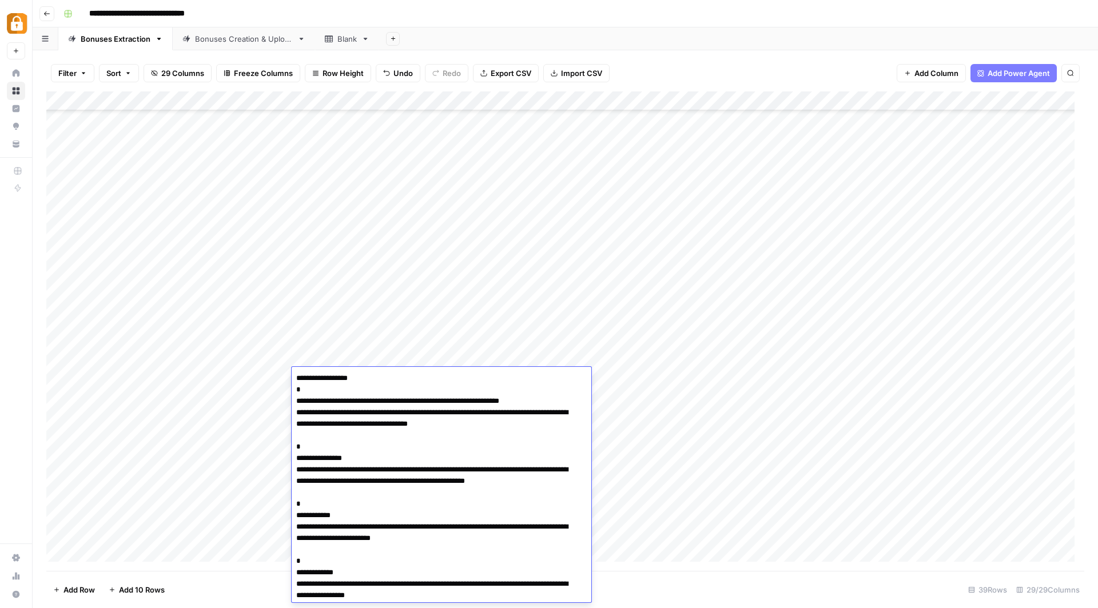
click at [430, 382] on textarea "**********" at bounding box center [437, 493] width 290 height 245
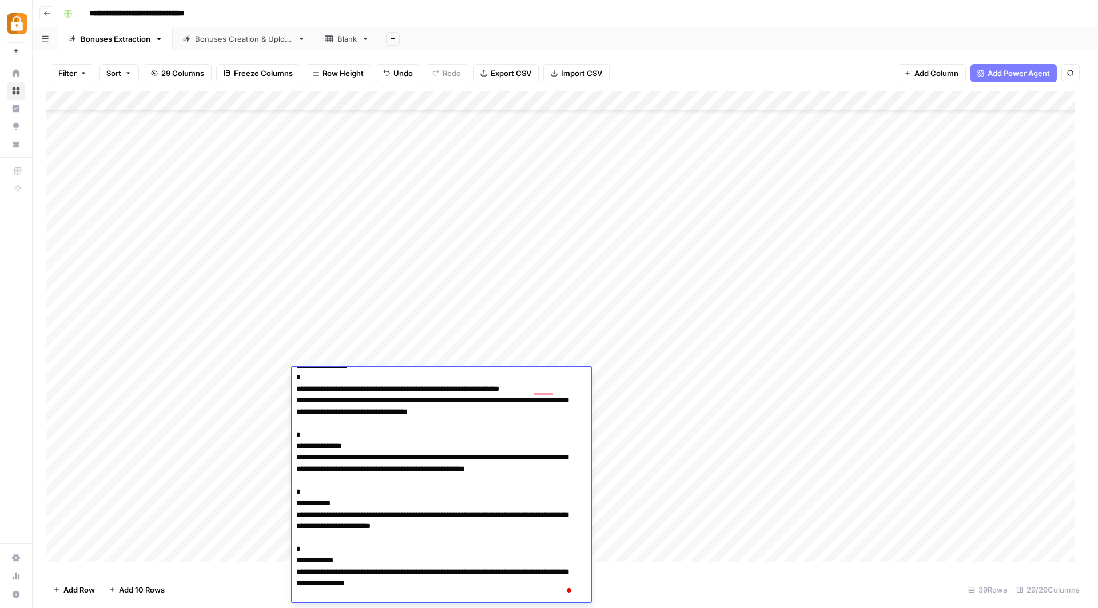
scroll to position [0, 0]
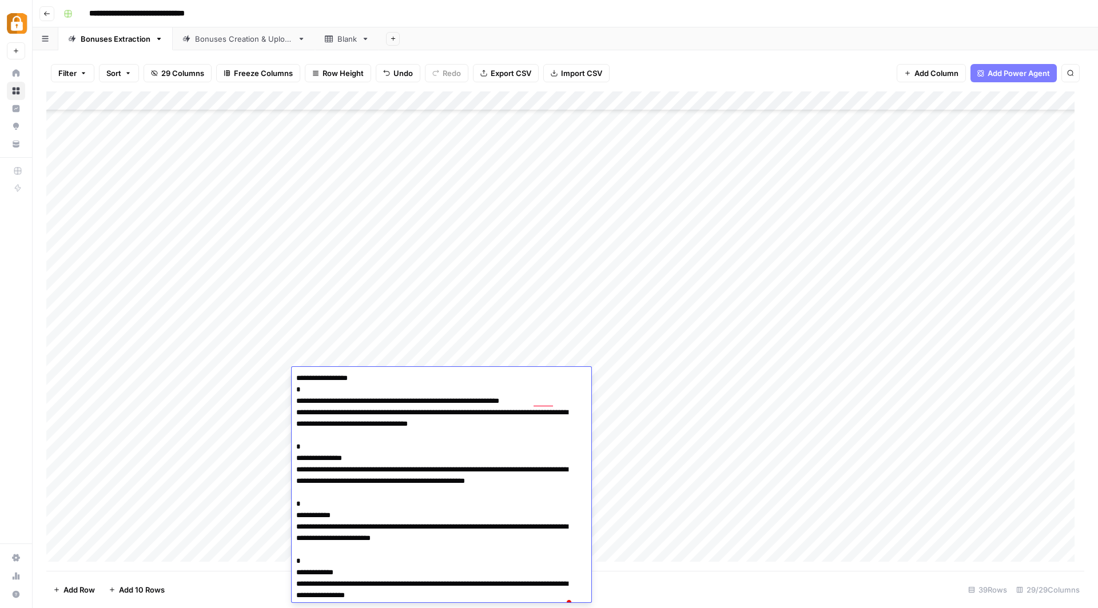
click at [651, 376] on div "Add Column" at bounding box center [565, 331] width 1038 height 480
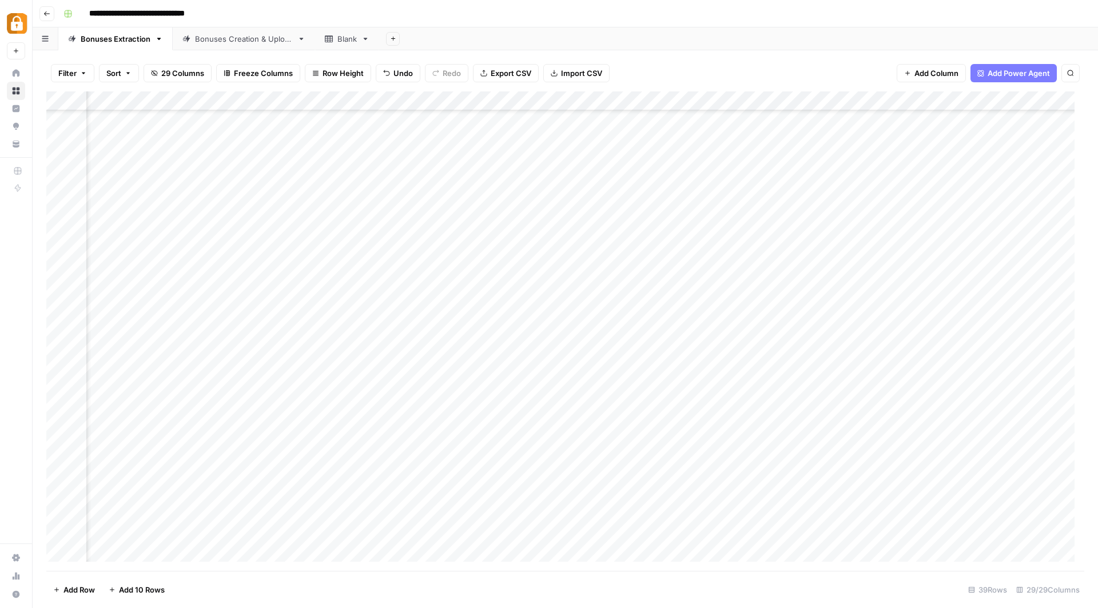
scroll to position [325, 544]
drag, startPoint x: 769, startPoint y: 102, endPoint x: 324, endPoint y: 77, distance: 446.1
click at [324, 77] on div "Filter Sort 29 Columns Freeze Columns Row Height Undo Redo Export CSV Import CS…" at bounding box center [565, 329] width 1065 height 558
click at [537, 231] on div "Add Column" at bounding box center [565, 331] width 1038 height 480
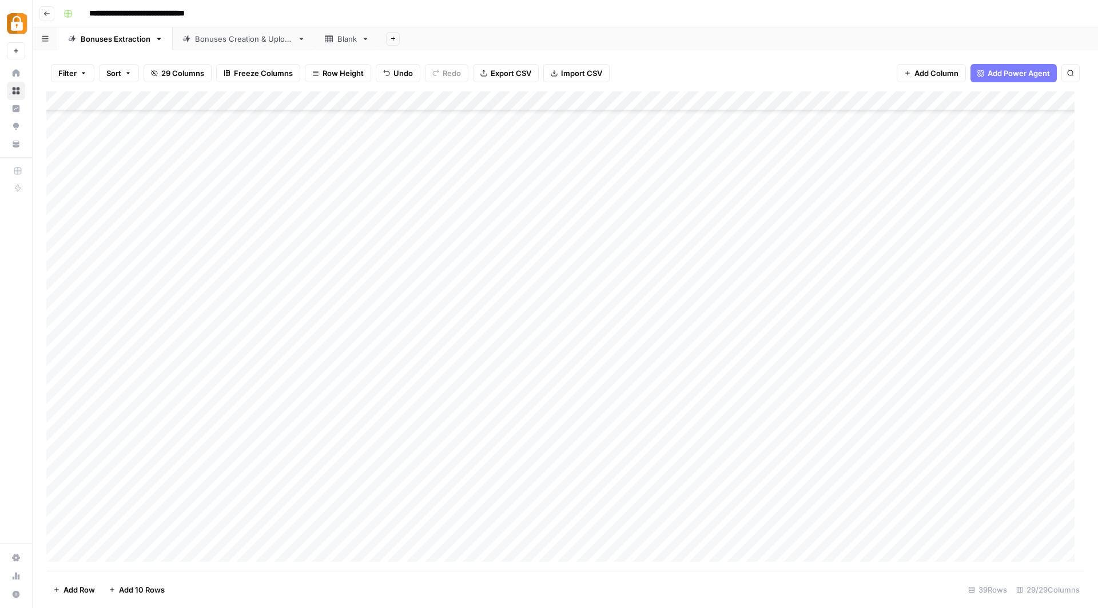
drag, startPoint x: 808, startPoint y: 95, endPoint x: 359, endPoint y: 93, distance: 449.4
click at [359, 93] on div "Add Column" at bounding box center [565, 331] width 1038 height 480
click at [356, 380] on div "Add Column" at bounding box center [565, 331] width 1038 height 480
click at [507, 375] on div "Add Column" at bounding box center [565, 331] width 1038 height 480
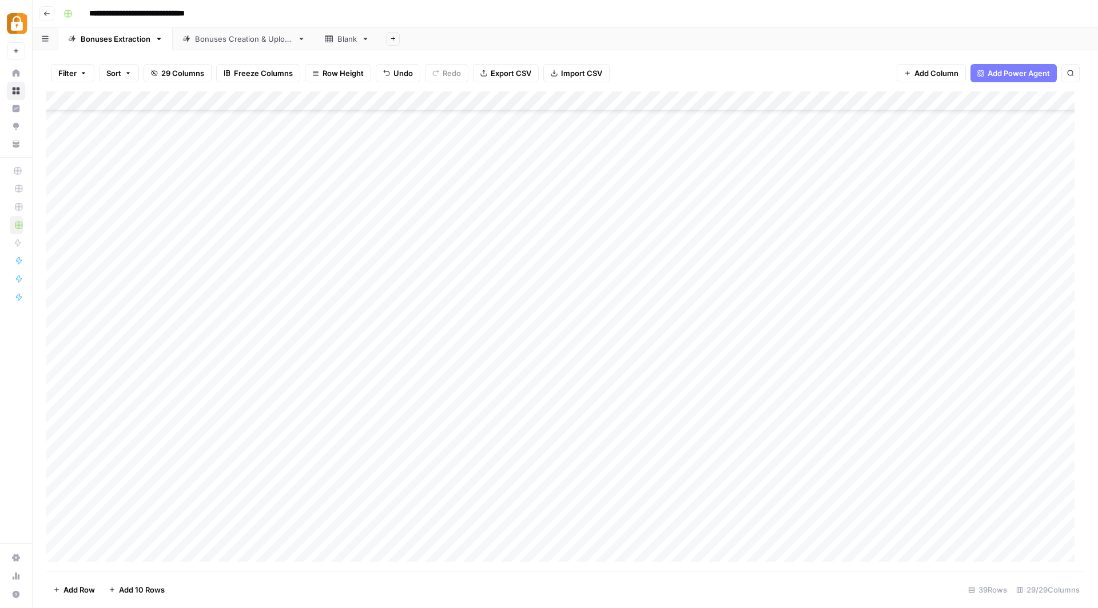
click at [367, 375] on div "Add Column" at bounding box center [565, 331] width 1038 height 480
type textarea "**********"
click at [241, 34] on div "Bonuses Creation & Upload" at bounding box center [244, 38] width 98 height 11
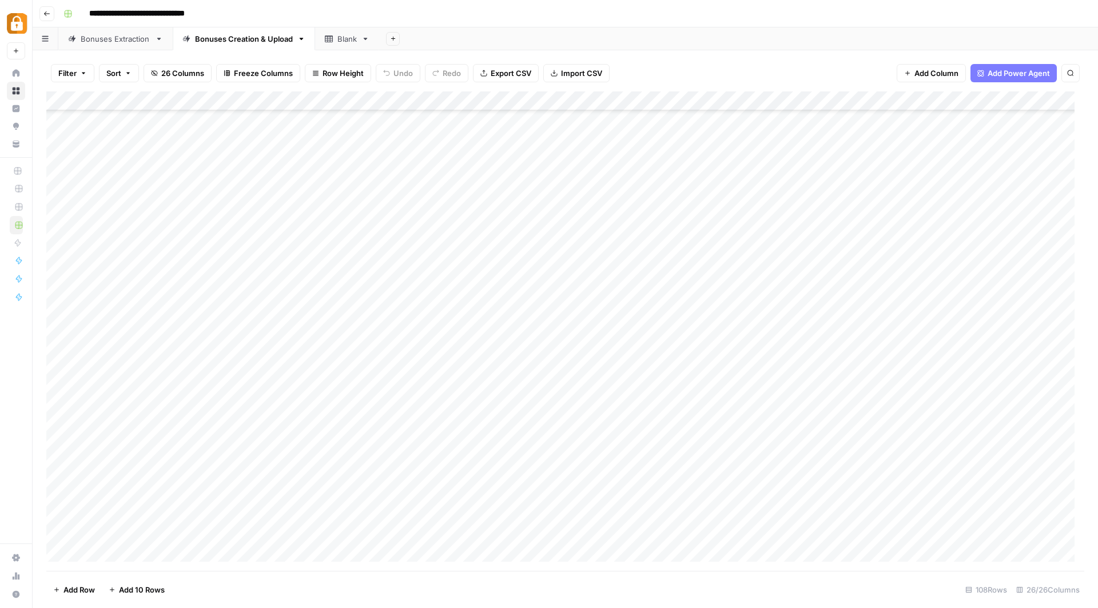
scroll to position [1666, 0]
click at [106, 38] on div "Bonuses Extraction" at bounding box center [116, 38] width 70 height 11
click at [608, 379] on div "Add Column" at bounding box center [565, 331] width 1038 height 480
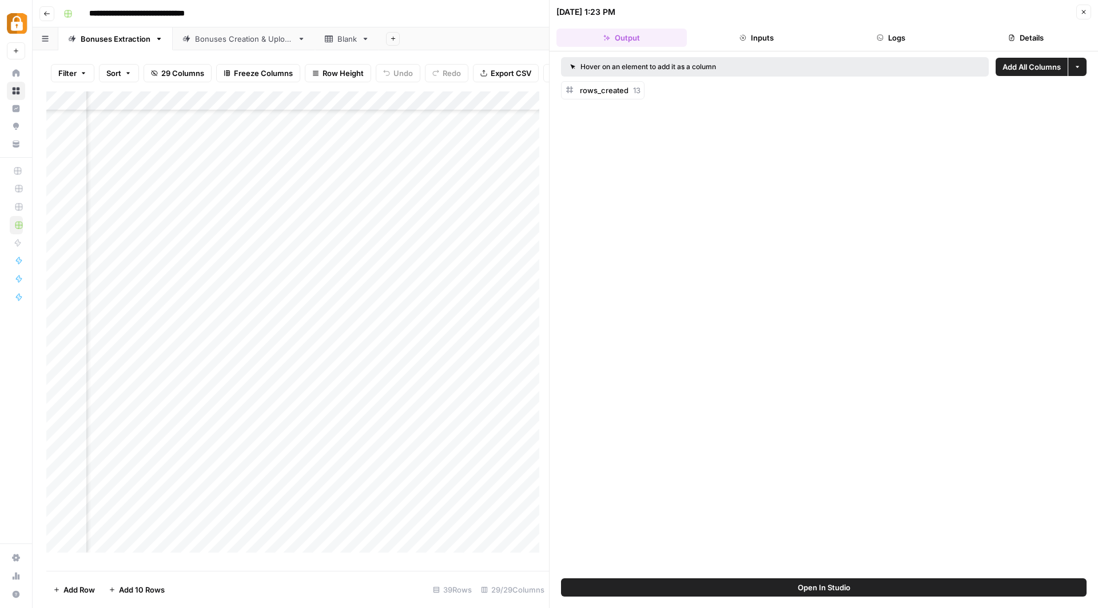
click at [902, 33] on button "Logs" at bounding box center [891, 38] width 130 height 18
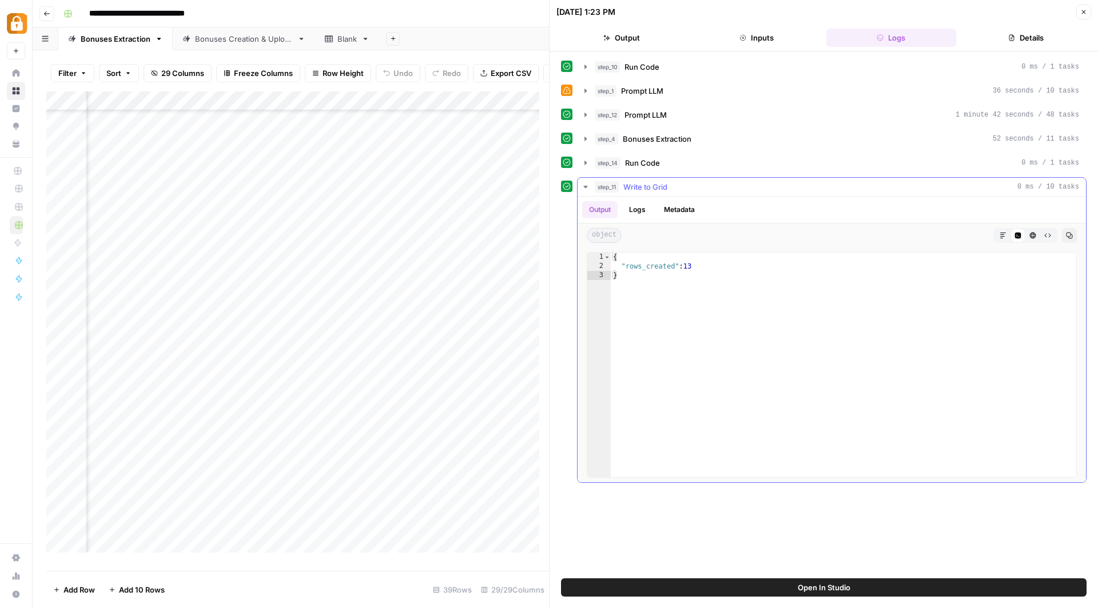
click at [586, 184] on icon "button" at bounding box center [585, 186] width 9 height 9
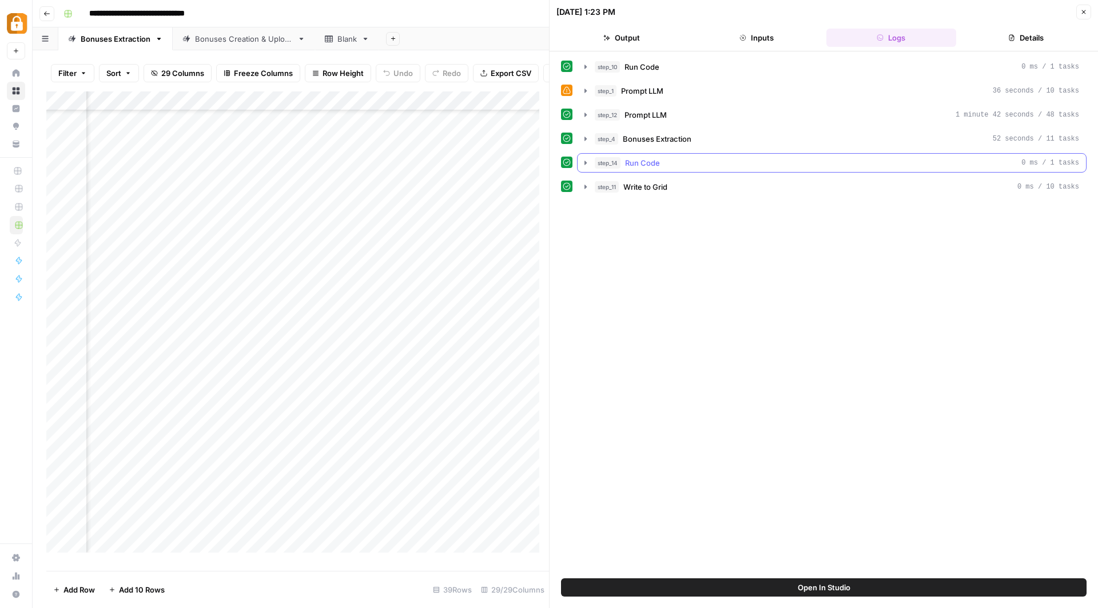
click at [585, 164] on icon "button" at bounding box center [585, 162] width 9 height 9
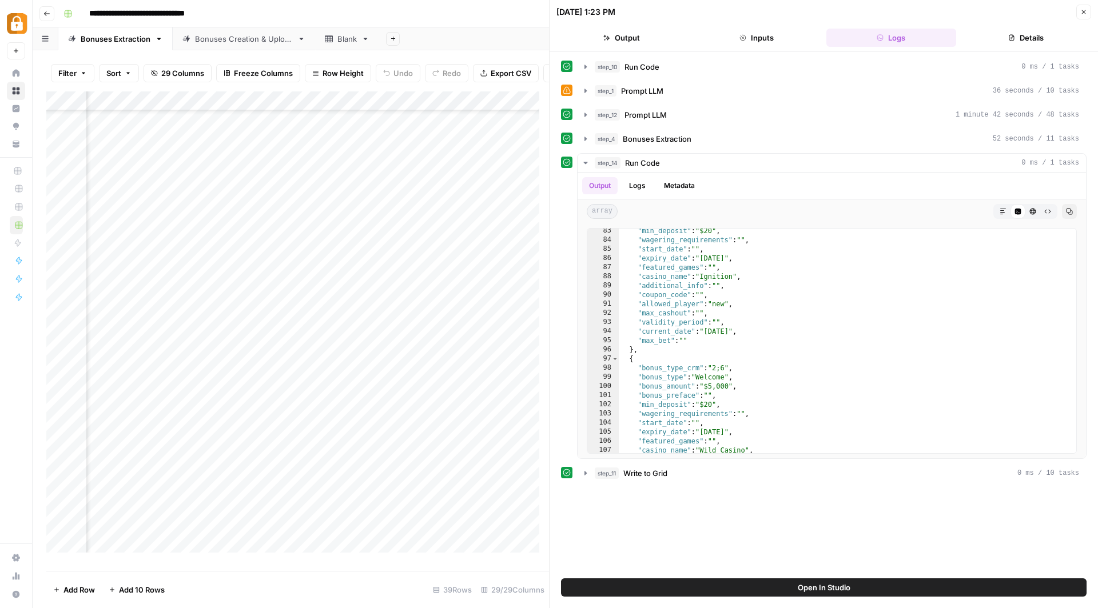
scroll to position [753, 0]
click at [1083, 11] on icon "button" at bounding box center [1083, 12] width 7 height 7
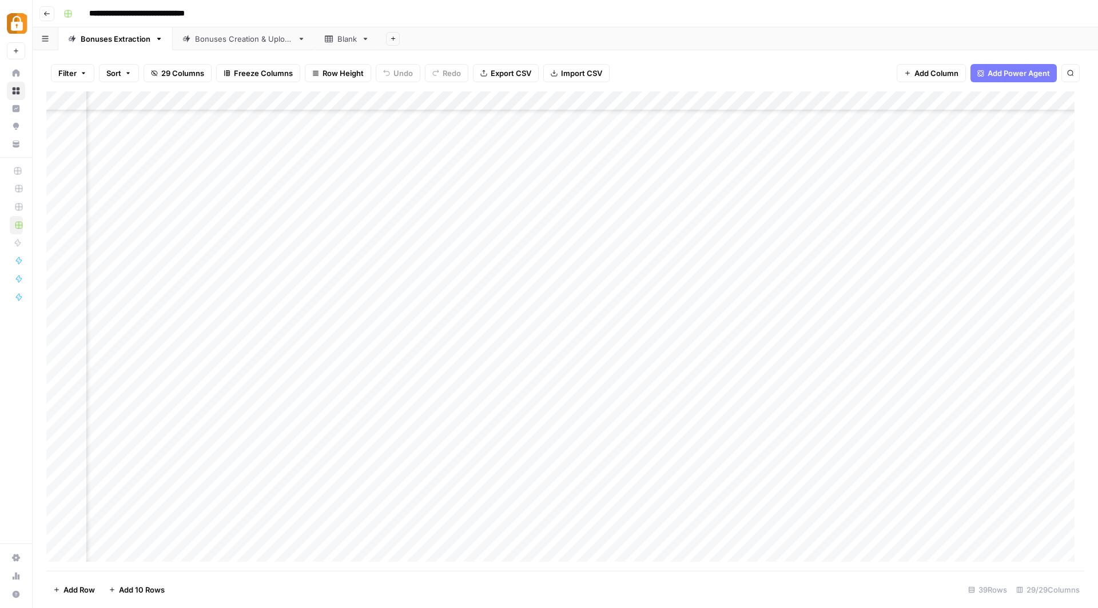
click at [401, 368] on div "Add Column" at bounding box center [565, 331] width 1038 height 480
click at [296, 374] on div "Add Column" at bounding box center [565, 331] width 1038 height 480
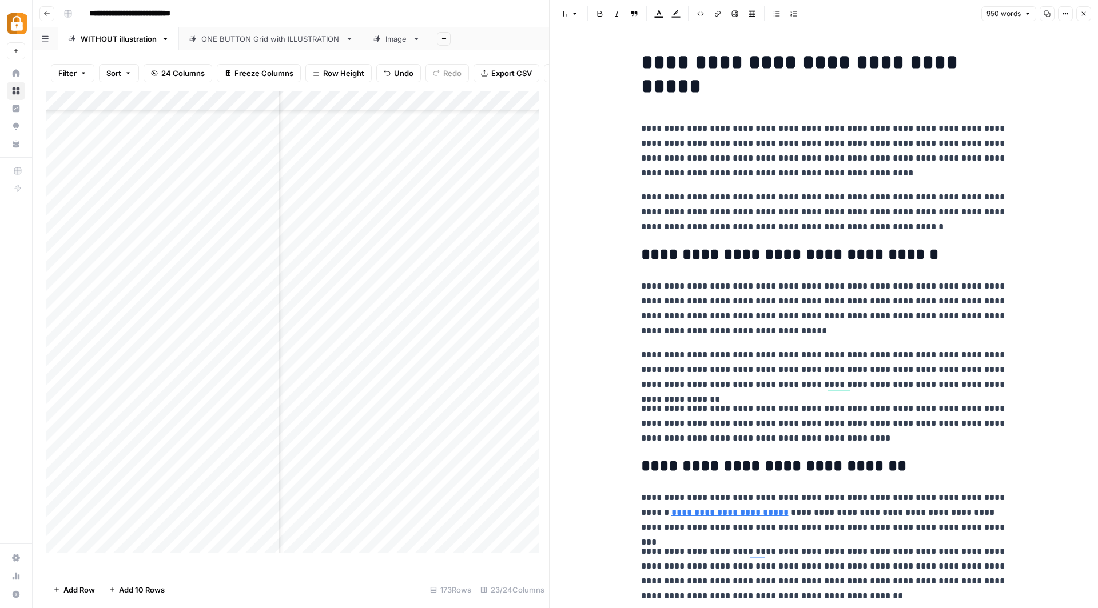
scroll to position [2930, 229]
